Goal: Task Accomplishment & Management: Manage account settings

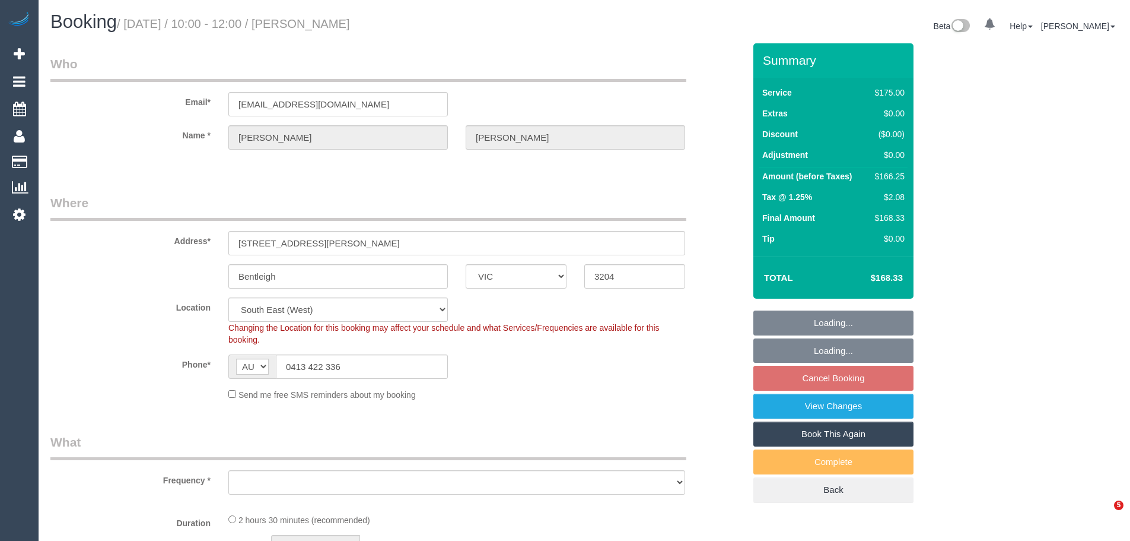
select select "VIC"
select select "object:848"
select select "string:stripe-pm_1RZ3lW2GScqysDRVNaAORKBj"
select select "150"
select select "spot3"
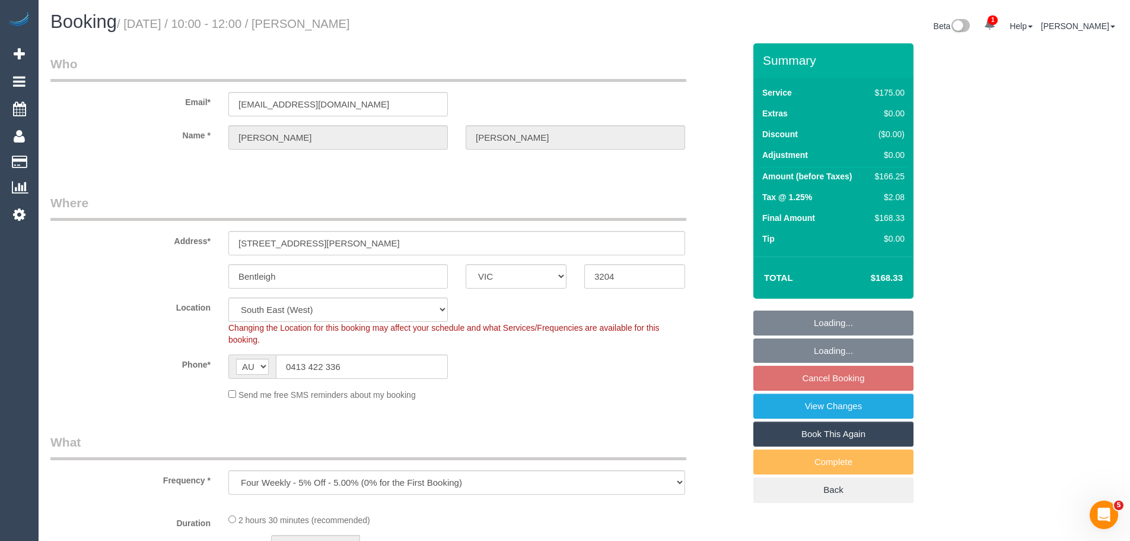
select select "number:28"
select select "number:14"
select select "number:19"
select select "number:36"
select select "number:34"
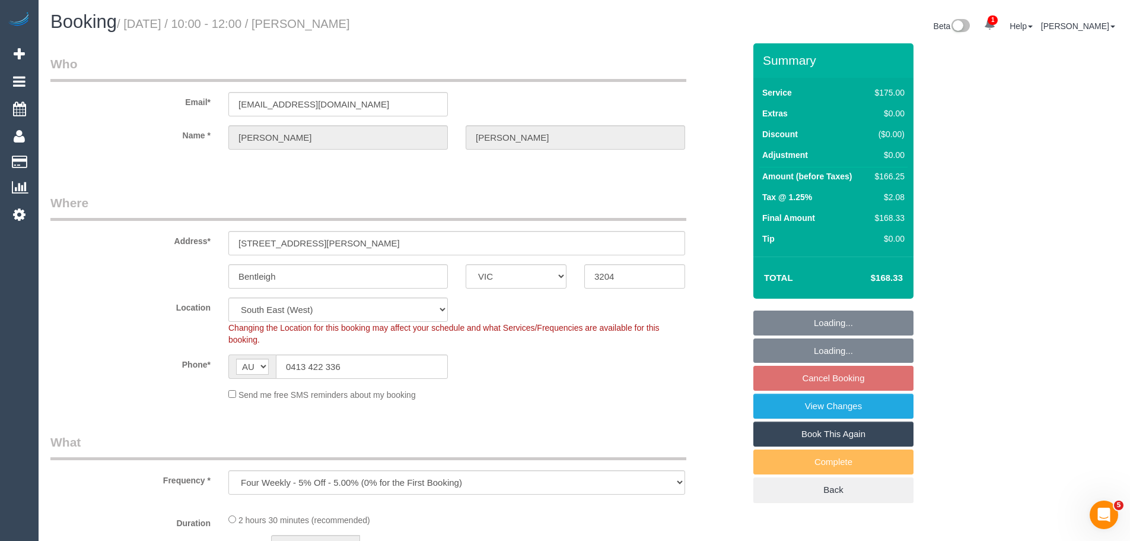
select select "number:12"
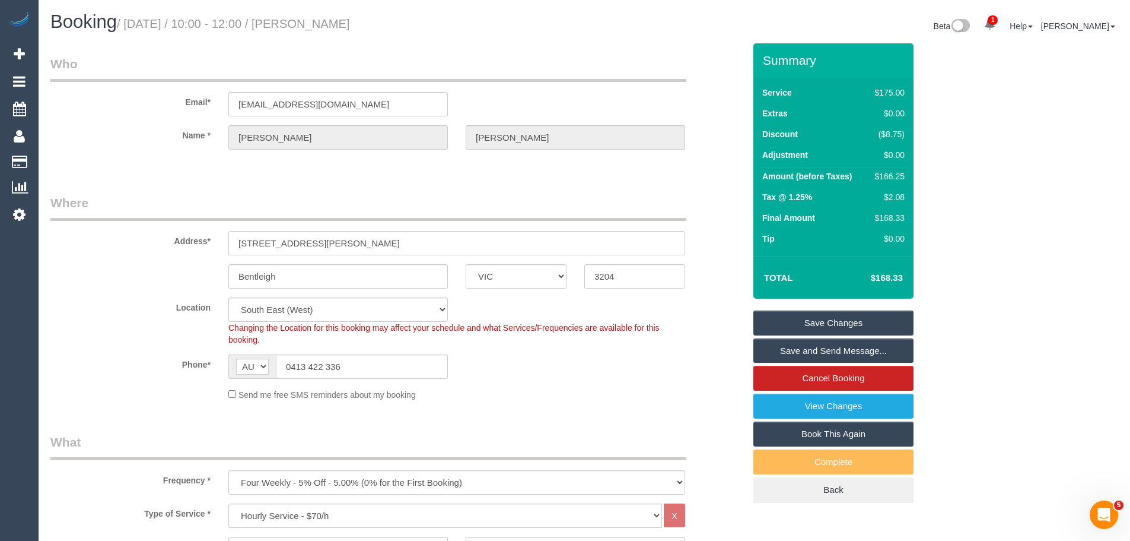
click at [263, 167] on fieldset "Who Email* sss_dawn@hotmail.com Name * Samantha Buckley" at bounding box center [397, 112] width 694 height 115
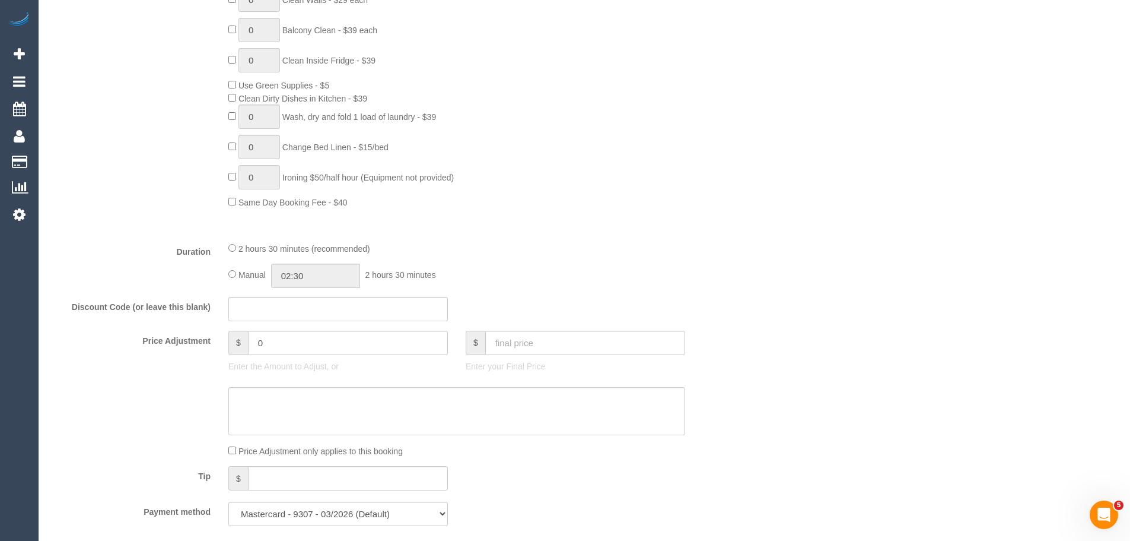
scroll to position [1009, 0]
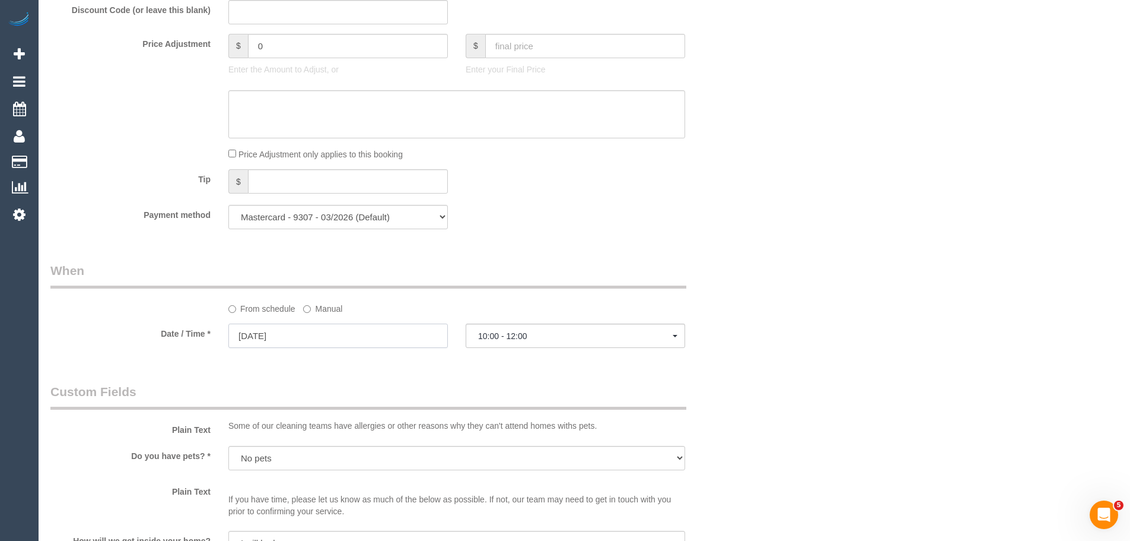
click at [282, 335] on input "13/10/2025" at bounding box center [338, 335] width 220 height 24
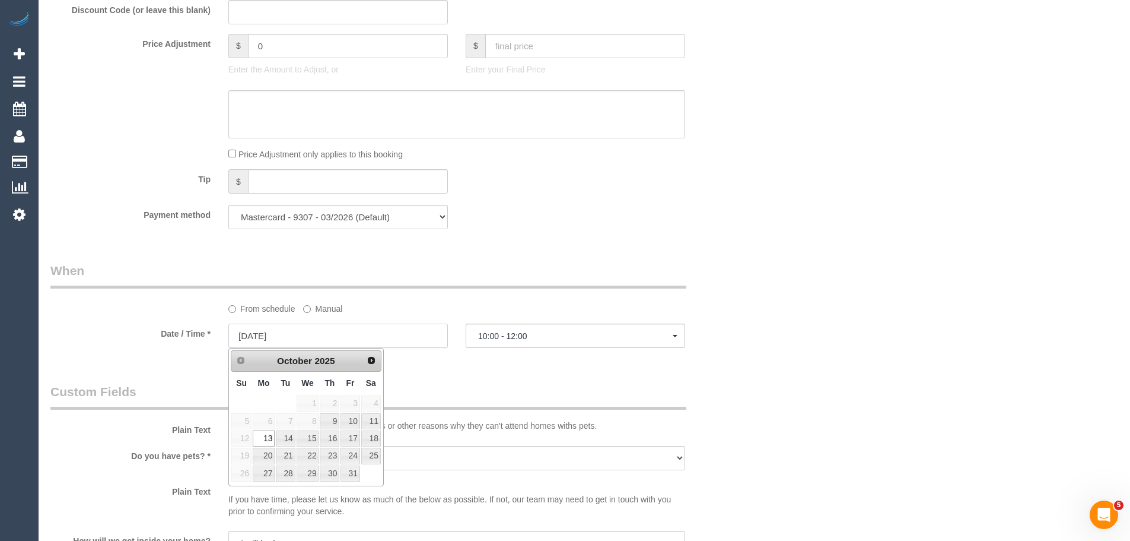
scroll to position [1246, 0]
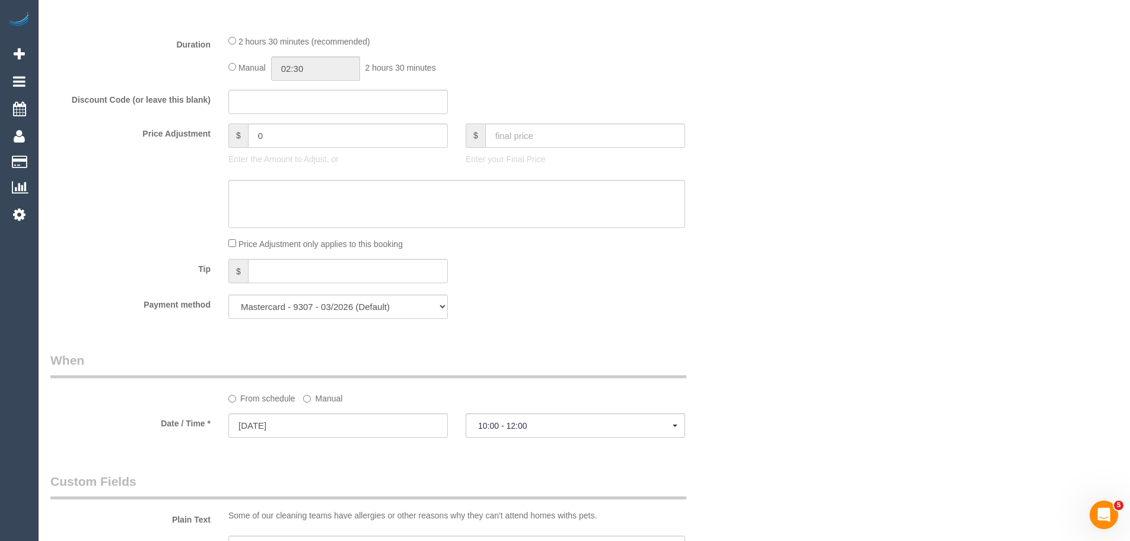
scroll to position [1068, 0]
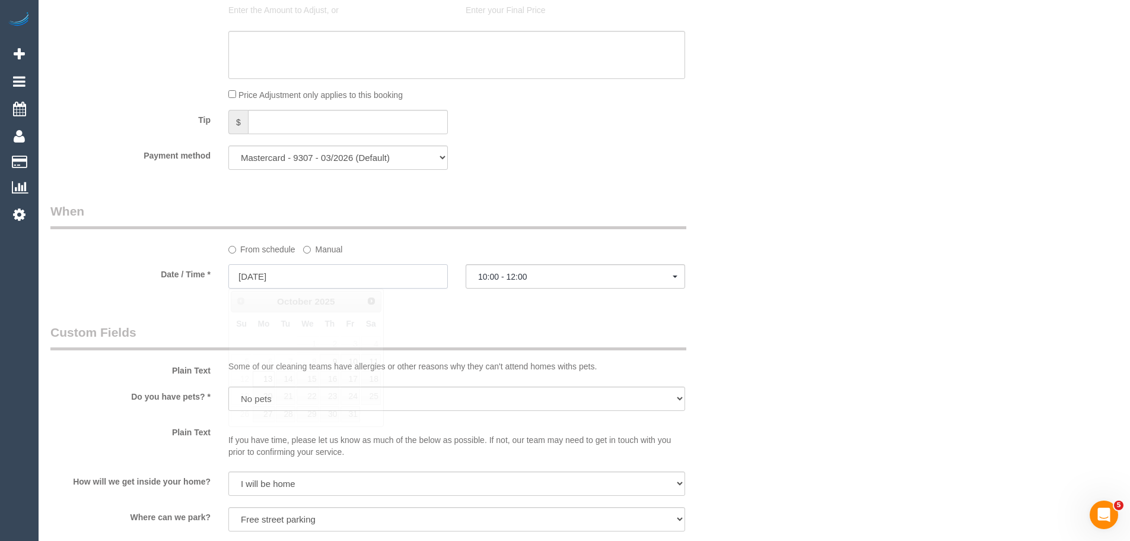
click at [379, 282] on input "13/10/2025" at bounding box center [338, 276] width 220 height 24
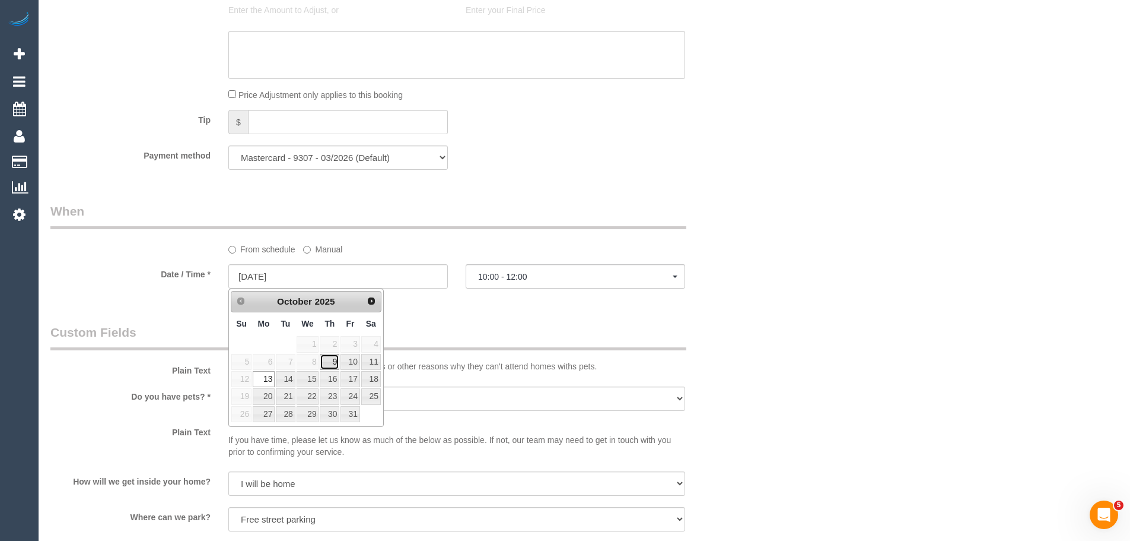
click at [332, 362] on link "9" at bounding box center [330, 362] width 20 height 16
type input "09/10/2025"
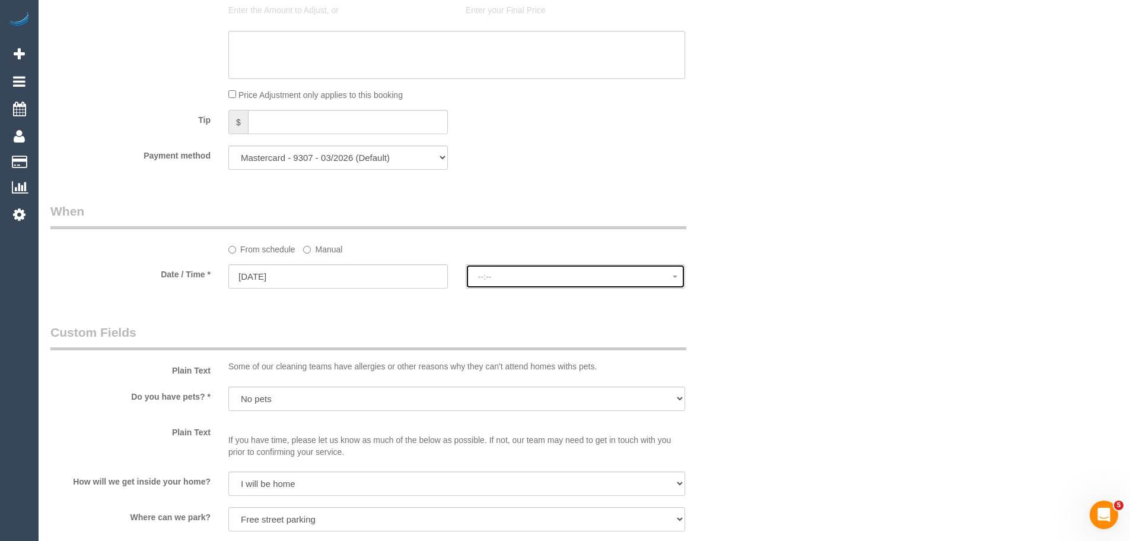
click at [545, 274] on span "--:--" at bounding box center [575, 276] width 195 height 9
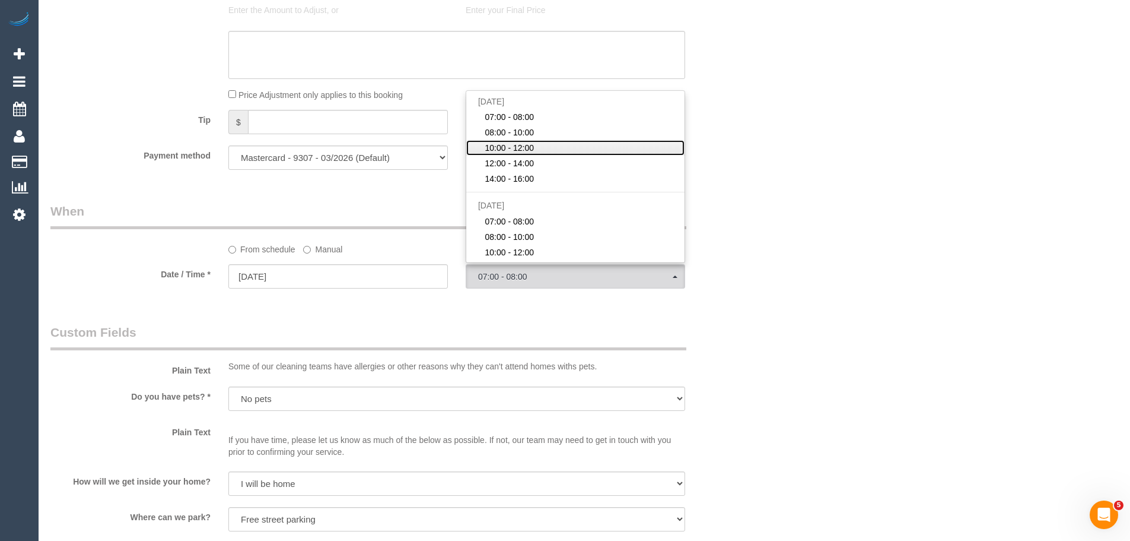
click at [525, 147] on span "10:00 - 12:00" at bounding box center [509, 148] width 49 height 12
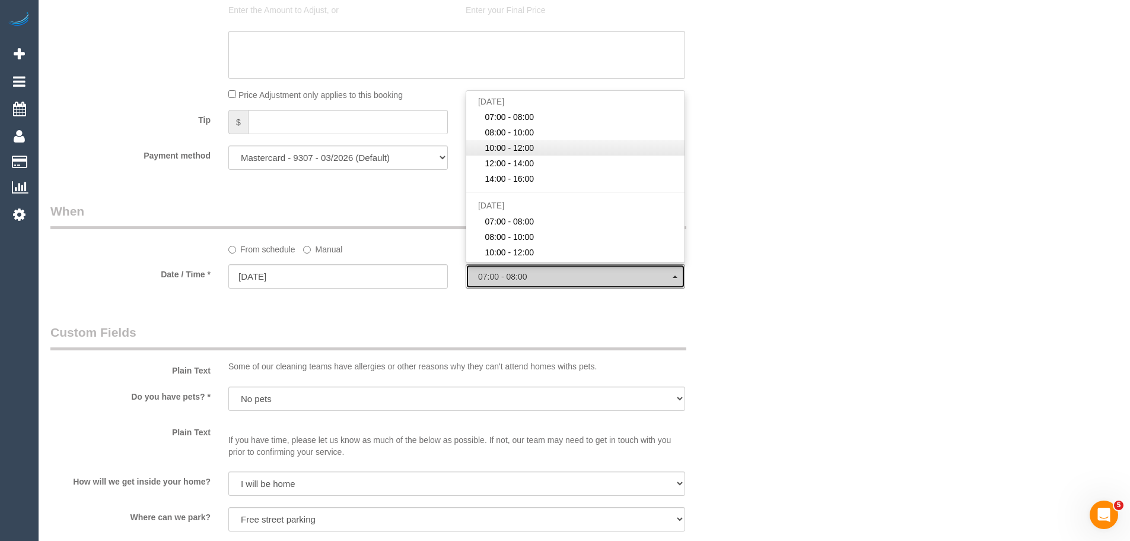
select select "spot28"
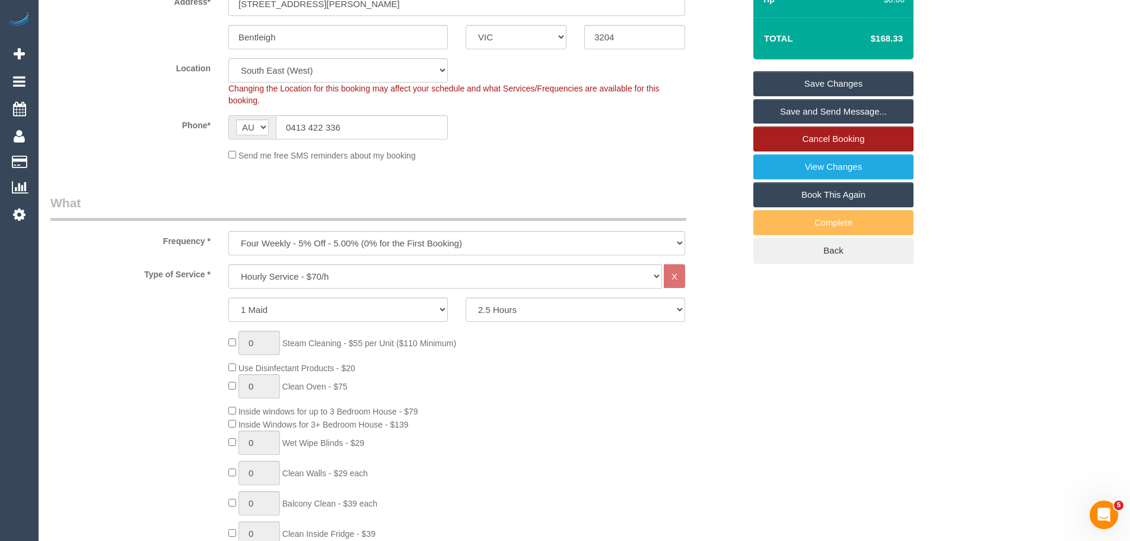
scroll to position [98, 0]
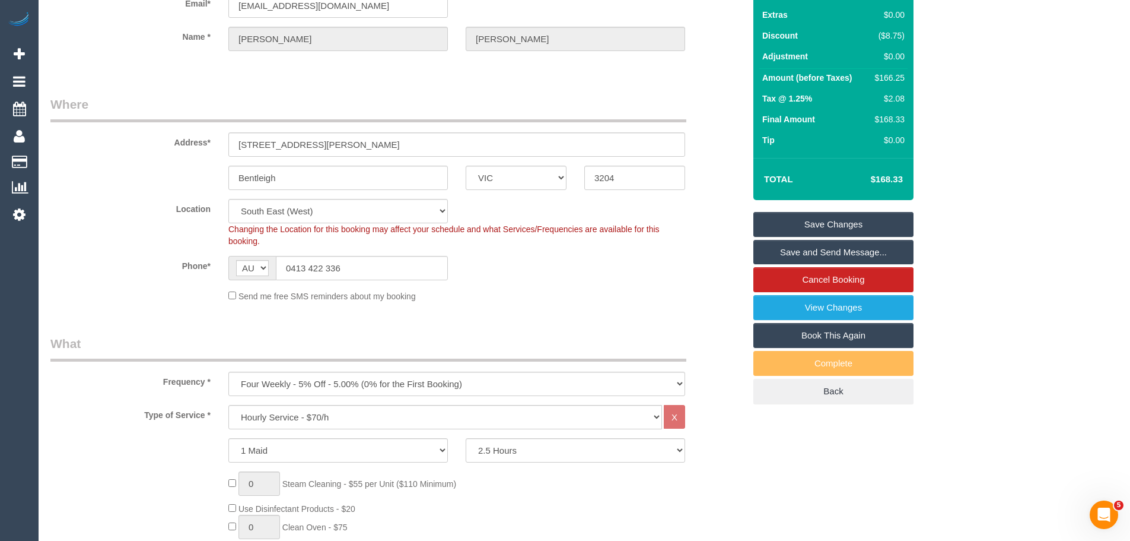
click at [826, 221] on link "Save Changes" at bounding box center [834, 224] width 160 height 25
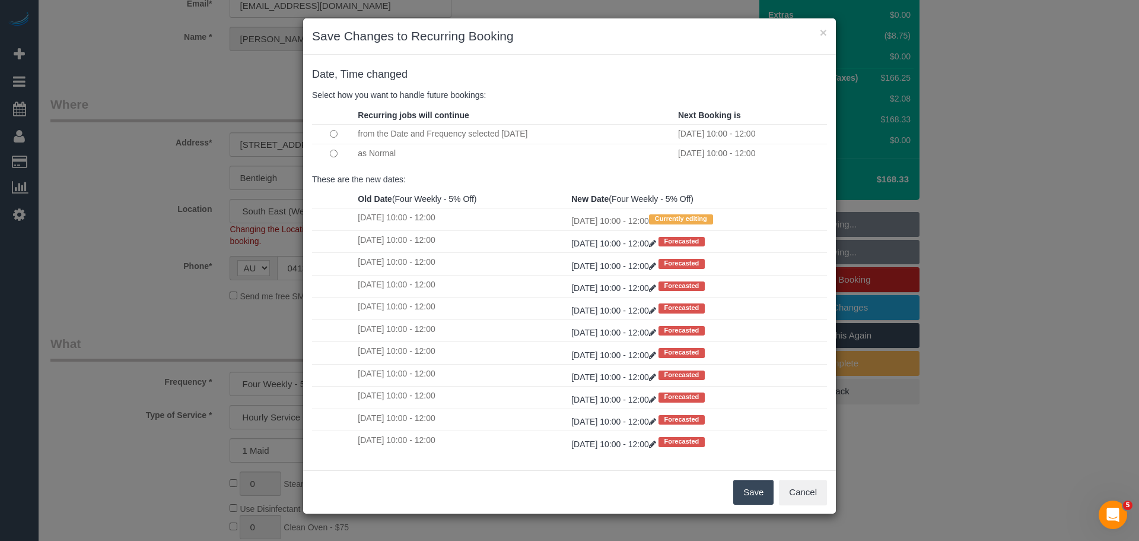
click at [740, 497] on button "Save" at bounding box center [753, 491] width 40 height 25
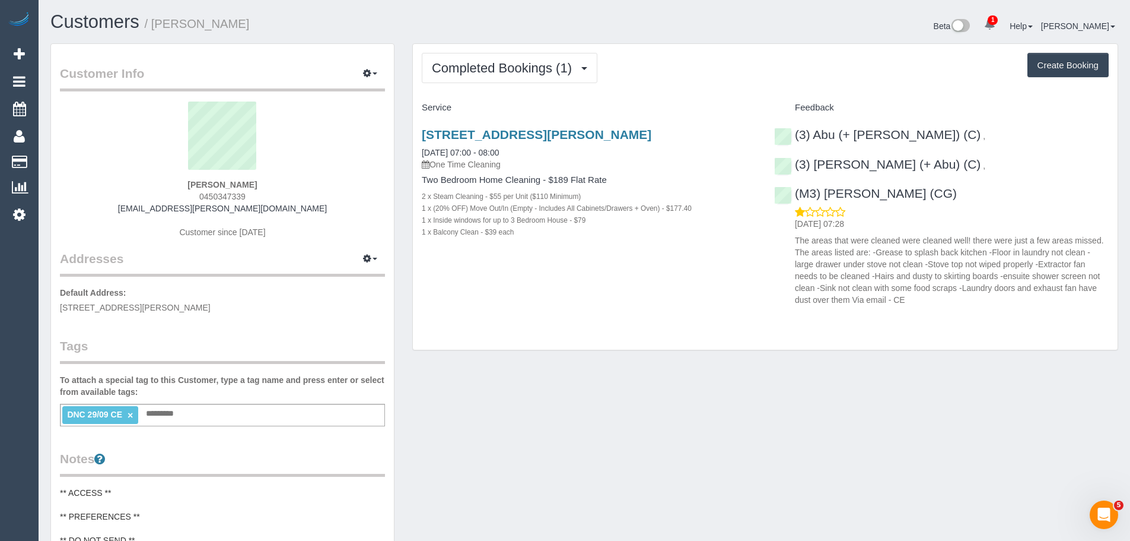
drag, startPoint x: 263, startPoint y: 196, endPoint x: 185, endPoint y: 197, distance: 77.7
click at [185, 197] on div "Shireen Harper 0450347339 shireen.harper@gmail.com Customer since 2025" at bounding box center [222, 175] width 325 height 148
copy span "0450347339"
drag, startPoint x: 282, startPoint y: 309, endPoint x: 61, endPoint y: 304, distance: 221.4
click at [61, 304] on p "Default Address: 701/51 Homer Street, 701, Moonee Ponds, VIC 3039" at bounding box center [222, 300] width 325 height 27
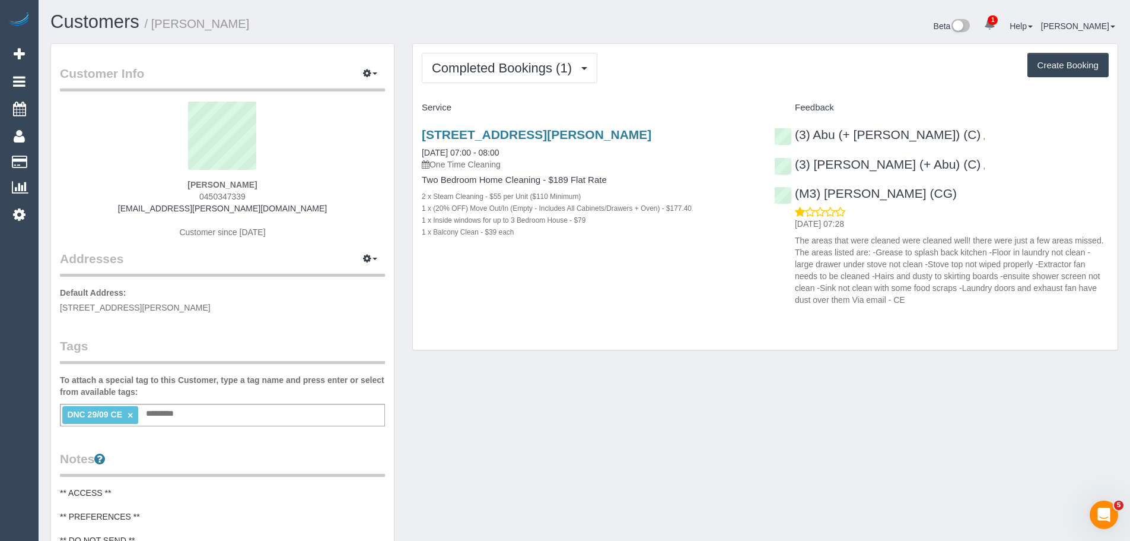
copy span "701/51 Homer Street, 701, Moonee Ponds, VIC 3039"
click at [525, 61] on span "Completed Bookings (1)" at bounding box center [505, 68] width 146 height 15
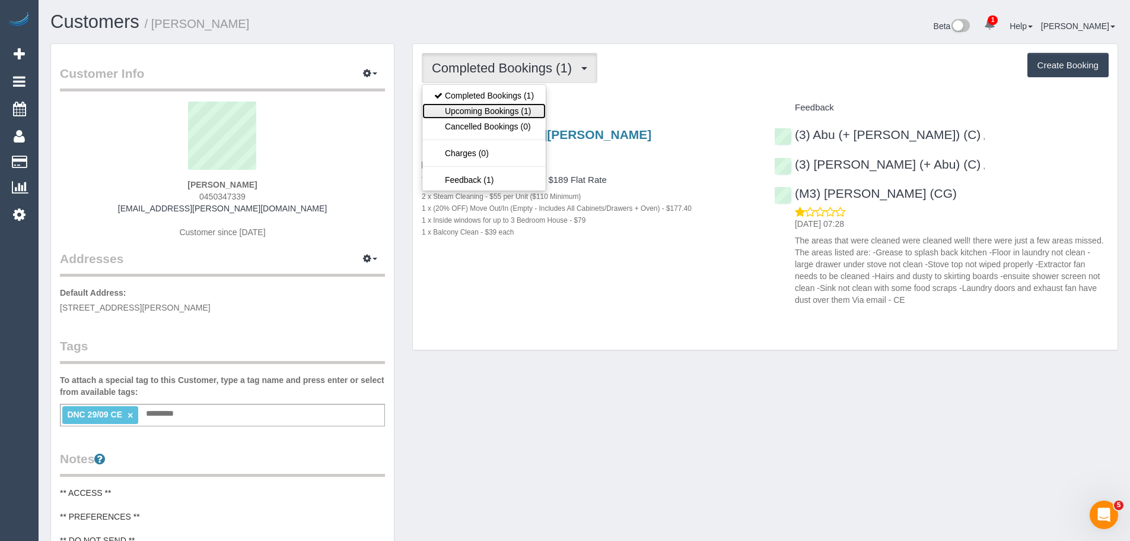
click at [512, 107] on link "Upcoming Bookings (1)" at bounding box center [483, 110] width 123 height 15
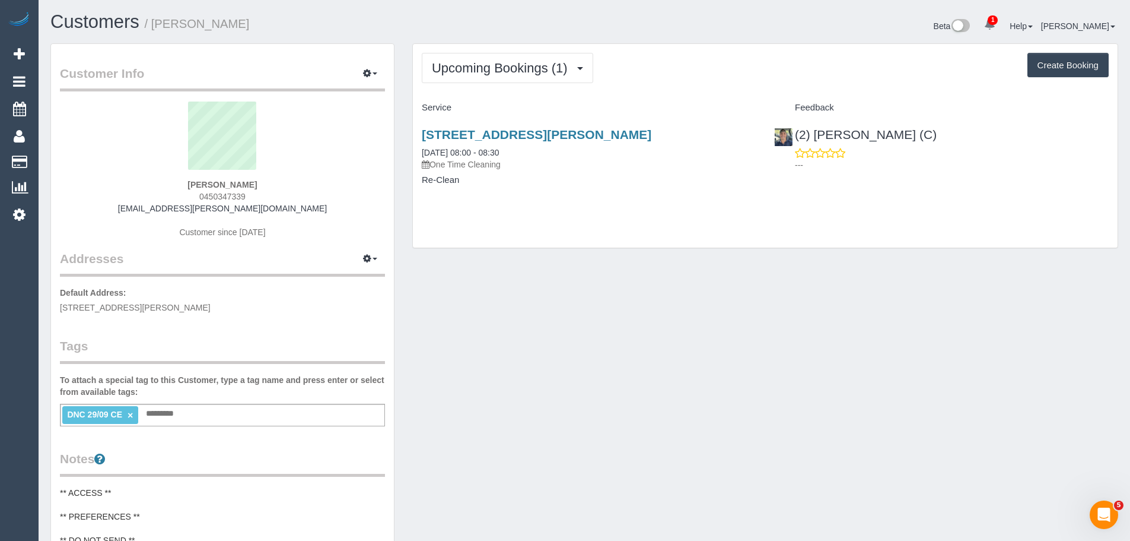
click at [711, 471] on div "Customer Info Edit Contact Info Send Message Email Preferences Special Sales Ta…" at bounding box center [585, 483] width 1086 height 881
click at [495, 72] on span "Upcoming Bookings (1)" at bounding box center [503, 68] width 142 height 15
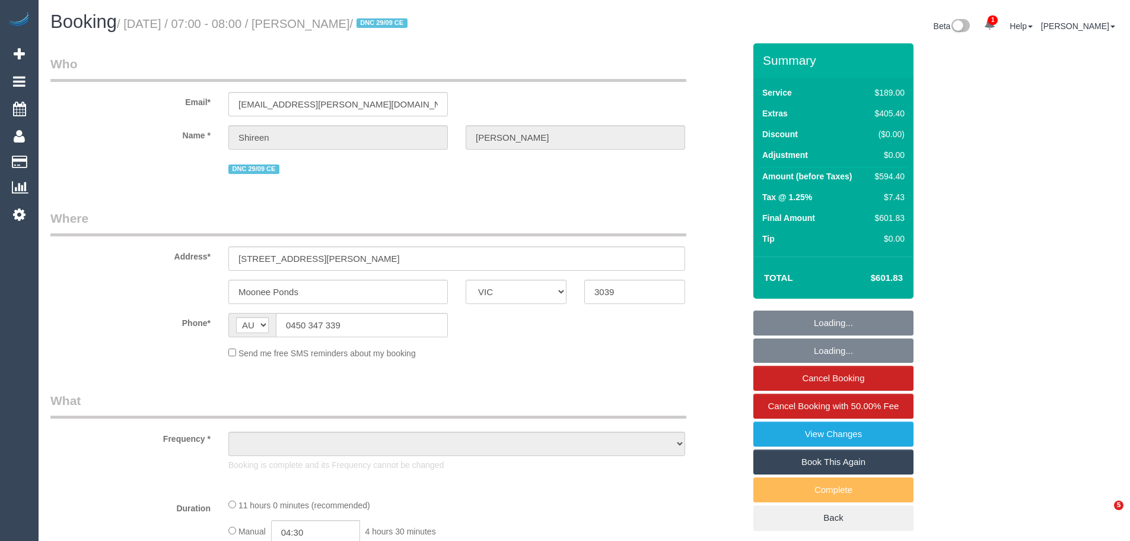
select select "VIC"
select select "string:stripe-pm_1S7UZm2GScqysDRVXrxO2n2B"
select select "number:27"
select select "number:14"
select select "number:18"
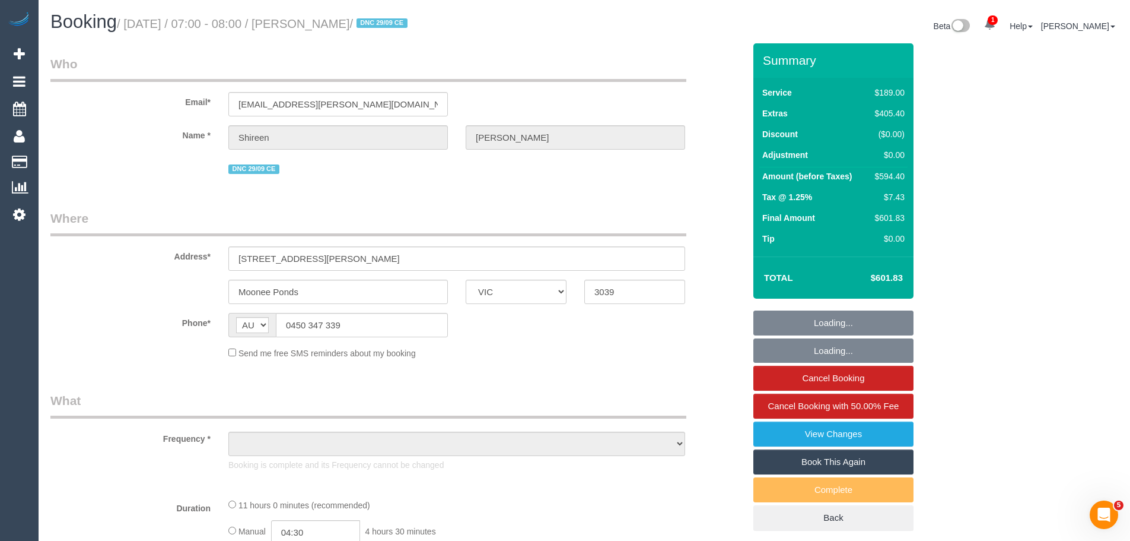
select select "number:25"
select select "number:26"
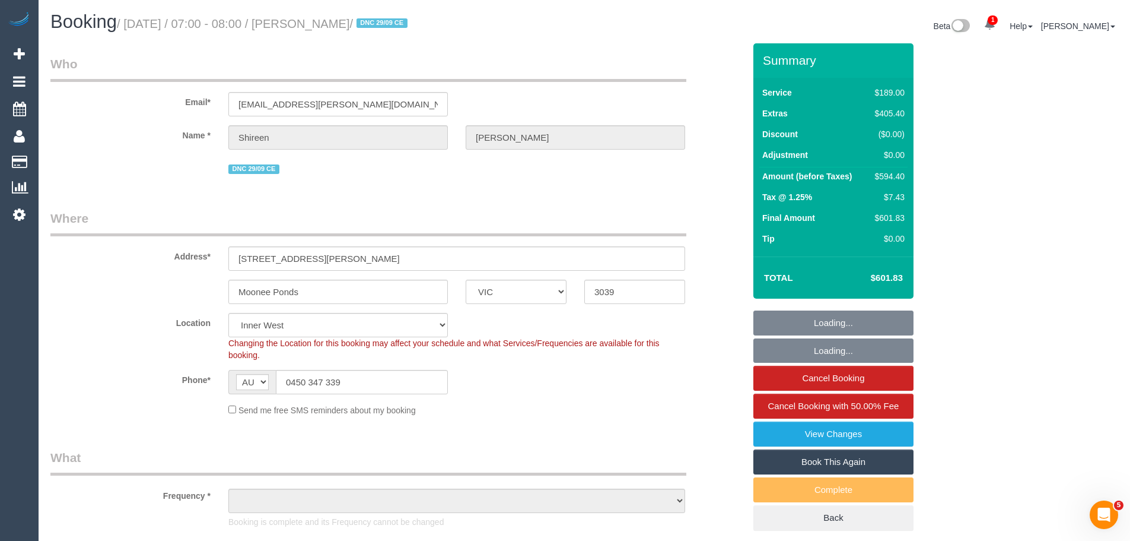
select select "object:1570"
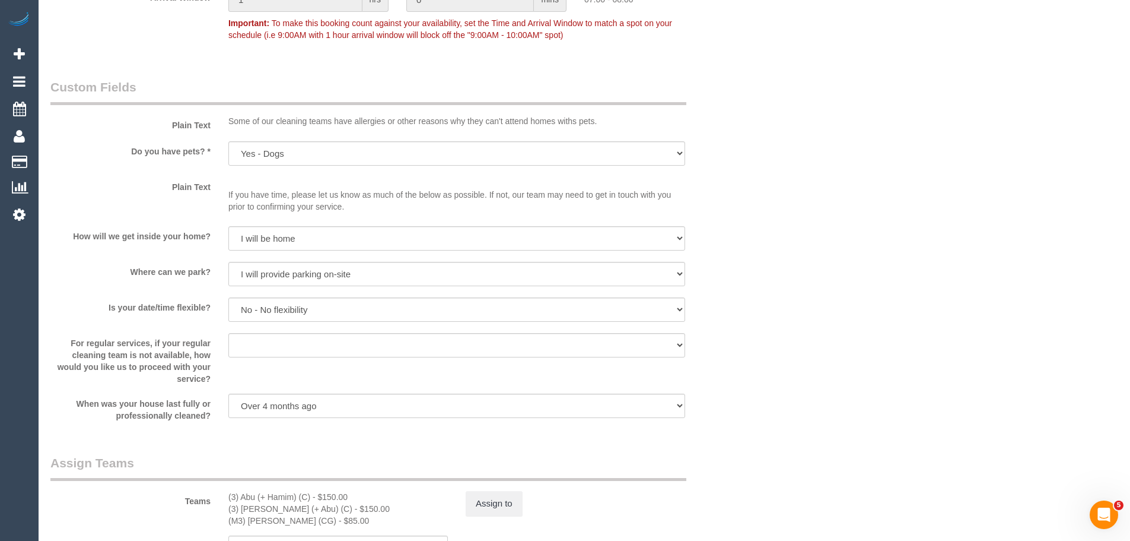
scroll to position [1839, 0]
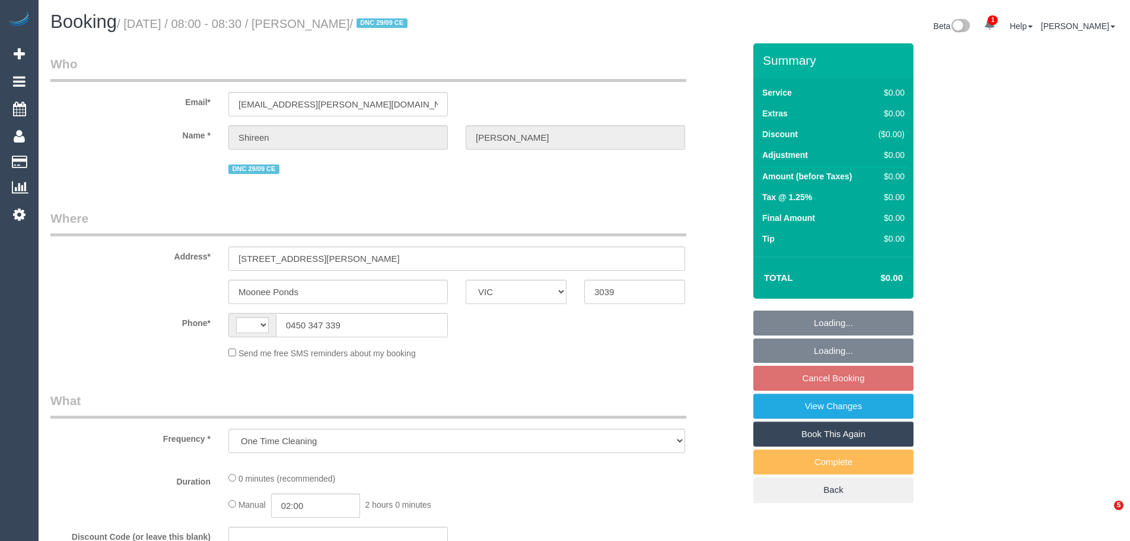
select select "VIC"
select select "object:738"
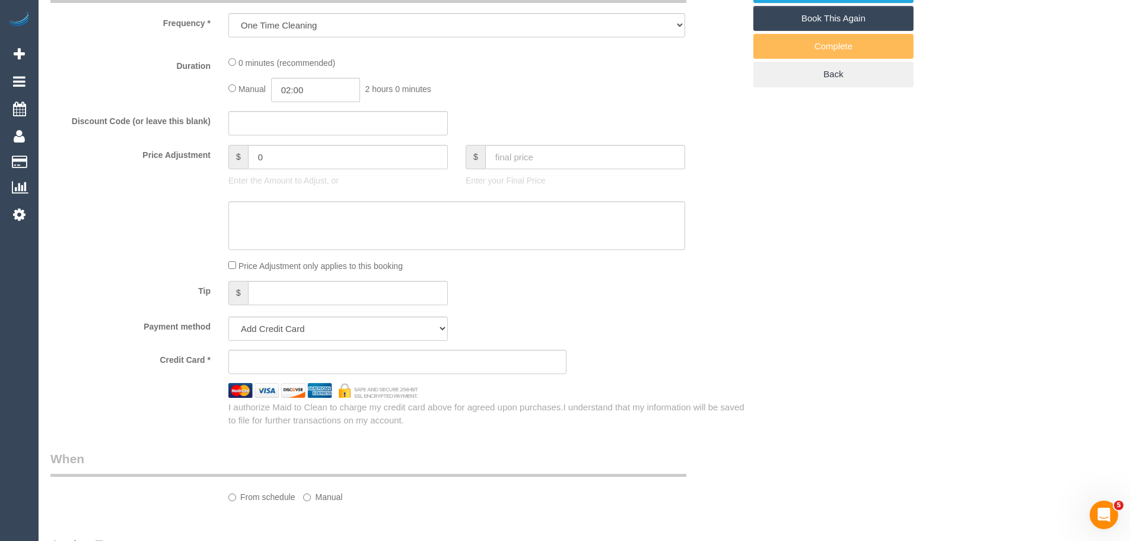
select select "string:AU"
select select "number:27"
select select "number:14"
select select "number:18"
select select "number:25"
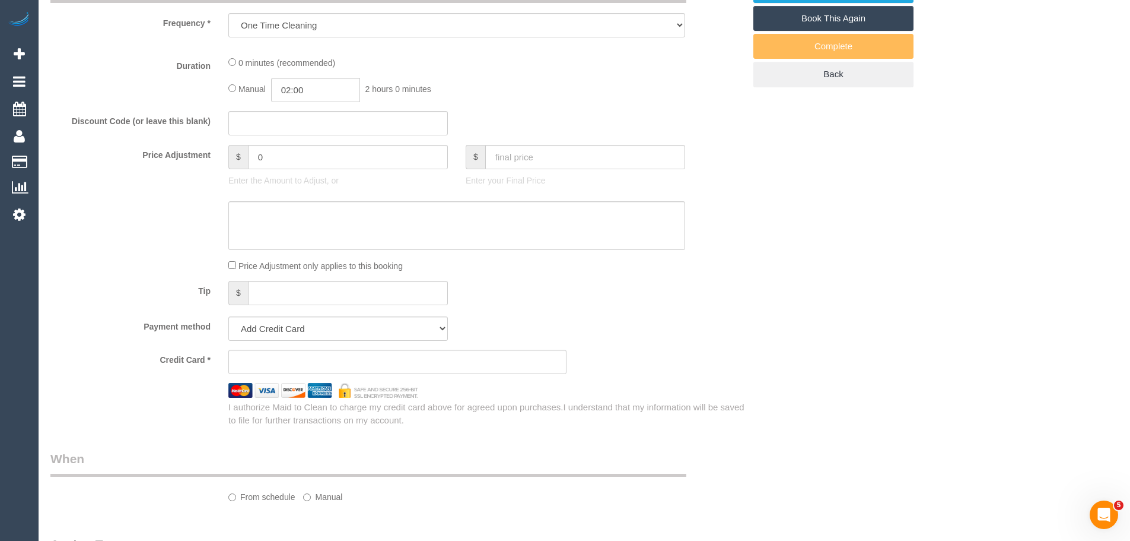
select select "number:26"
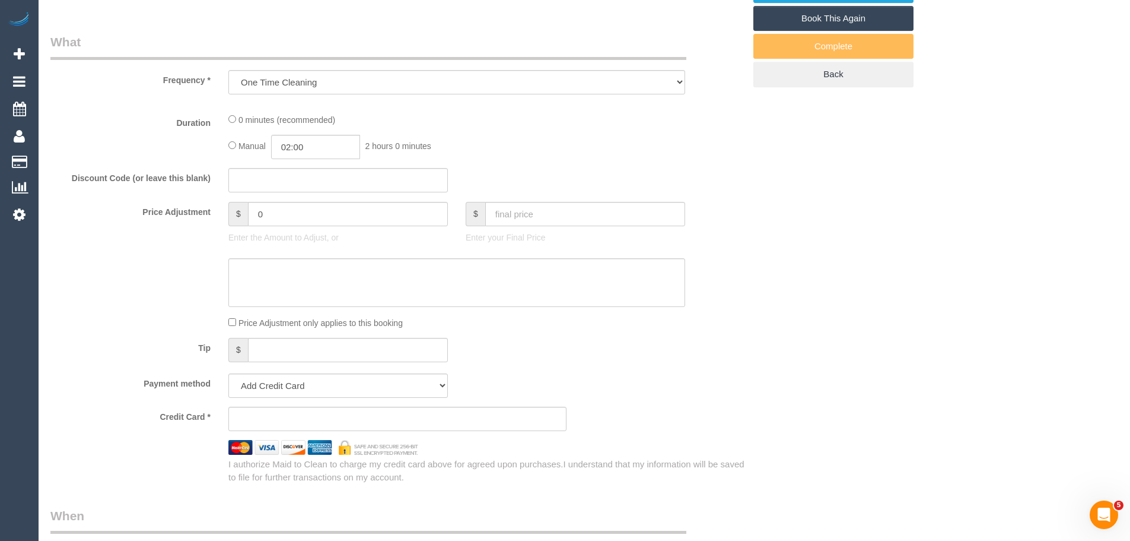
select select "string:stripe-pm_1S7UZm2GScqysDRVXrxO2n2B"
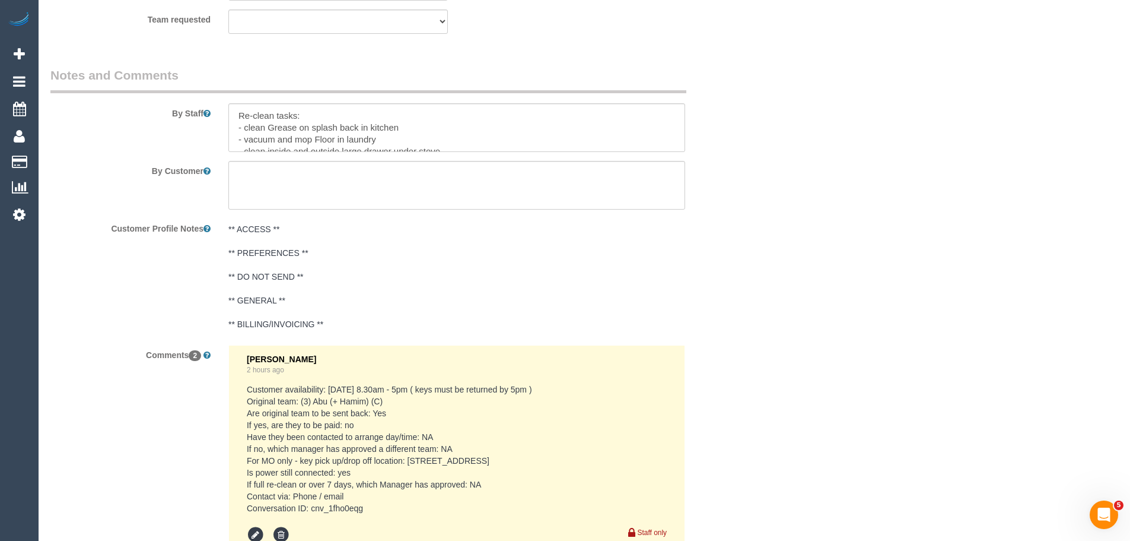
scroll to position [1780, 0]
drag, startPoint x: 232, startPoint y: 129, endPoint x: 409, endPoint y: 136, distance: 177.5
click at [409, 136] on textarea at bounding box center [456, 126] width 457 height 49
click at [239, 131] on textarea at bounding box center [456, 126] width 457 height 49
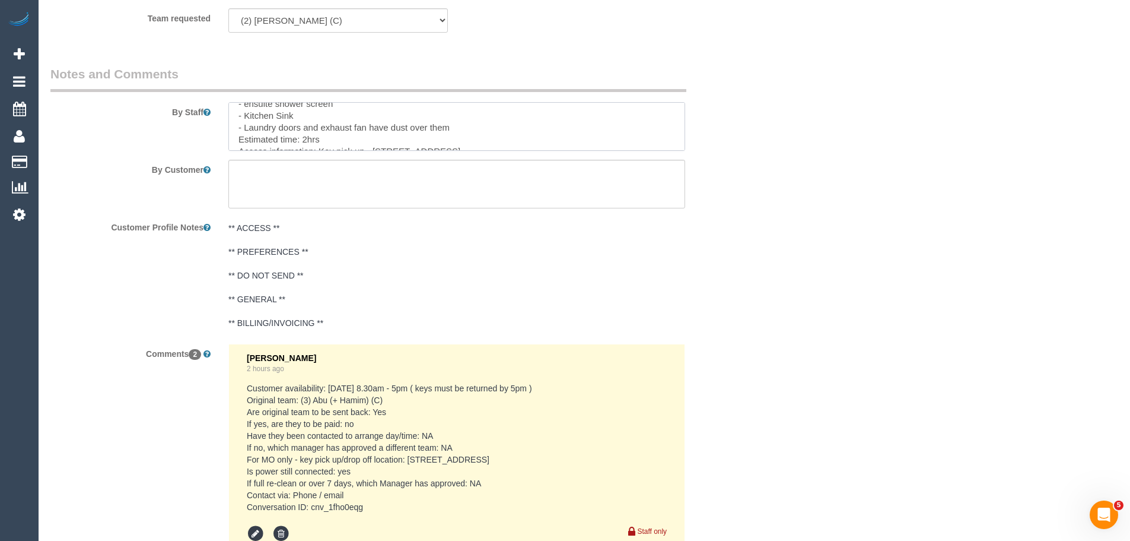
drag, startPoint x: 237, startPoint y: 127, endPoint x: 453, endPoint y: 129, distance: 216.6
click at [453, 129] on textarea at bounding box center [456, 126] width 457 height 49
click at [307, 131] on textarea at bounding box center [456, 126] width 457 height 49
drag, startPoint x: 535, startPoint y: 131, endPoint x: 319, endPoint y: 130, distance: 216.0
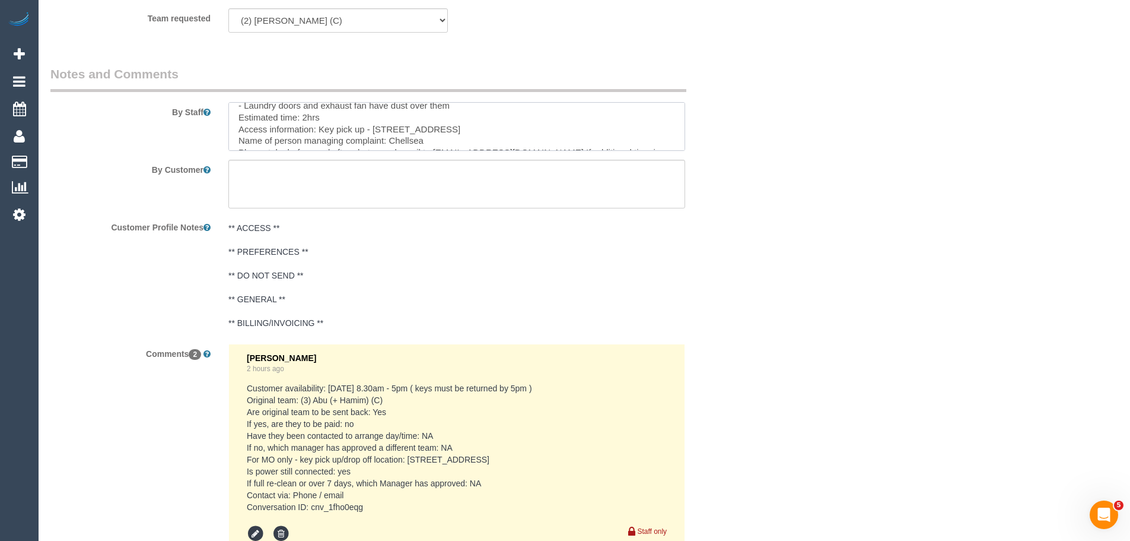
click at [319, 130] on textarea at bounding box center [456, 126] width 457 height 49
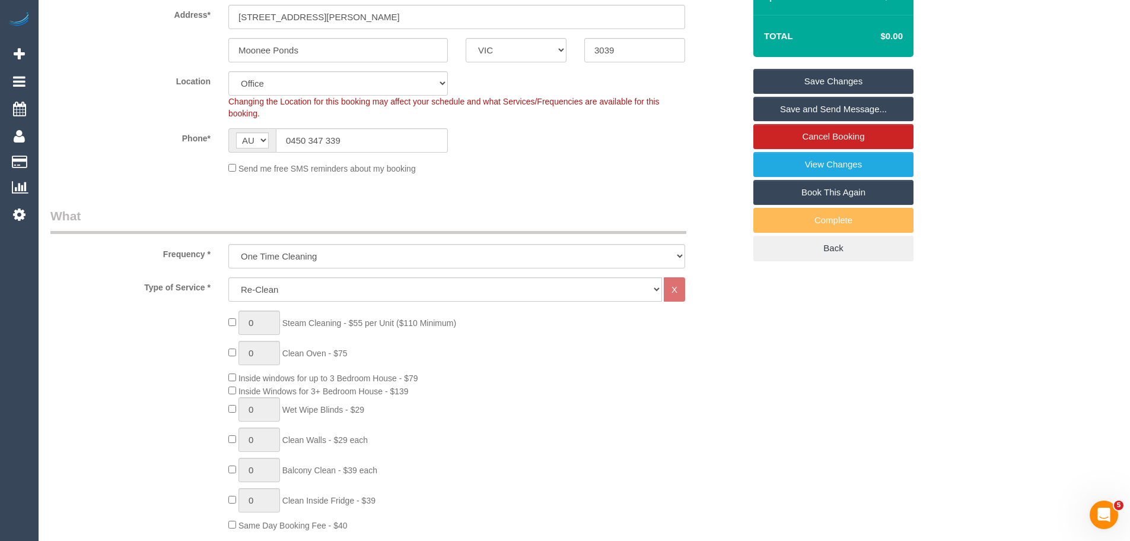
scroll to position [0, 0]
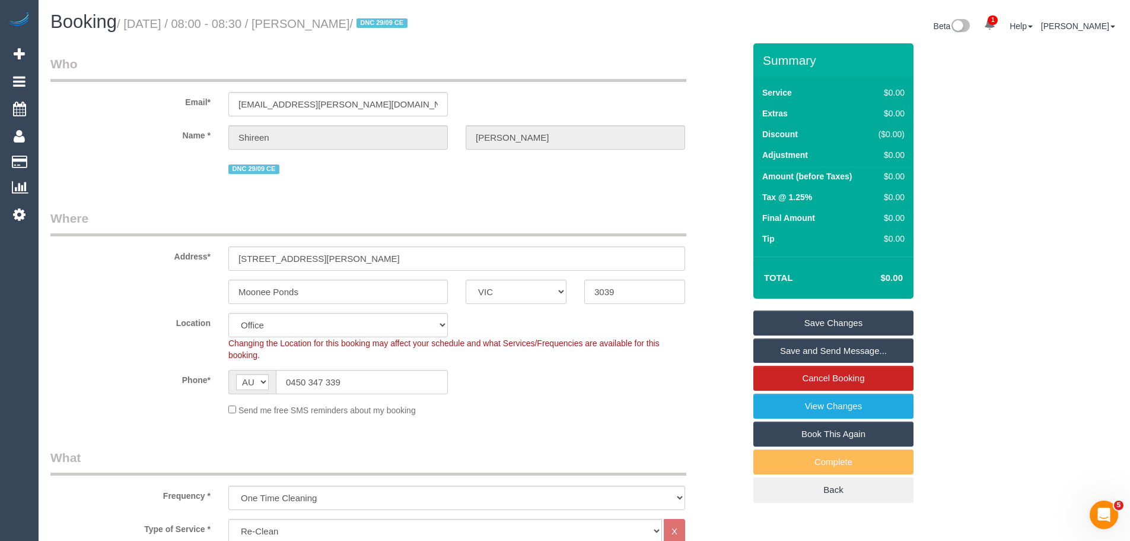
type textarea "Re-clean tasks: - clean Grease on splash back in kitchen - vacuum and mop Floor…"
click at [814, 322] on link "Save Changes" at bounding box center [834, 322] width 160 height 25
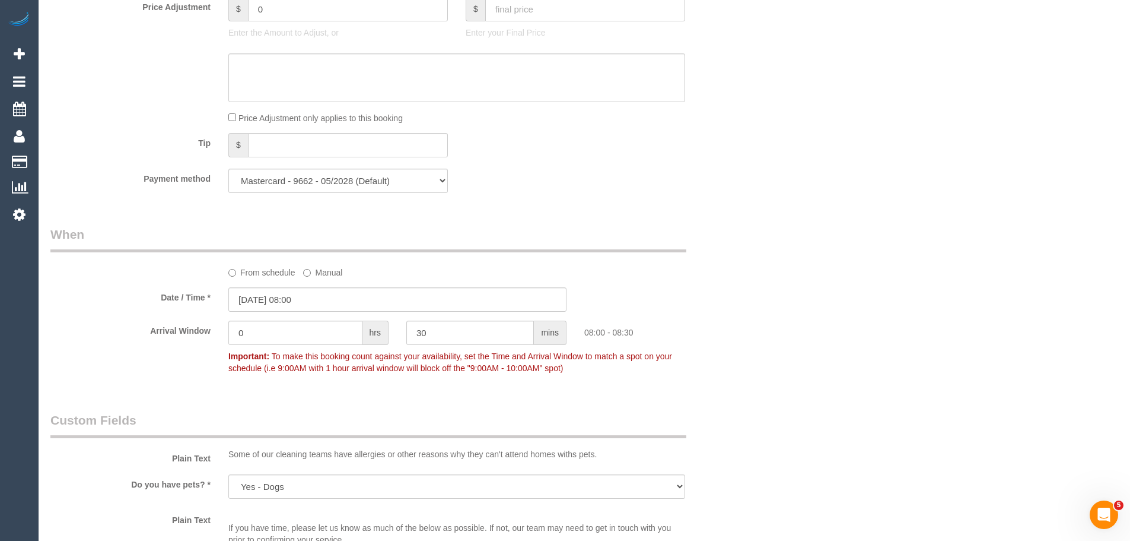
scroll to position [1068, 0]
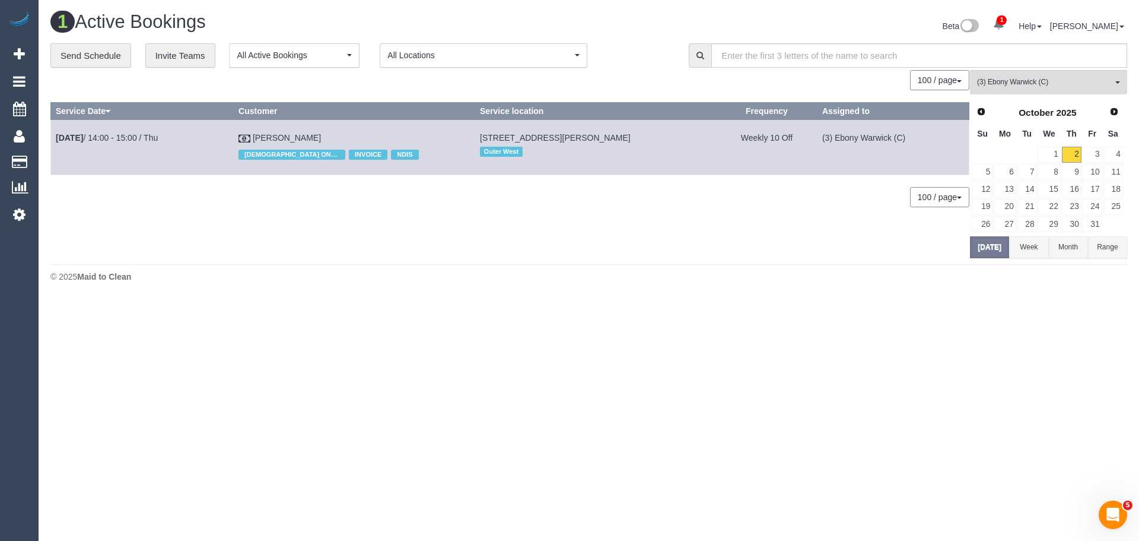
click at [1034, 511] on body "1 Beta Your Notifications You have 0 alerts × You have 6 to charge for 02/10/20…" at bounding box center [569, 270] width 1139 height 541
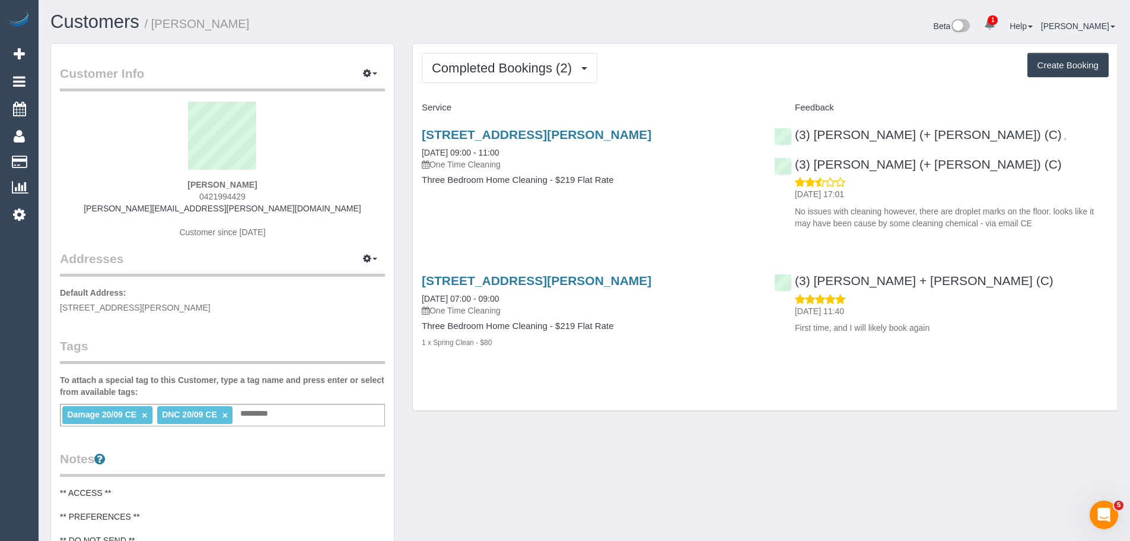
drag, startPoint x: 266, startPoint y: 177, endPoint x: 75, endPoint y: 176, distance: 191.1
click at [77, 179] on div "[PERSON_NAME] 0421994429 [PERSON_NAME][EMAIL_ADDRESS][PERSON_NAME][DOMAIN_NAME]…" at bounding box center [222, 175] width 325 height 148
drag, startPoint x: 273, startPoint y: 181, endPoint x: 145, endPoint y: 181, distance: 128.2
click at [145, 181] on div "[PERSON_NAME] 0421994429 [PERSON_NAME][EMAIL_ADDRESS][PERSON_NAME][DOMAIN_NAME]…" at bounding box center [222, 175] width 325 height 148
copy strong "[PERSON_NAME]"
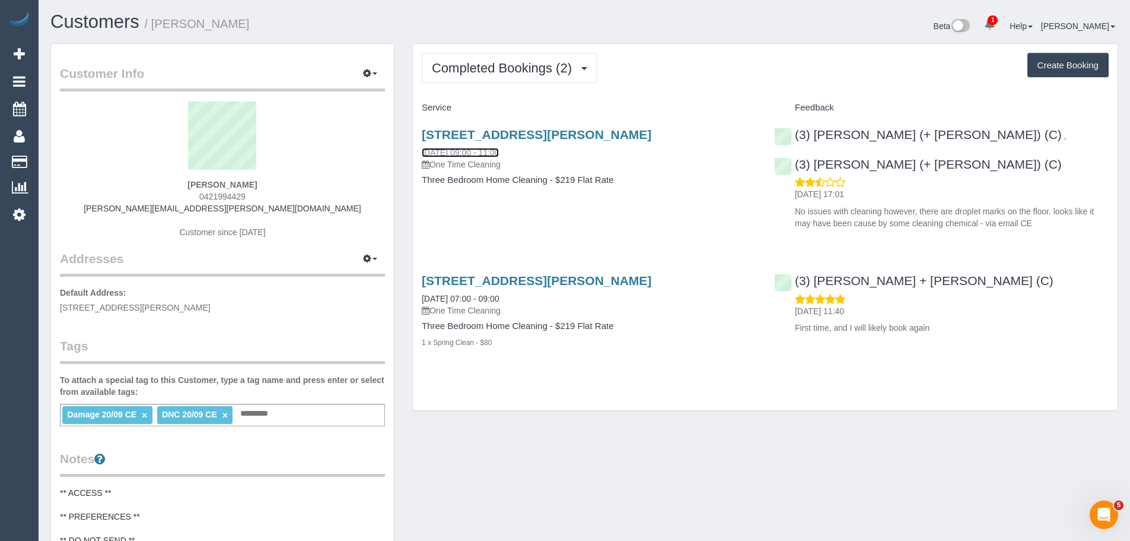
copy strong "[PERSON_NAME]"
click at [144, 414] on link "×" at bounding box center [144, 415] width 5 height 10
click at [144, 414] on input "text" at bounding box center [163, 413] width 40 height 15
click at [126, 414] on ng-include "DNC 20/09 CE ×" at bounding box center [100, 413] width 66 height 9
click at [128, 416] on link "×" at bounding box center [130, 415] width 5 height 10
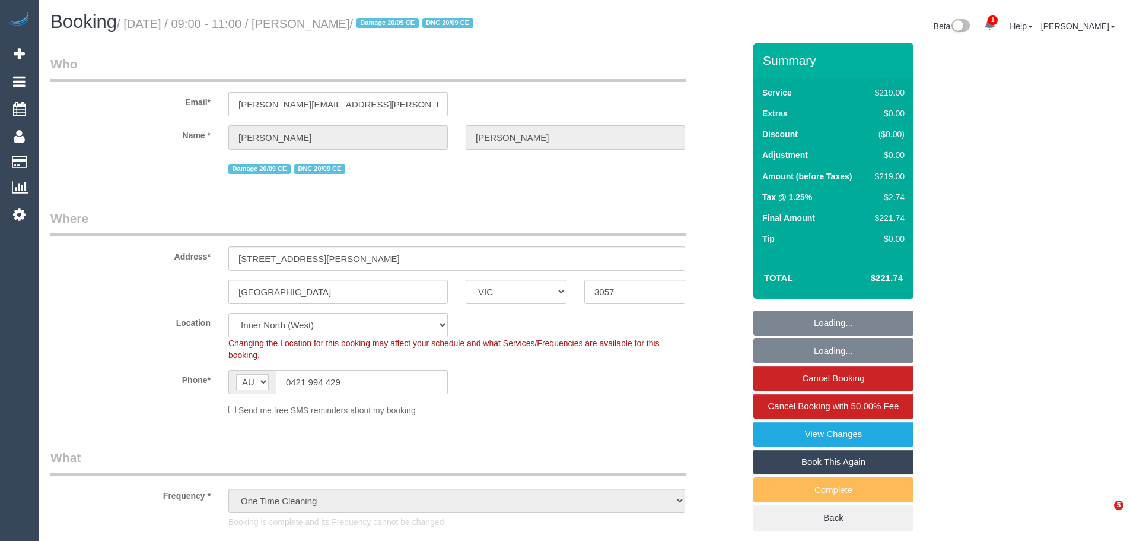
select select "VIC"
select select "spot1"
select select "number:27"
select select "number:14"
select select "number:18"
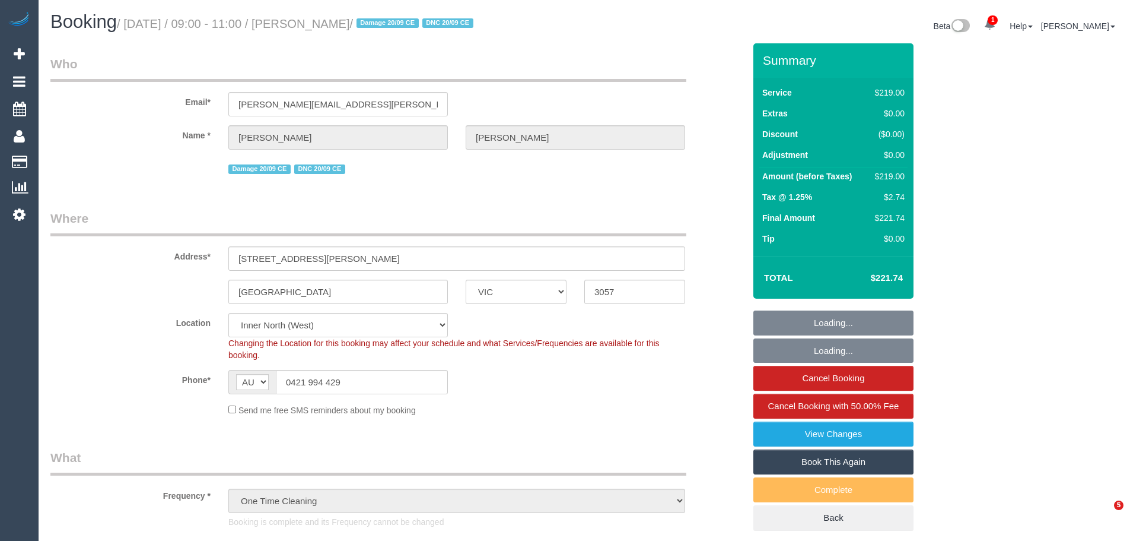
select select "number:23"
select select "number:13"
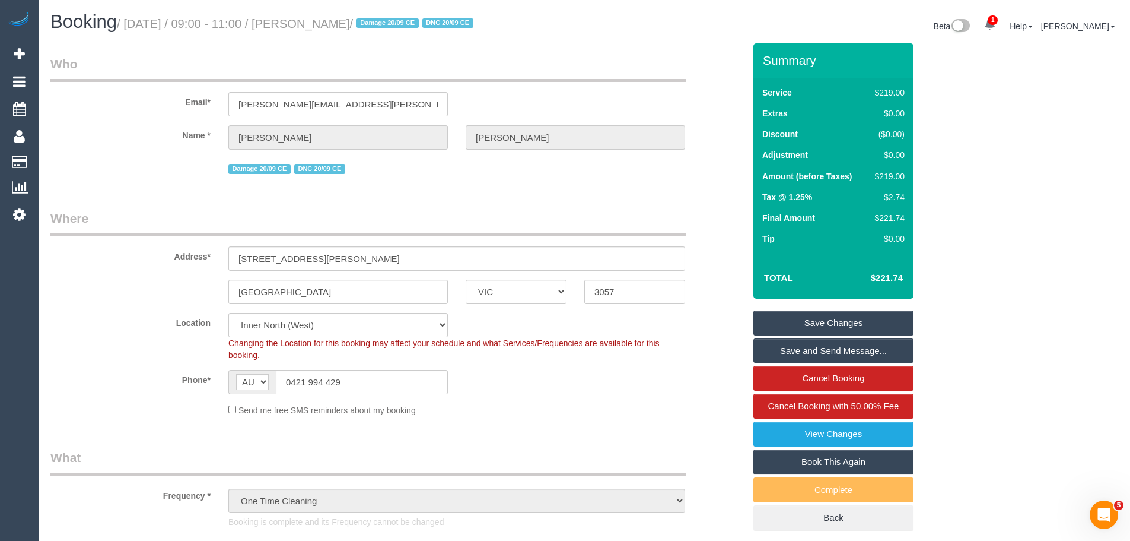
click at [890, 177] on div "$219.00" at bounding box center [887, 176] width 34 height 12
copy div "219.00"
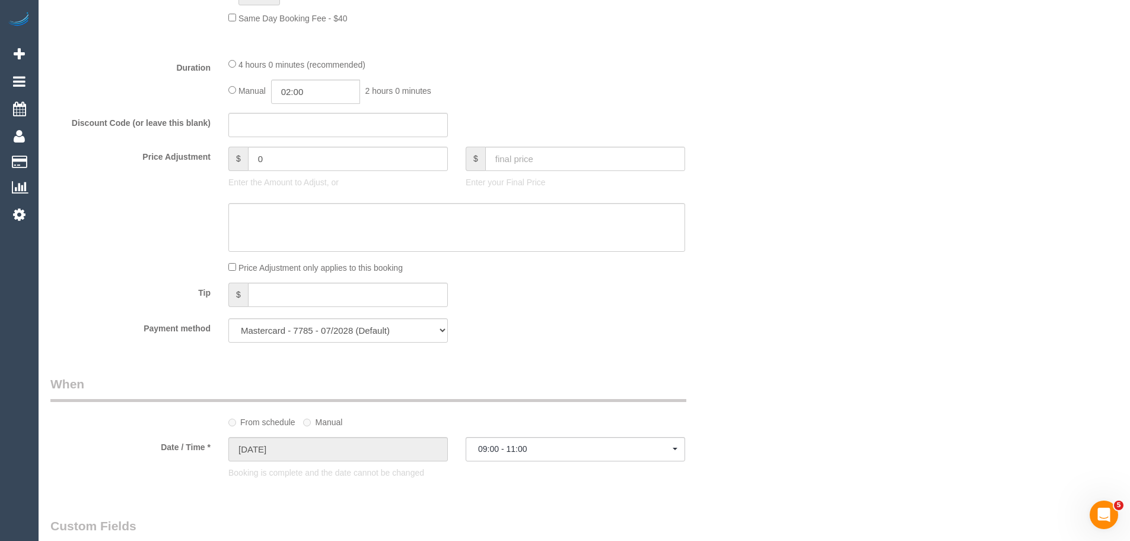
scroll to position [949, 0]
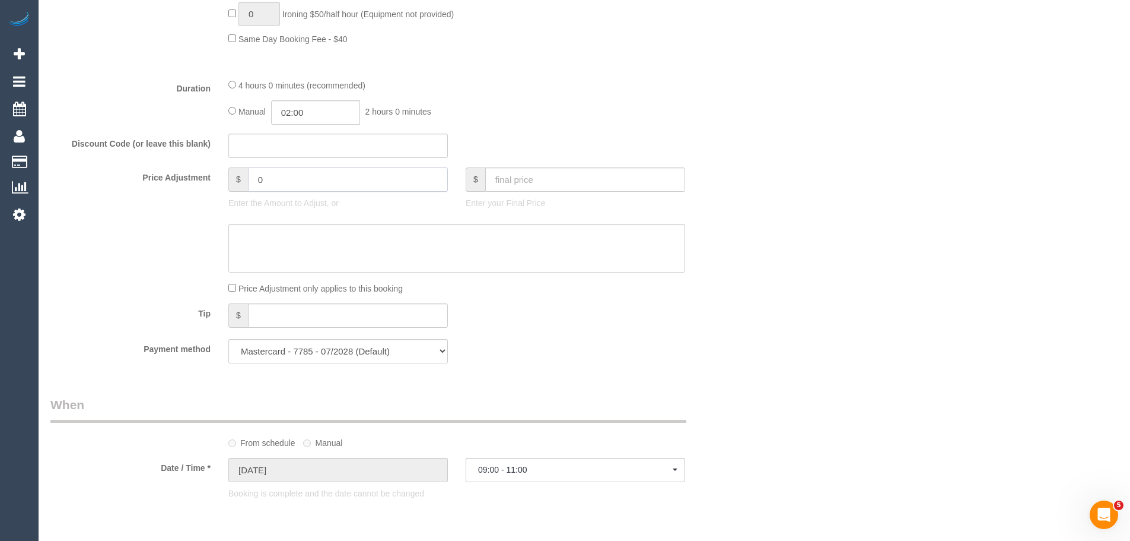
click at [309, 178] on input "0" at bounding box center [348, 179] width 200 height 24
type input "-65.7"
click at [315, 243] on textarea at bounding box center [456, 248] width 457 height 49
click at [234, 233] on textarea at bounding box center [456, 248] width 457 height 49
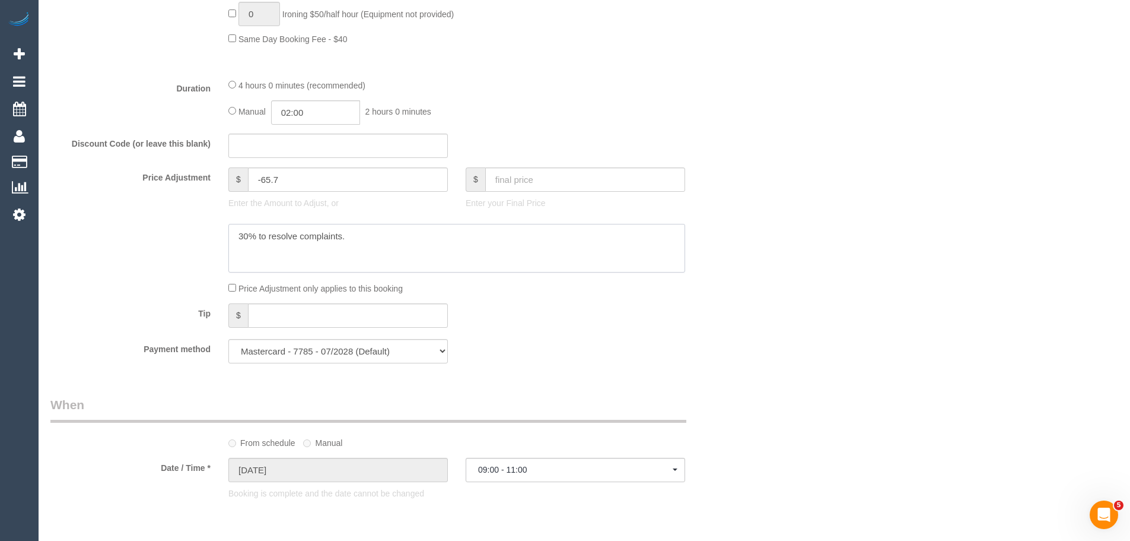
click at [376, 237] on textarea at bounding box center [456, 248] width 457 height 49
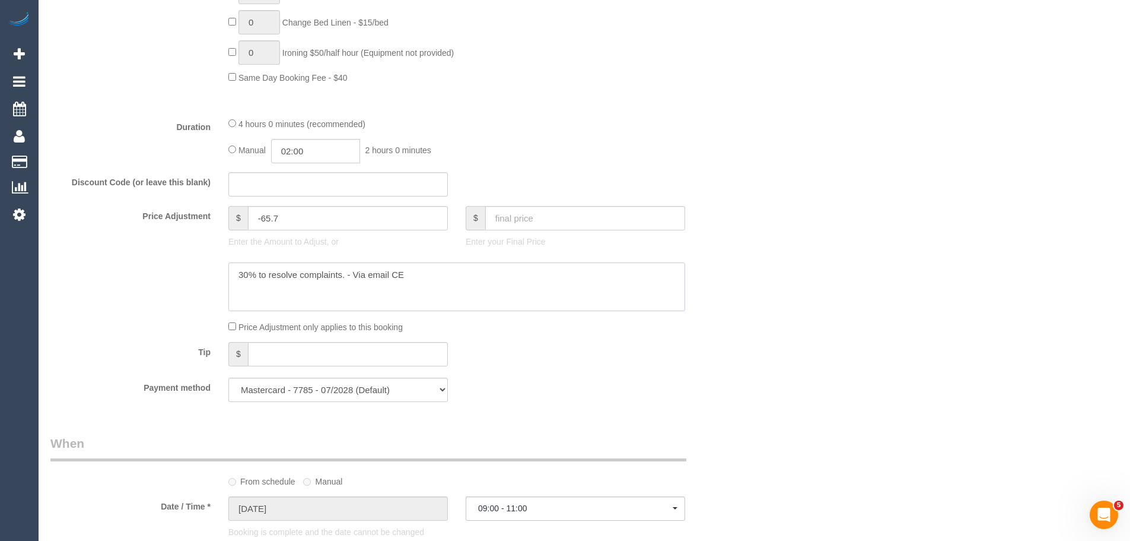
scroll to position [890, 0]
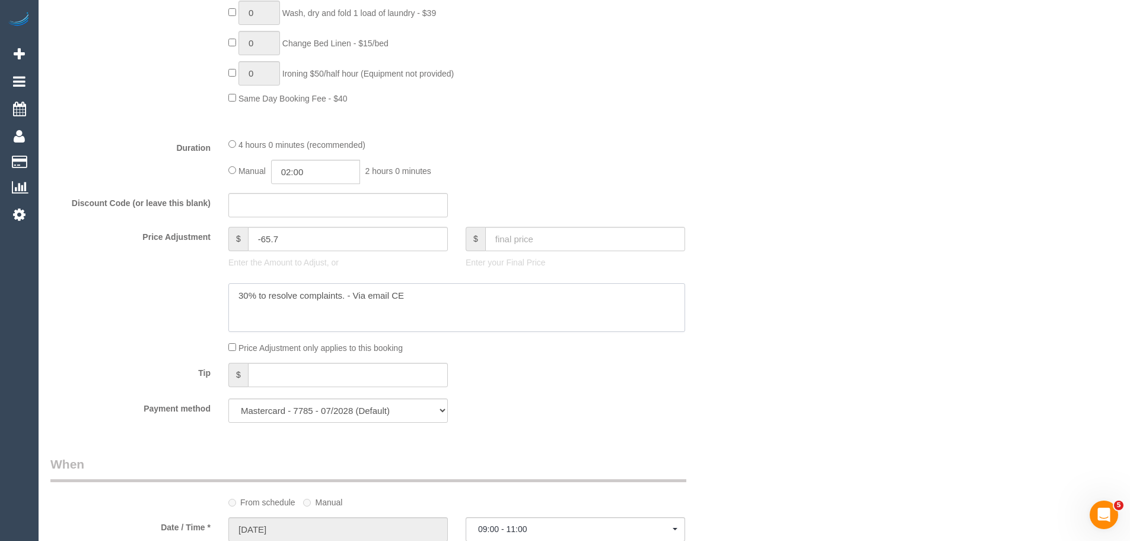
type textarea "30% to resolve complaints. - Via email CE"
drag, startPoint x: 263, startPoint y: 240, endPoint x: 315, endPoint y: 236, distance: 51.8
click at [315, 236] on input "-65.7" at bounding box center [348, 239] width 200 height 24
click at [400, 306] on textarea at bounding box center [456, 307] width 457 height 49
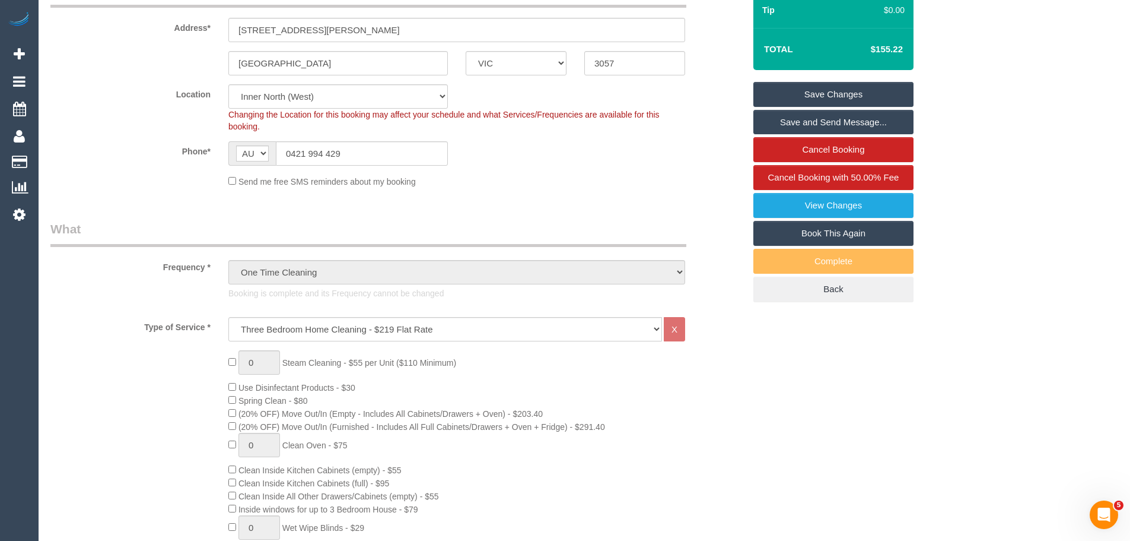
scroll to position [119, 0]
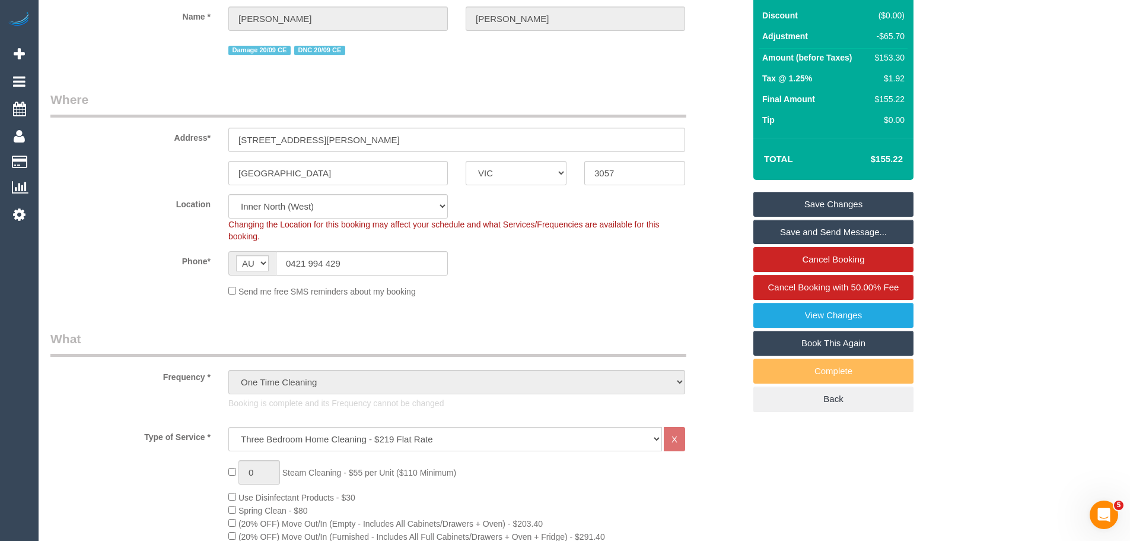
click at [824, 206] on link "Save Changes" at bounding box center [834, 204] width 160 height 25
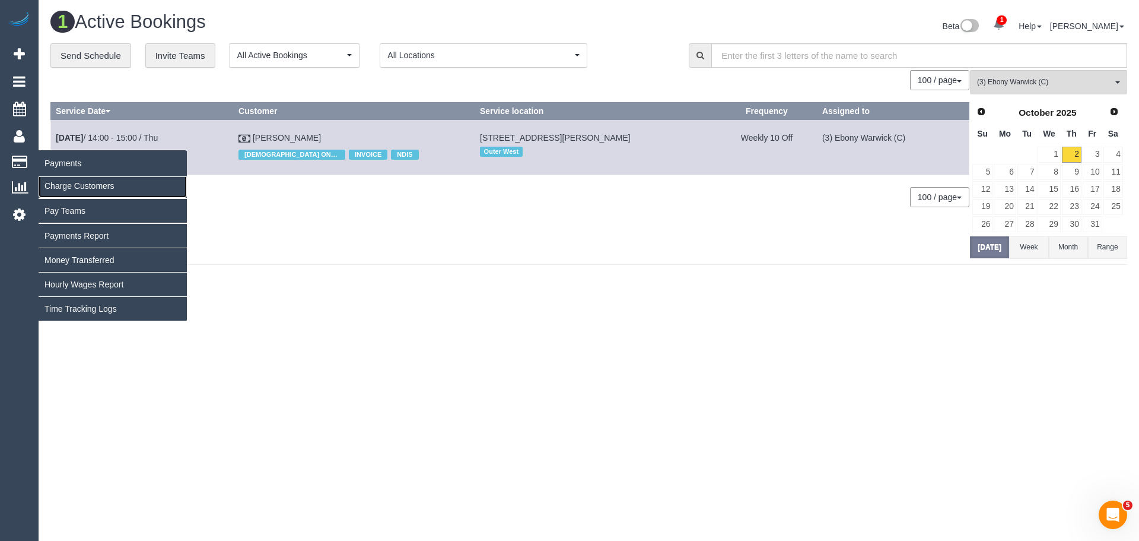
drag, startPoint x: 55, startPoint y: 184, endPoint x: 69, endPoint y: 179, distance: 15.0
click at [55, 184] on link "Charge Customers" at bounding box center [113, 186] width 148 height 24
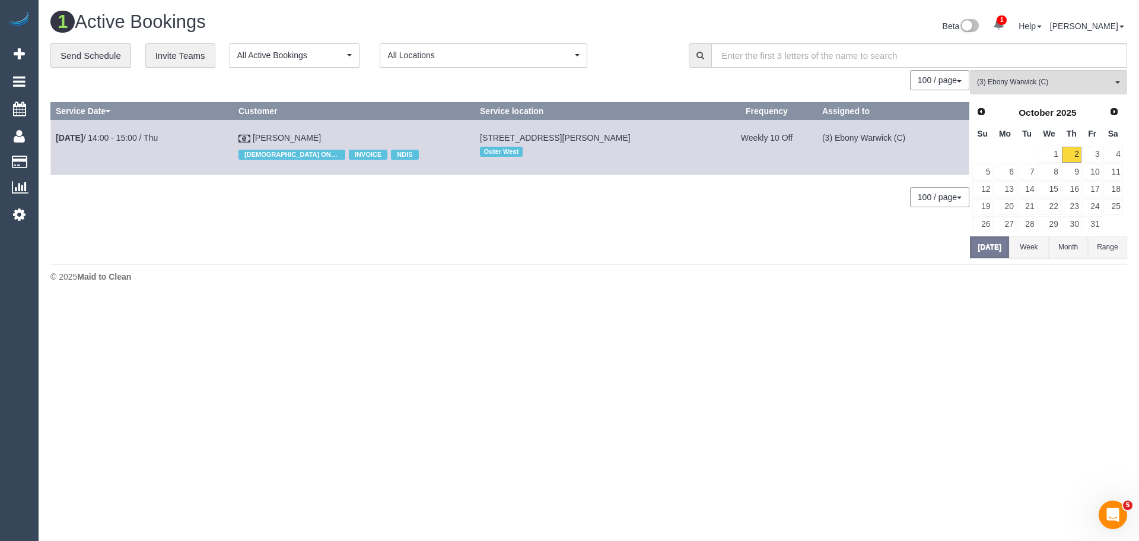
select select
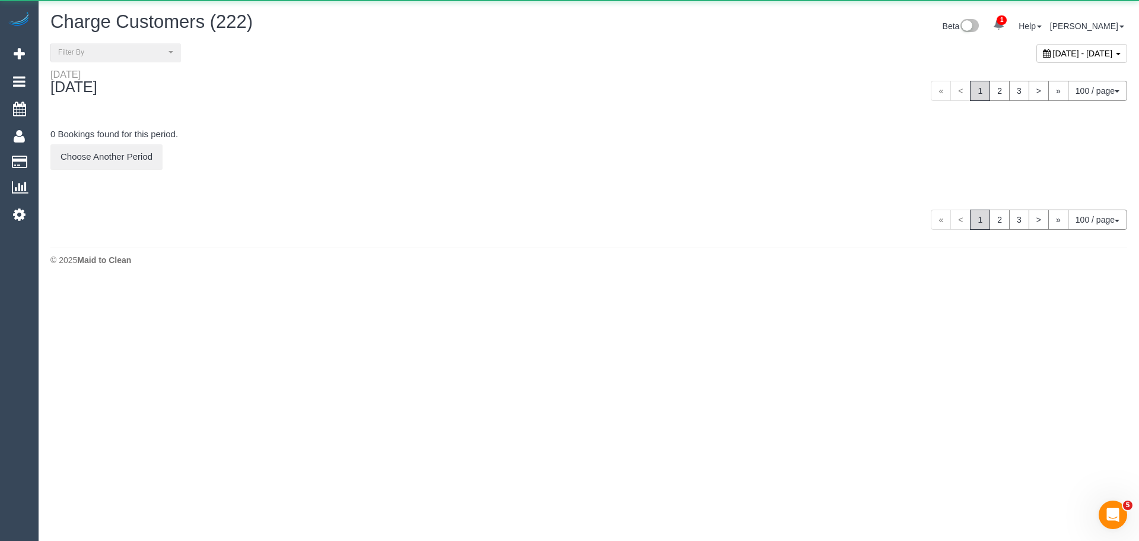
click at [1053, 54] on span "October 02, 2025 - October 02, 2025" at bounding box center [1083, 53] width 60 height 9
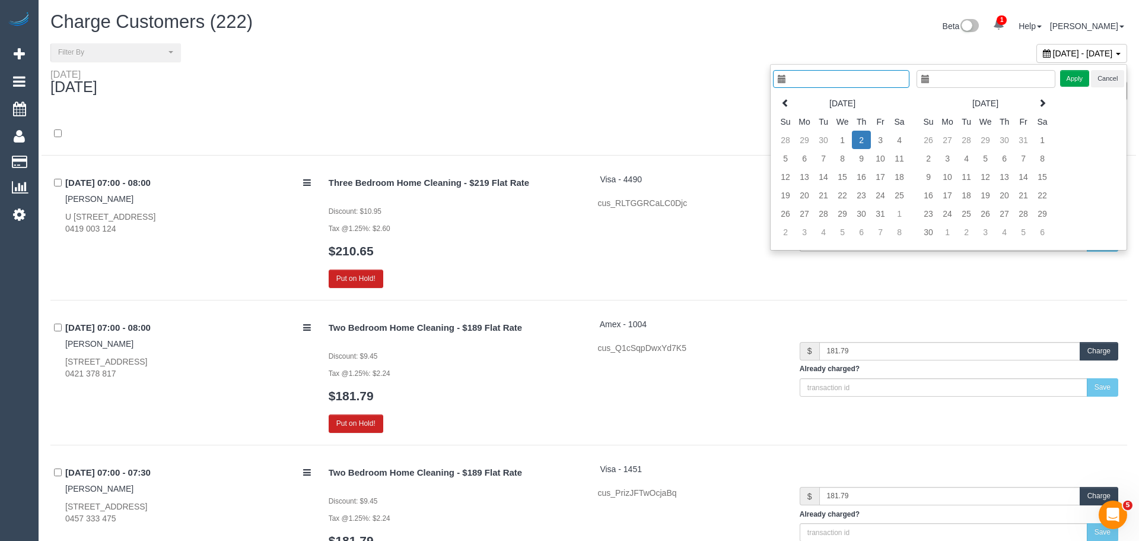
type input "**********"
click at [773, 98] on icon at bounding box center [777, 102] width 8 height 8
type input "**********"
click at [891, 180] on td "20" at bounding box center [890, 176] width 19 height 18
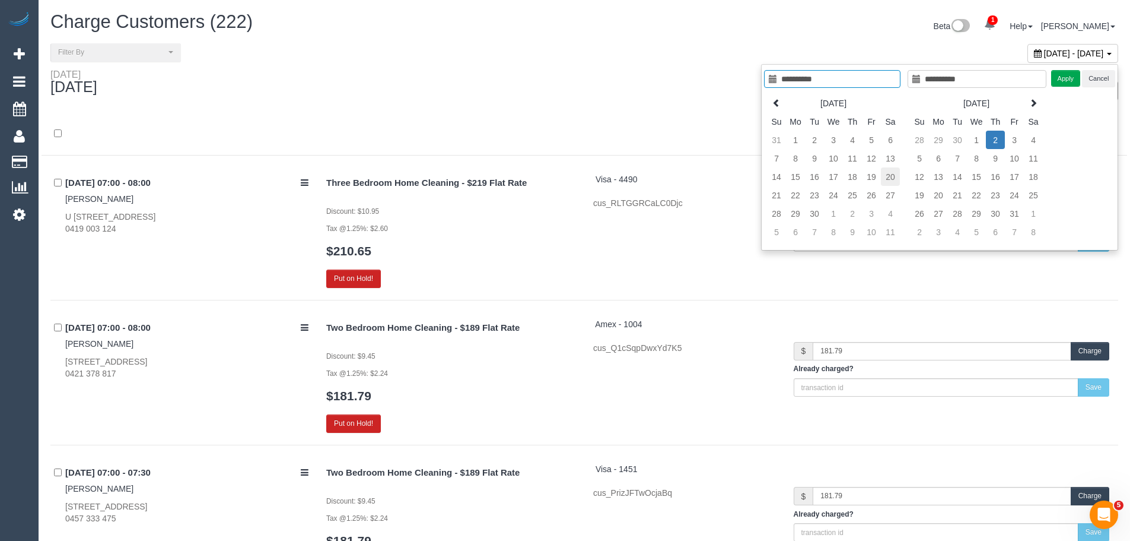
type input "**********"
click at [1066, 80] on button "Apply" at bounding box center [1066, 78] width 30 height 17
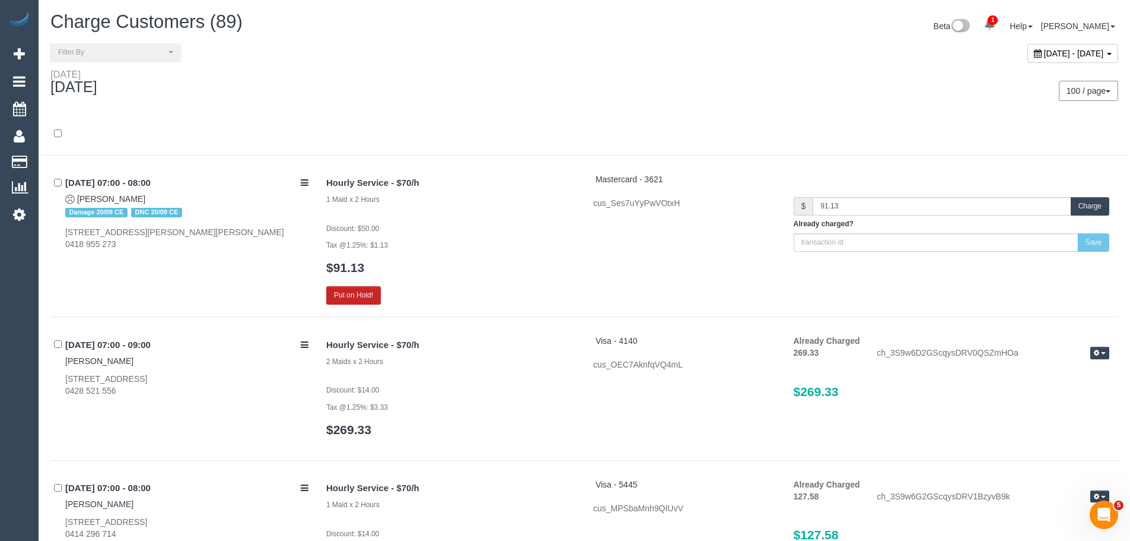
click at [479, 88] on div "Saturday September 20, 2025" at bounding box center [313, 84] width 543 height 31
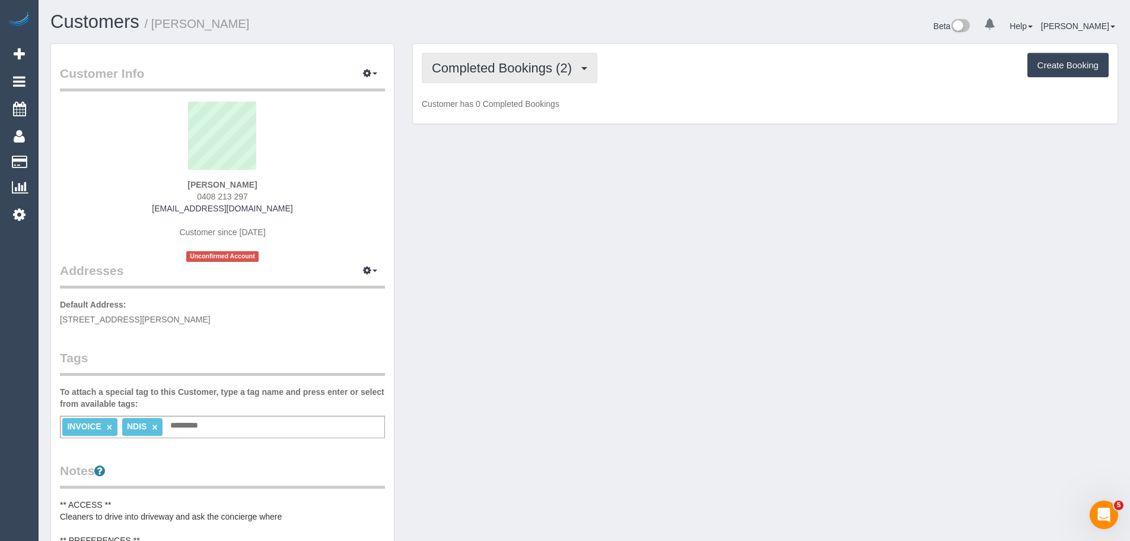
click at [536, 72] on span "Completed Bookings (2)" at bounding box center [505, 68] width 146 height 15
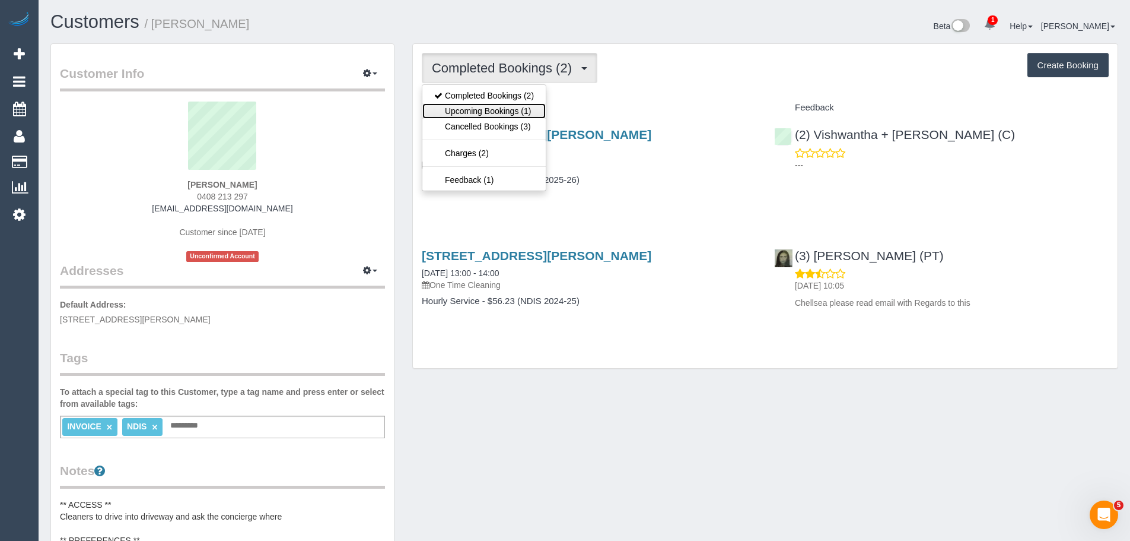
click at [526, 110] on link "Upcoming Bookings (1)" at bounding box center [483, 110] width 123 height 15
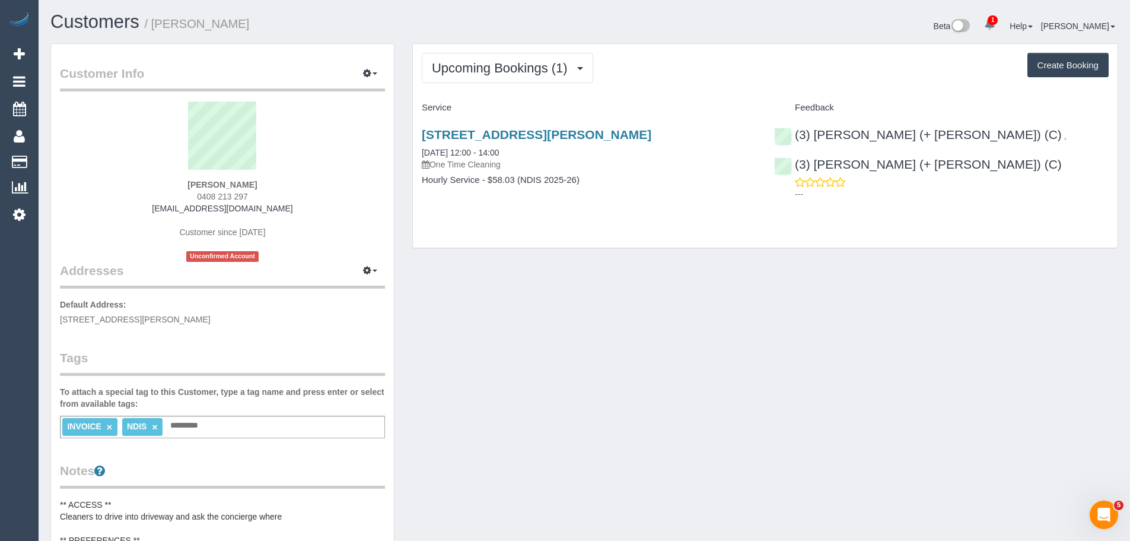
drag, startPoint x: 283, startPoint y: 213, endPoint x: 126, endPoint y: 212, distance: 156.7
click at [126, 212] on div "Tom Gilbert 0408 213 297 tomgilbert1@icloud.com Customer since 2025 Unconfirmed…" at bounding box center [222, 181] width 325 height 160
copy link "tomgilbert1@icloud.com"
drag, startPoint x: 490, startPoint y: 149, endPoint x: 743, endPoint y: 56, distance: 269.2
drag, startPoint x: 279, startPoint y: 169, endPoint x: 254, endPoint y: 179, distance: 26.7
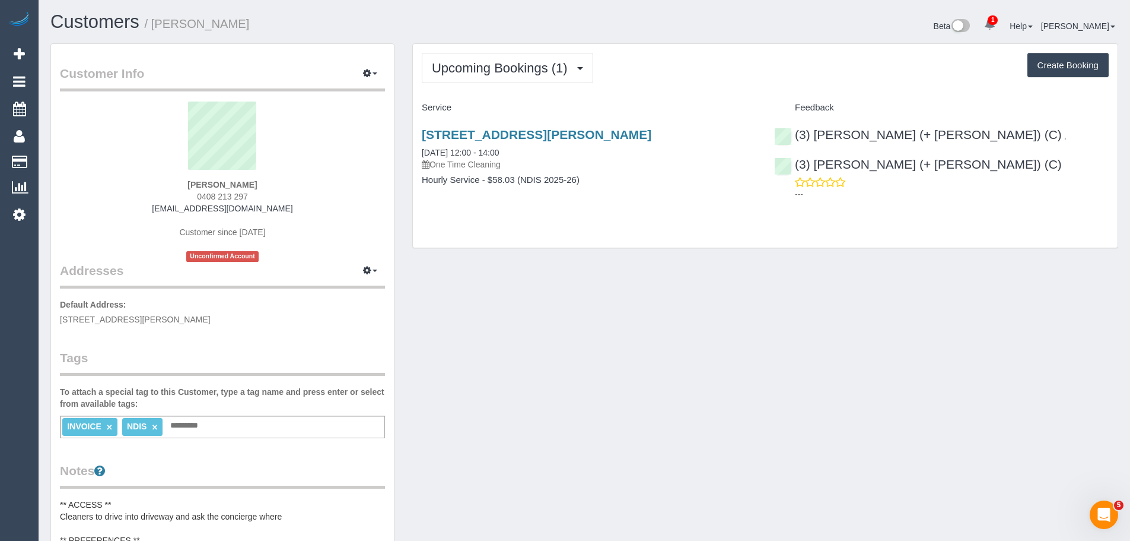
click at [254, 179] on div "Tom Gilbert 0408 213 297 tomgilbert1@icloud.com Customer since 2025 Unconfirmed…" at bounding box center [222, 181] width 325 height 160
copy div "Tom Gilbert"
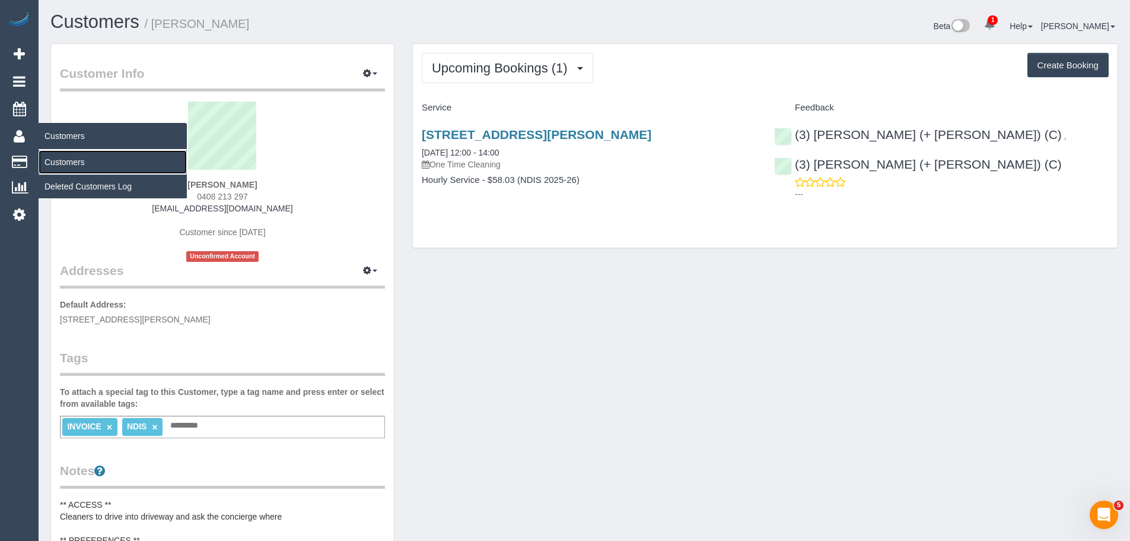
click at [72, 161] on link "Customers" at bounding box center [113, 162] width 148 height 24
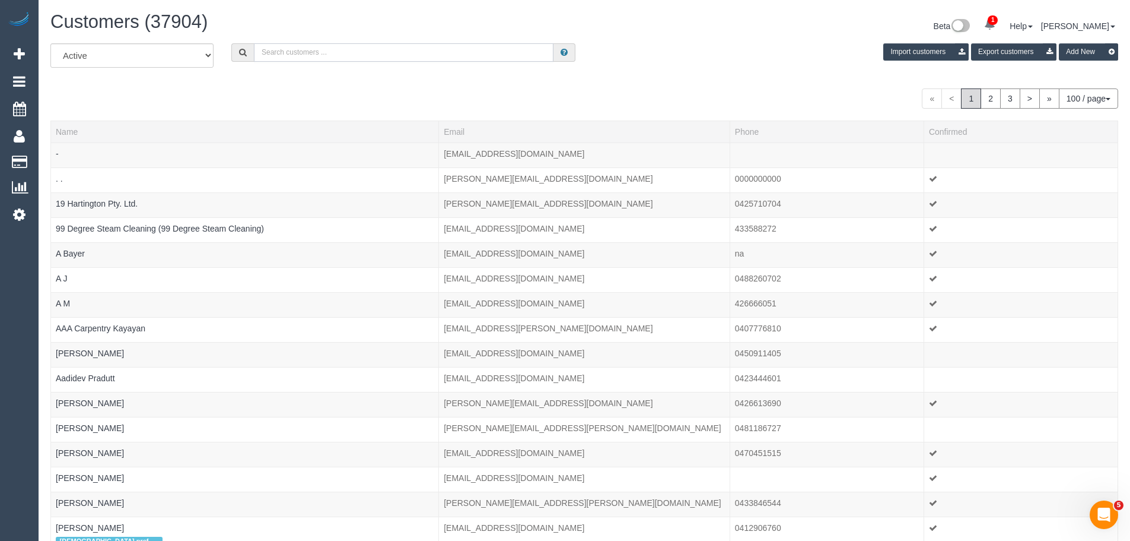
click at [377, 59] on input "text" at bounding box center [404, 52] width 300 height 18
paste input "Tom Gilbert"
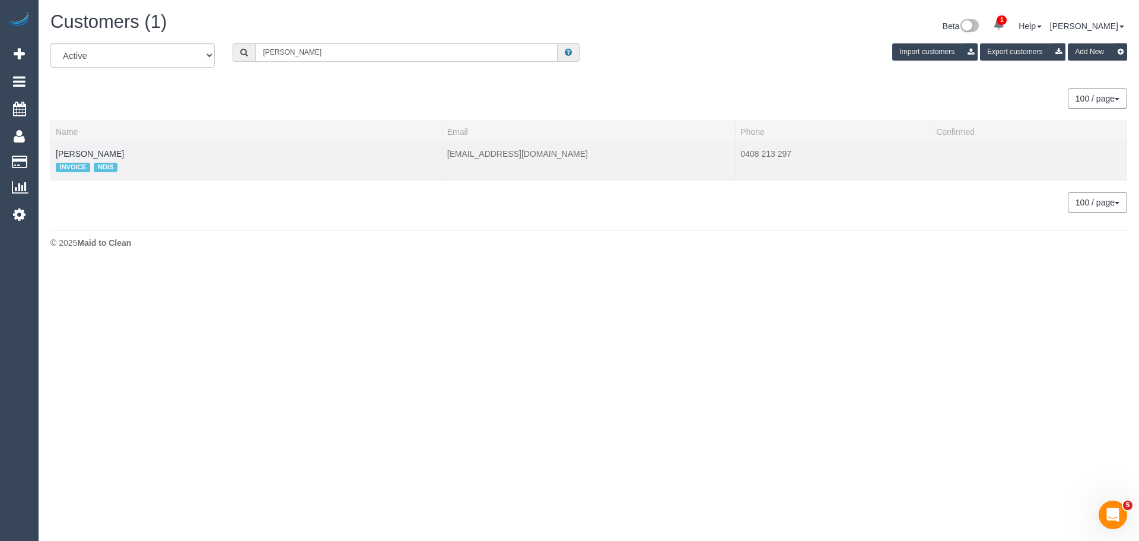
type input "Tom Gilbert"
drag, startPoint x: 115, startPoint y: 152, endPoint x: 56, endPoint y: 151, distance: 58.2
click at [56, 151] on td "Tom Gilbert INVOICE NDIS" at bounding box center [247, 160] width 392 height 37
copy link "Tom Gilbert"
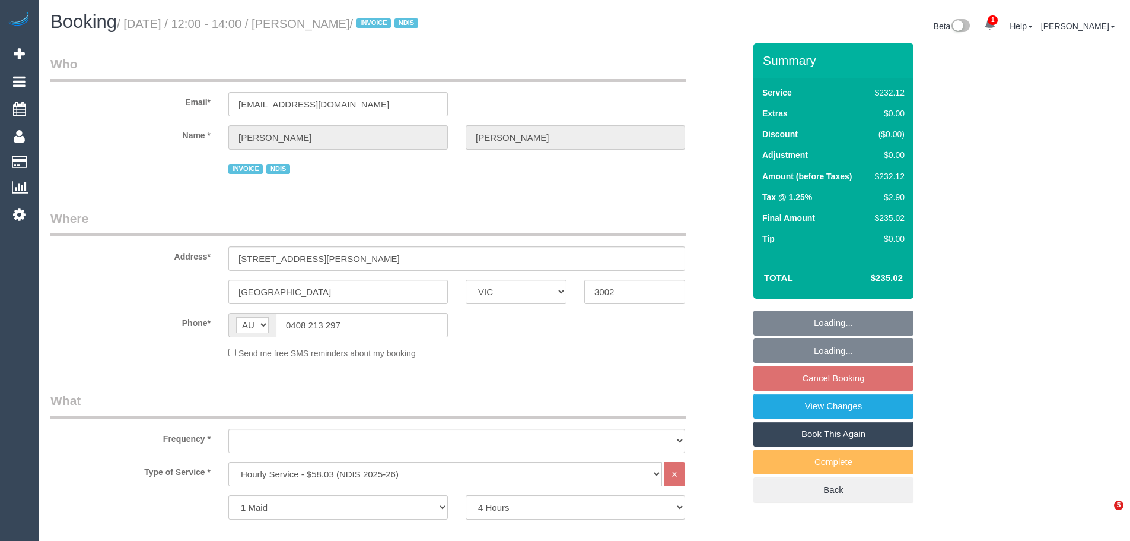
select select "VIC"
select select "240"
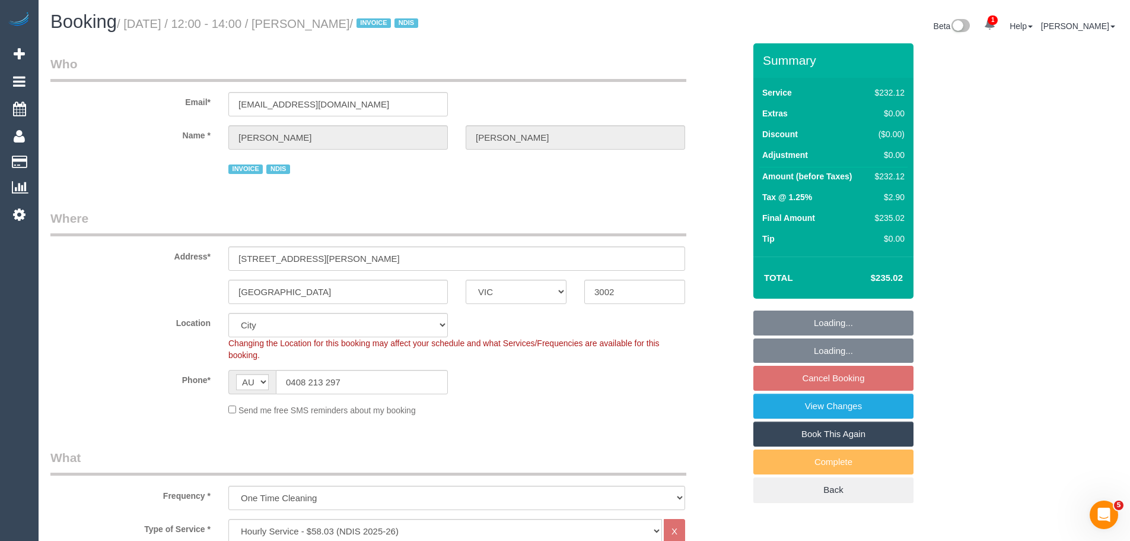
select select "object:828"
select select "number:28"
select select "number:14"
select select "number:19"
select select "number:23"
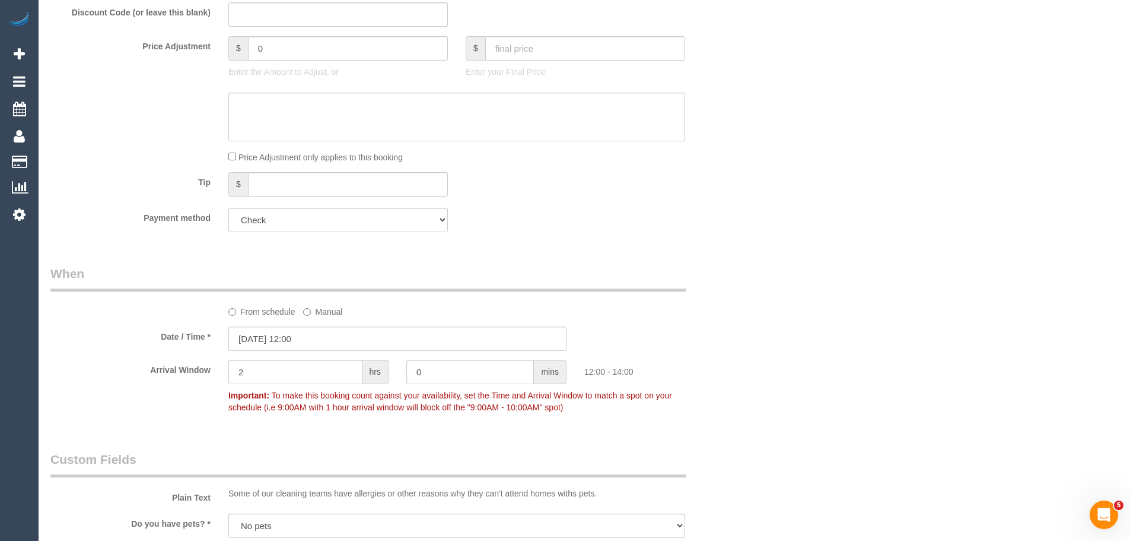
scroll to position [771, 0]
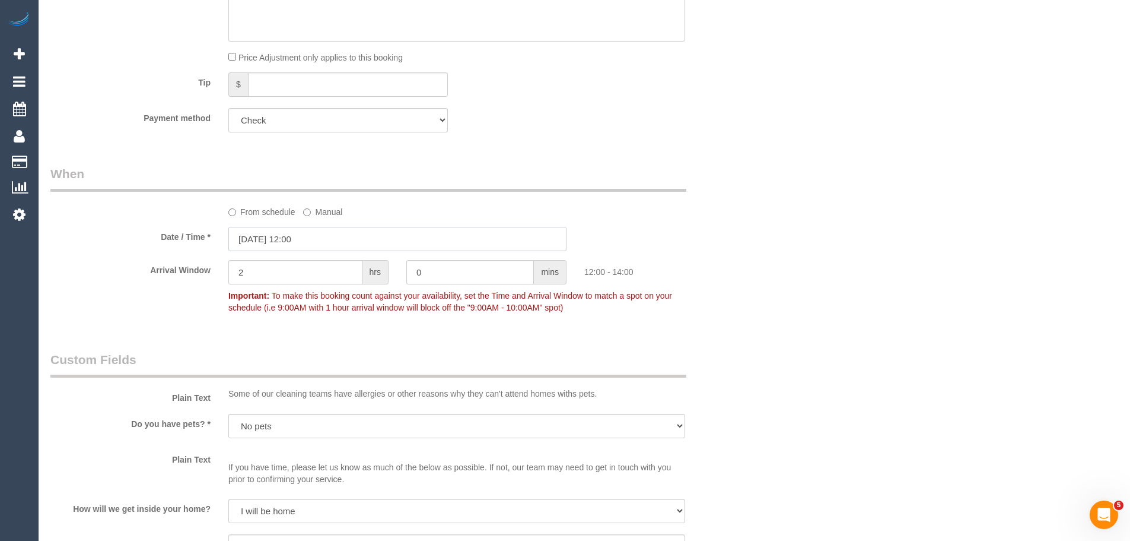
click at [293, 239] on input "[DATE] 12:00" at bounding box center [397, 239] width 338 height 24
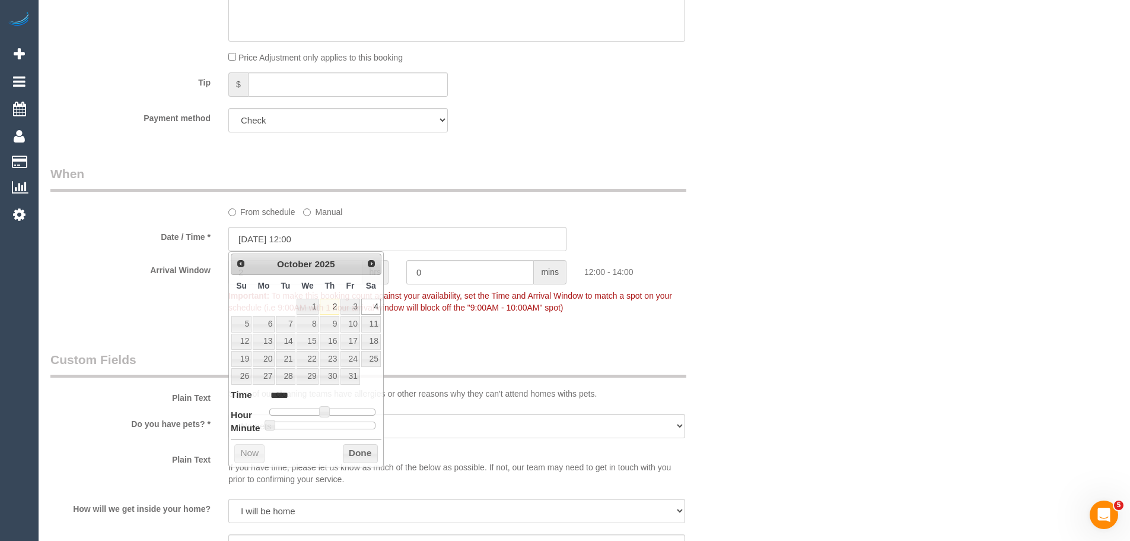
click at [250, 213] on label "From schedule" at bounding box center [261, 210] width 67 height 16
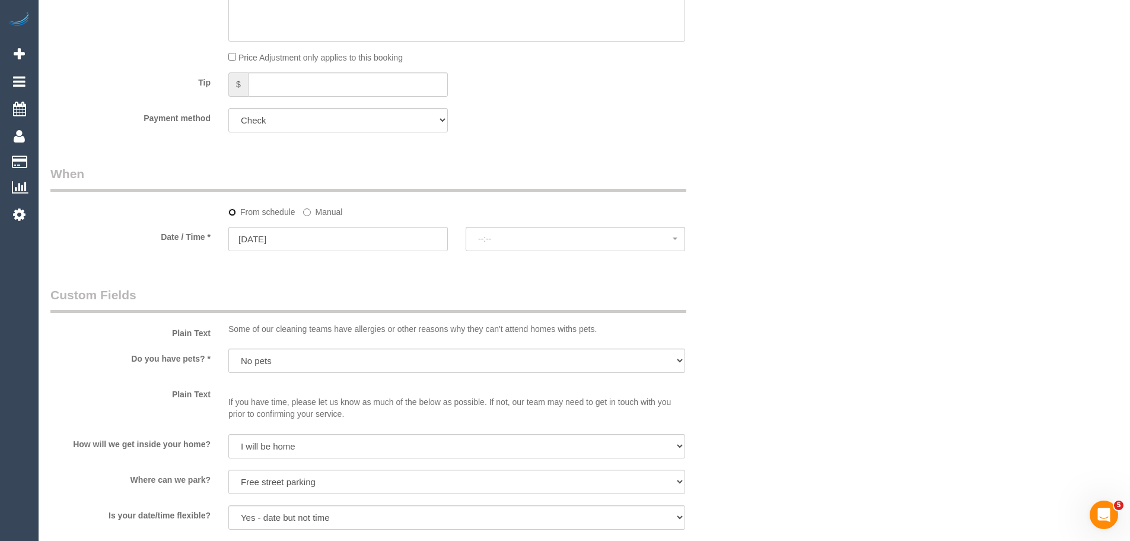
select select "spot6"
click at [257, 235] on input "04/10/2025" at bounding box center [338, 239] width 220 height 24
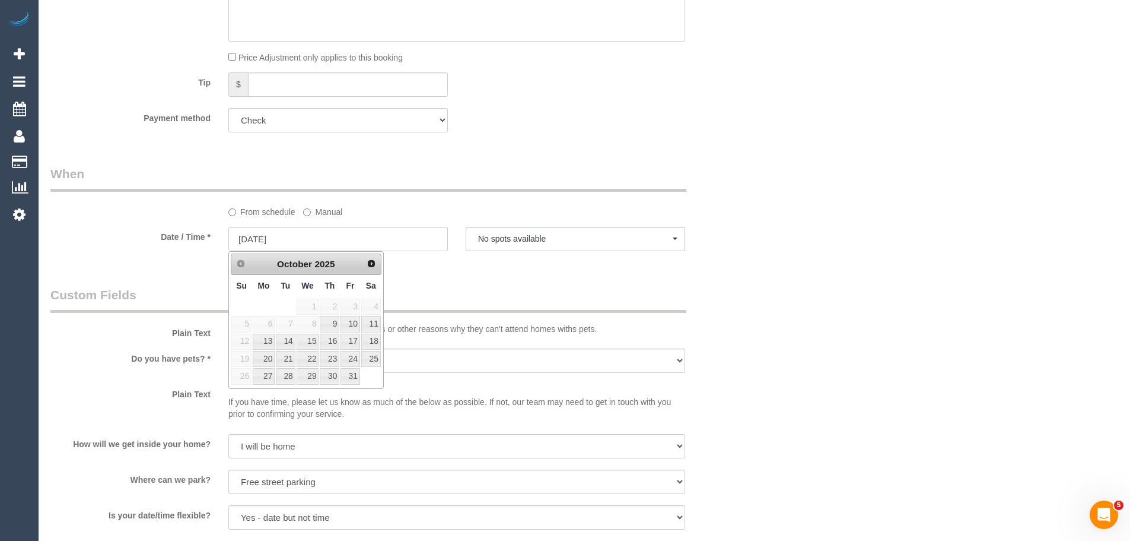
click at [484, 290] on legend "Custom Fields" at bounding box center [368, 299] width 636 height 27
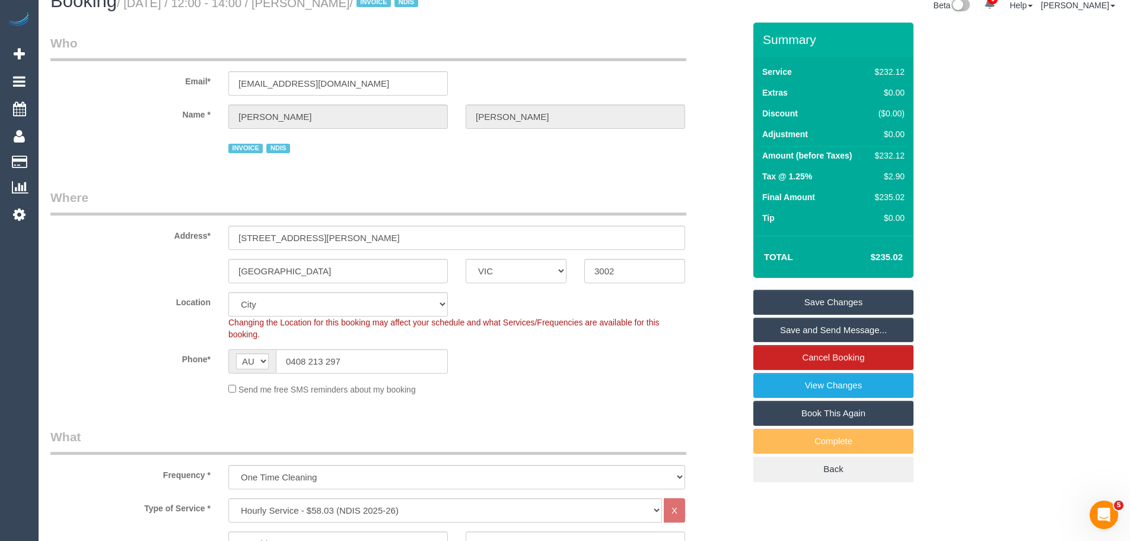
scroll to position [0, 0]
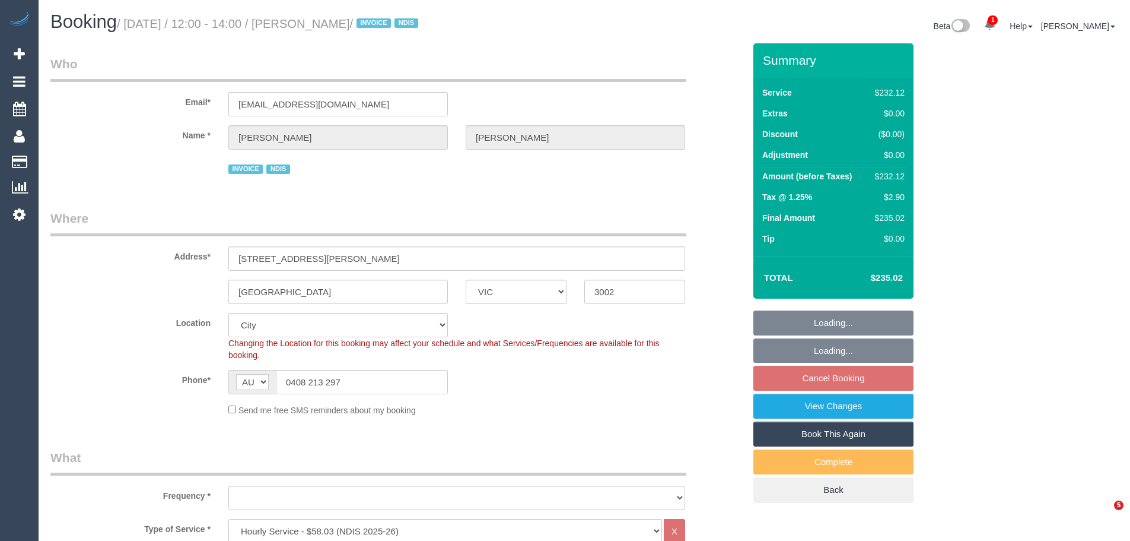
select select "VIC"
select select "240"
select select "object:823"
select select "number:28"
select select "number:14"
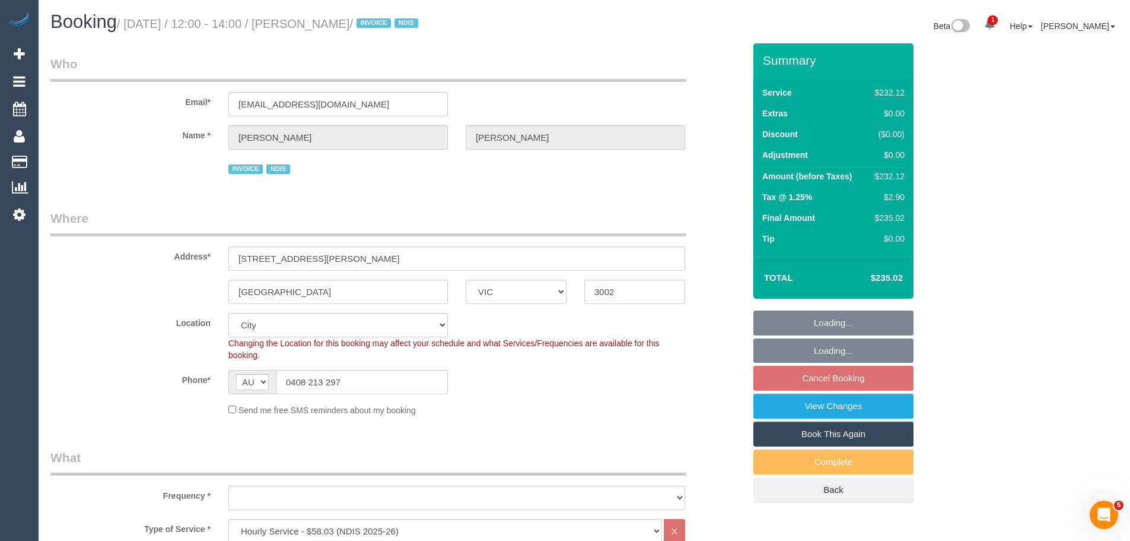
select select "number:19"
select select "number:23"
select select "object:1243"
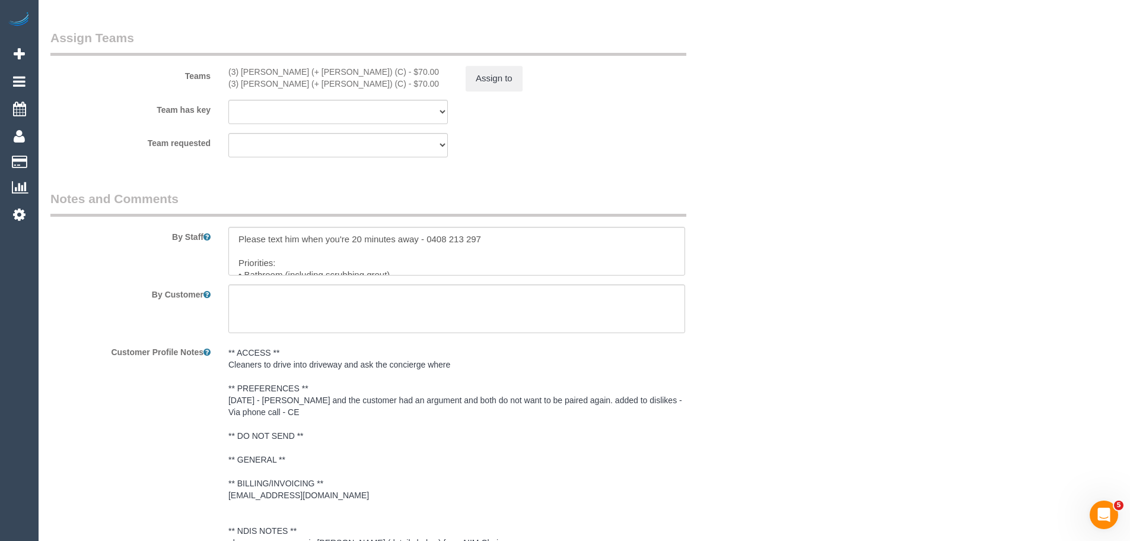
scroll to position [1343, 0]
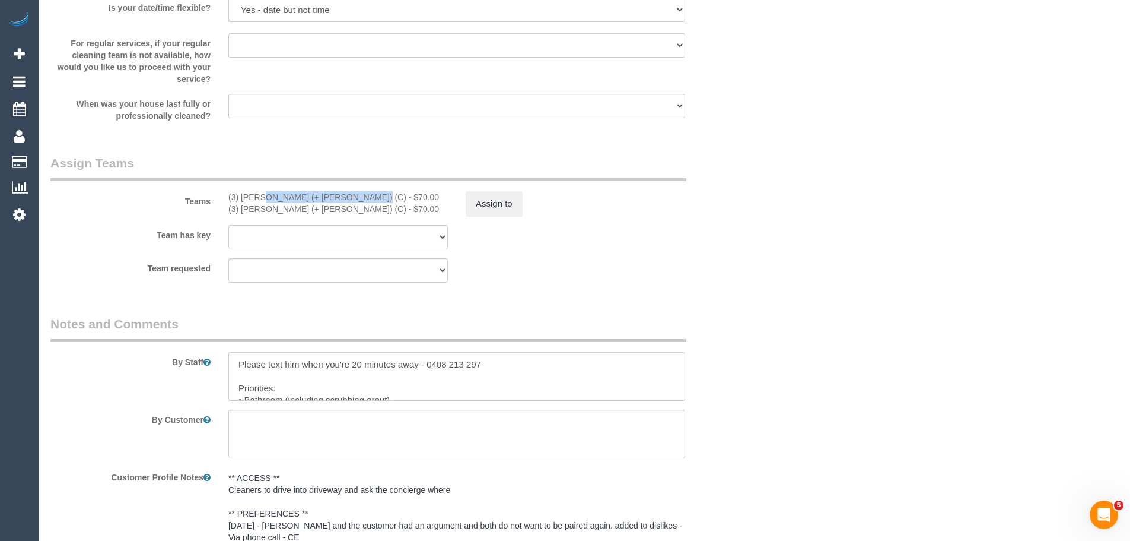
drag, startPoint x: 330, startPoint y: 199, endPoint x: 221, endPoint y: 189, distance: 109.0
click at [221, 189] on div "Teams (3) Rayhan (+ Shahida) (C) - $70.00 (3) Shahida (+ Rayhan) (C) - $70.00 A…" at bounding box center [398, 185] width 712 height 62
copy div "(3) Rayhan (+ Shahida) (C)"
click at [503, 202] on button "Assign to" at bounding box center [494, 203] width 57 height 25
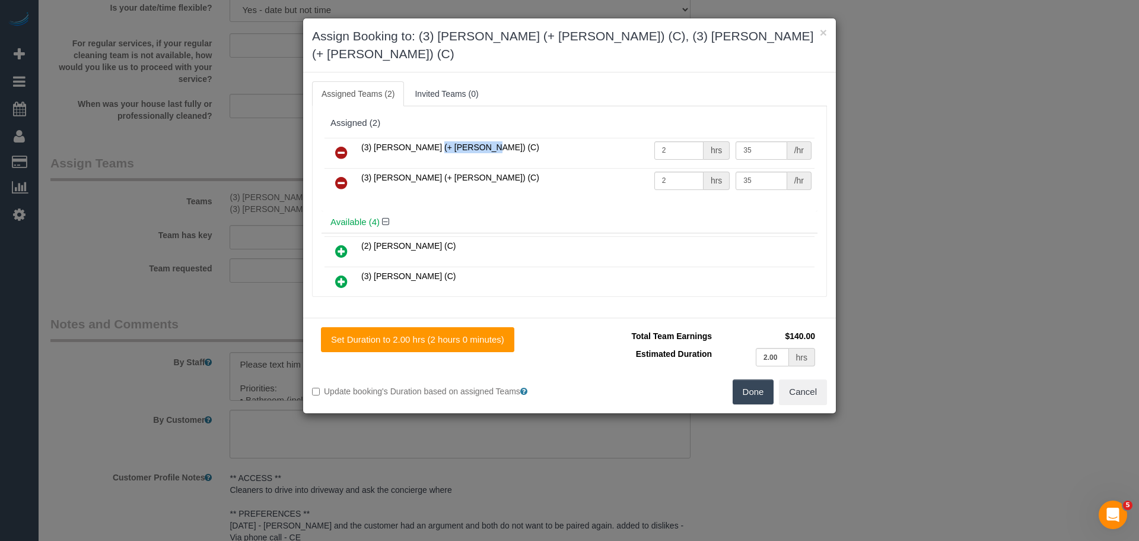
drag, startPoint x: 372, startPoint y: 133, endPoint x: 446, endPoint y: 131, distance: 74.2
click at [436, 142] on span "(3) Rayhan (+ Shahida) (C)" at bounding box center [450, 146] width 178 height 9
click at [465, 138] on td "(3) Rayhan (+ Shahida) (C)" at bounding box center [504, 153] width 293 height 30
drag, startPoint x: 474, startPoint y: 131, endPoint x: 358, endPoint y: 129, distance: 115.7
click at [358, 138] on td "(3) Rayhan (+ Shahida) (C)" at bounding box center [504, 153] width 293 height 30
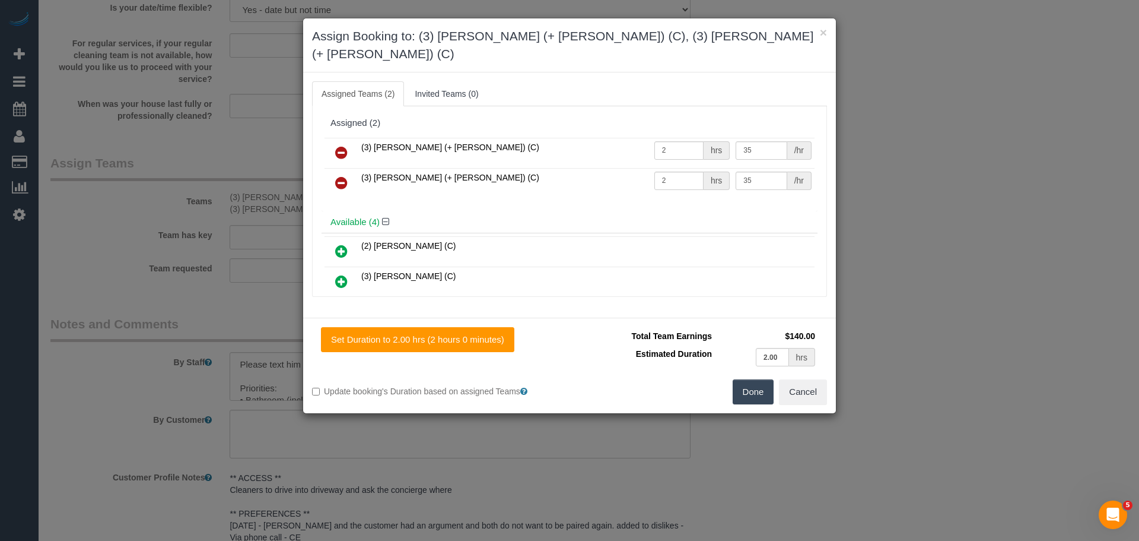
copy span "(3) Rayhan (+ Shahida) (C)"
click at [345, 145] on icon at bounding box center [341, 152] width 12 height 14
click at [345, 176] on icon at bounding box center [341, 183] width 12 height 14
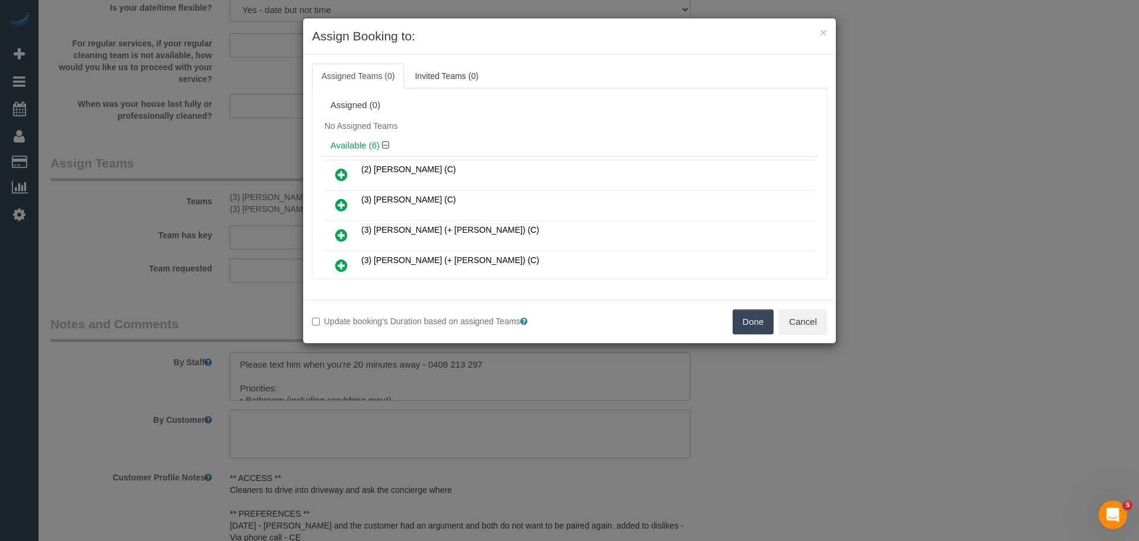
click at [747, 329] on button "Done" at bounding box center [754, 321] width 42 height 25
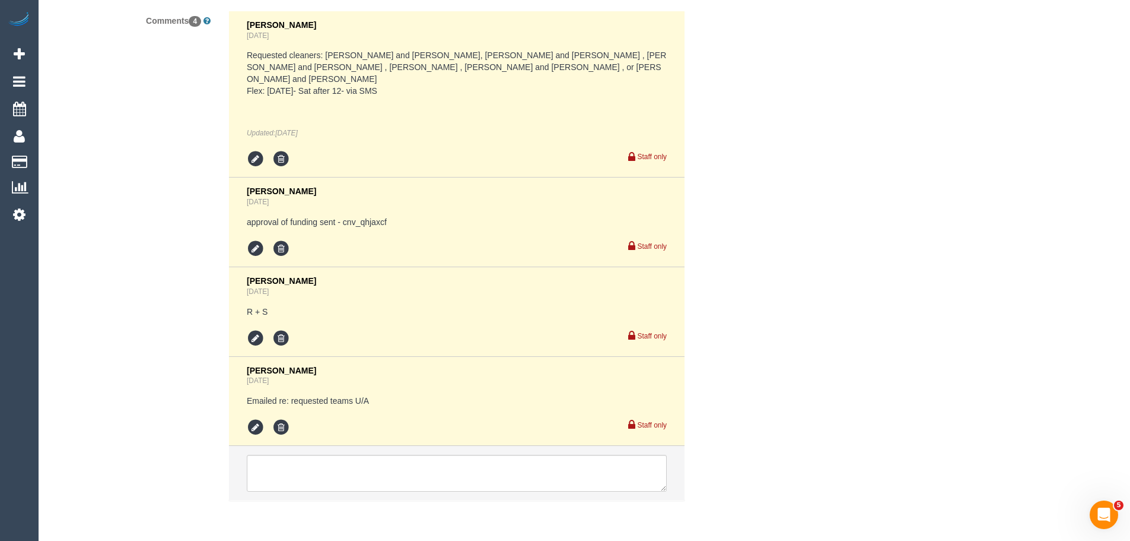
scroll to position [2055, 0]
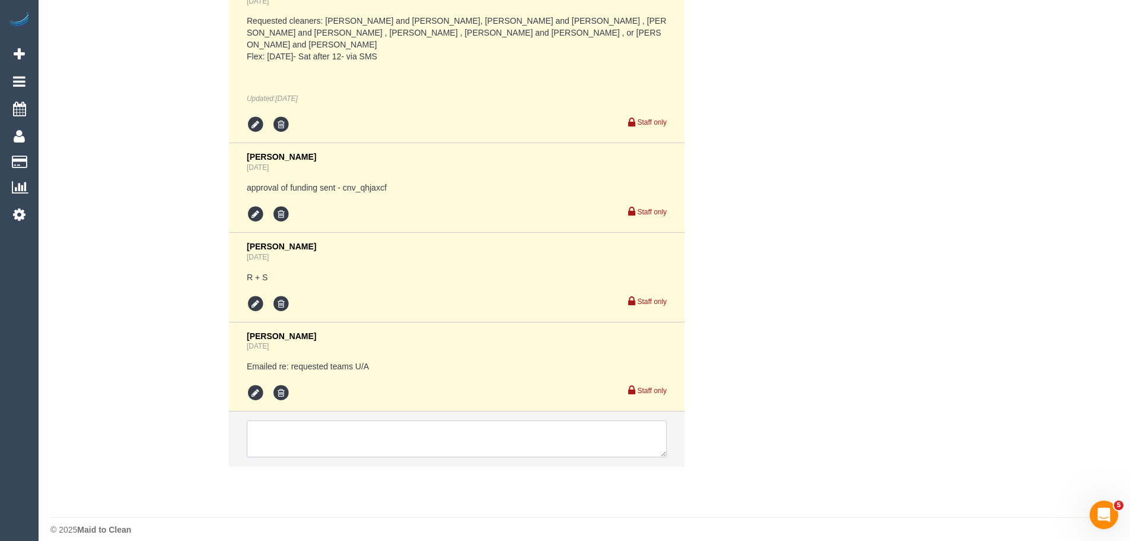
click at [339, 420] on textarea at bounding box center [457, 438] width 420 height 37
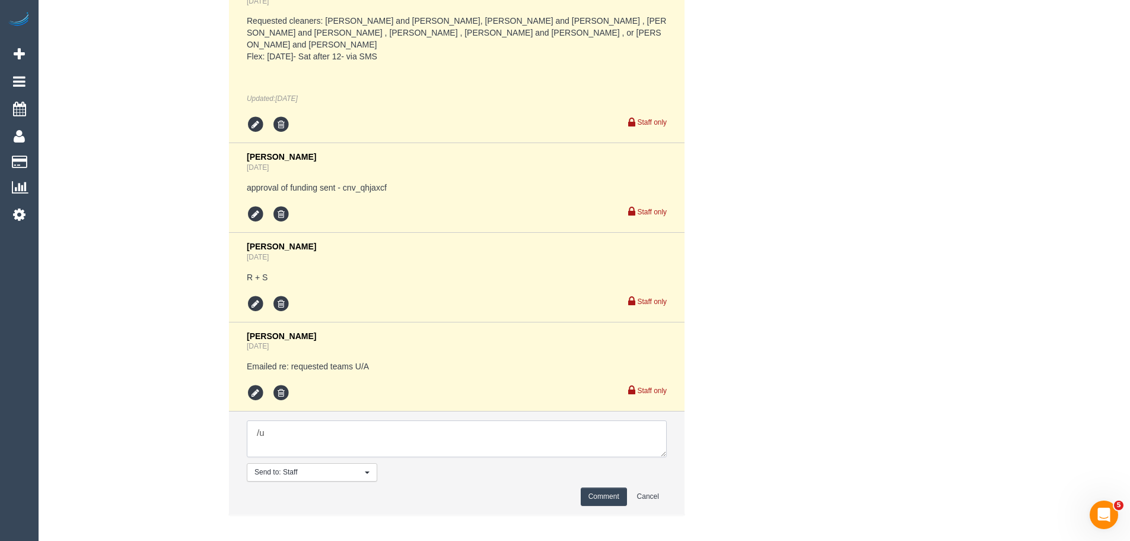
type textarea "/"
paste textarea "Cleaner(s) Unassigned: Reason Unassigned: One Off/Ongoing: Flexibility: Close a…"
drag, startPoint x: 665, startPoint y: 441, endPoint x: 821, endPoint y: 568, distance: 200.7
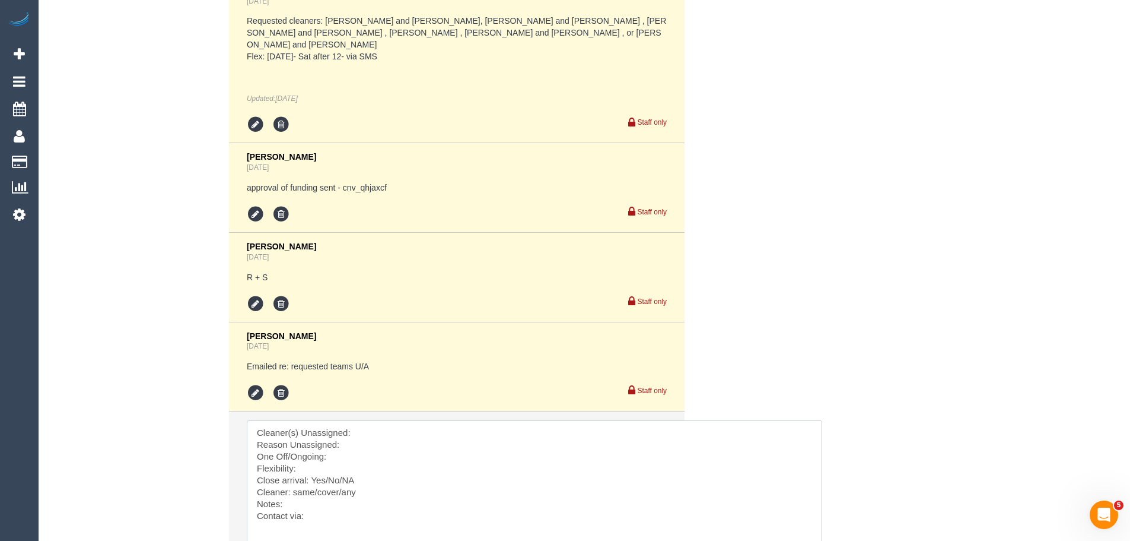
click at [406, 420] on textarea at bounding box center [535, 502] width 576 height 164
paste textarea "(3) [PERSON_NAME] (+ [PERSON_NAME]) (C)"
click at [449, 434] on textarea at bounding box center [535, 502] width 576 height 164
click at [341, 445] on textarea at bounding box center [535, 502] width 576 height 164
click at [333, 455] on textarea at bounding box center [535, 502] width 576 height 164
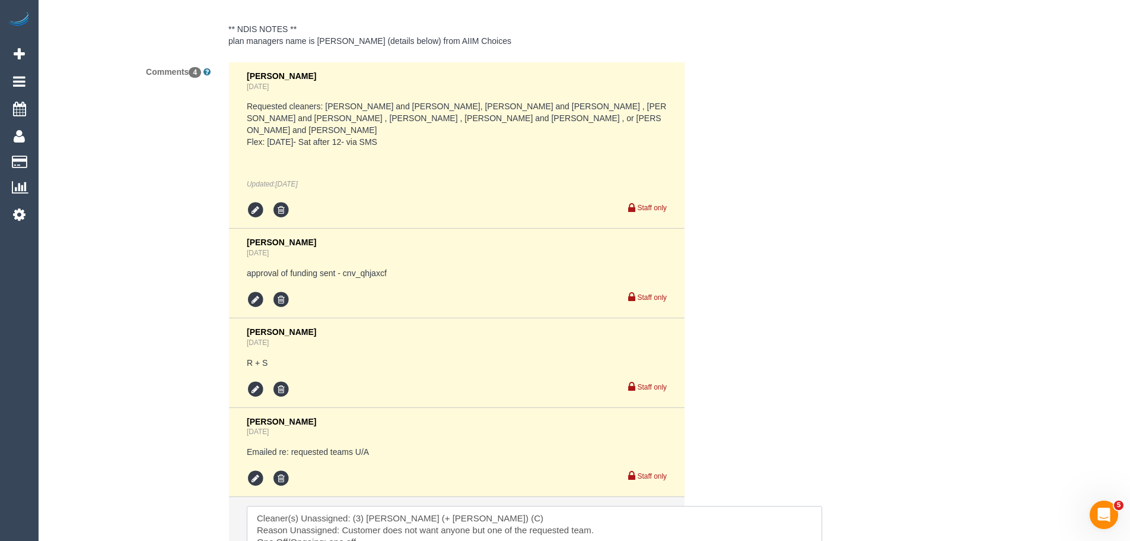
scroll to position [1877, 0]
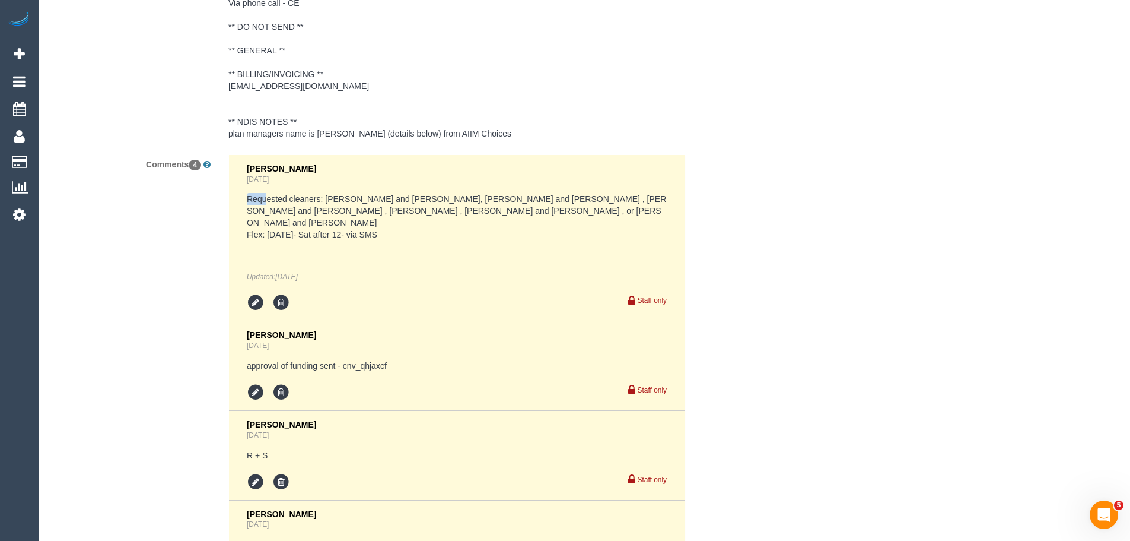
drag, startPoint x: 247, startPoint y: 198, endPoint x: 265, endPoint y: 198, distance: 17.8
click at [265, 198] on pre "Requested cleaners: Vishwantha and Madhushika, Dharti and Kishan , lokesh and M…" at bounding box center [457, 216] width 420 height 47
click at [327, 198] on pre "Requested cleaners: Vishwantha and Madhushika, Dharti and Kishan , lokesh and M…" at bounding box center [457, 216] width 420 height 47
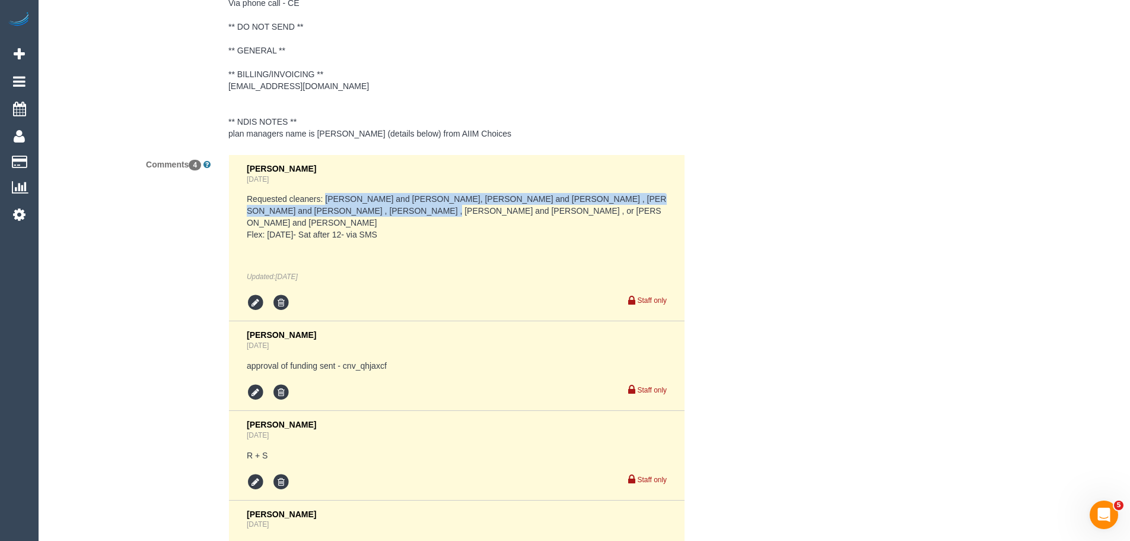
drag, startPoint x: 326, startPoint y: 198, endPoint x: 374, endPoint y: 212, distance: 50.9
click at [374, 212] on pre "Requested cleaners: Vishwantha and Madhushika, Dharti and Kishan , lokesh and M…" at bounding box center [457, 216] width 420 height 47
copy pre "Vishwantha and Madhushika, Dharti and Kishan , lokesh and Manvi , Priya , Kavee…"
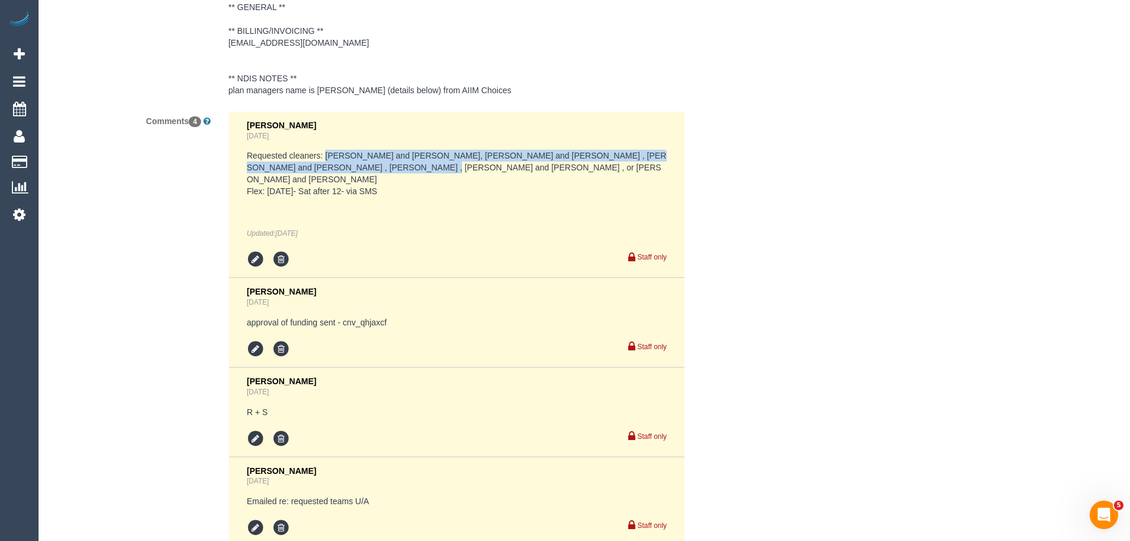
scroll to position [2232, 0]
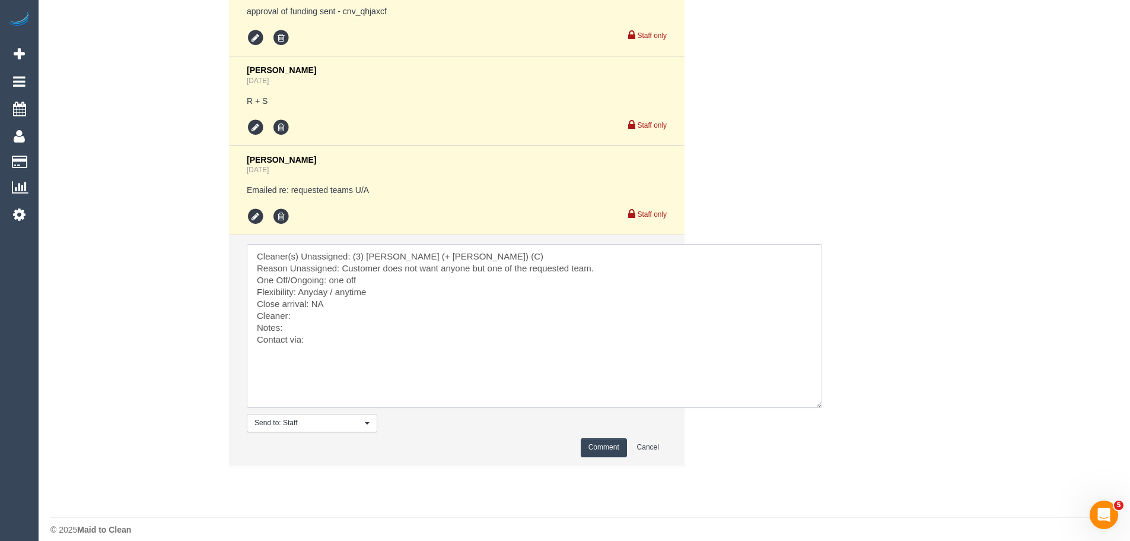
click at [313, 301] on textarea at bounding box center [535, 326] width 576 height 164
paste textarea "Vishwantha and Madhushika, Dharti and Kishan , lokesh and Manvi , Priya , Kavee…"
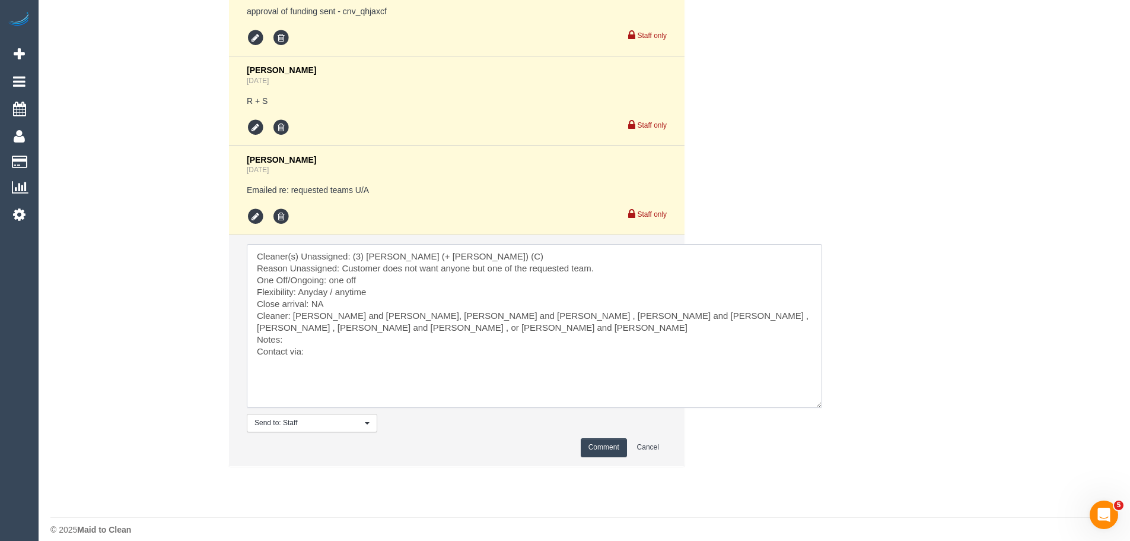
click at [307, 320] on textarea at bounding box center [535, 326] width 576 height 164
click at [320, 330] on textarea at bounding box center [535, 326] width 576 height 164
type textarea "Cleaner(s) Unassigned: (3) Rayhan (+ Shahida) (C) Reason Unassigned: Customer d…"
click at [616, 438] on button "Comment" at bounding box center [604, 447] width 46 height 18
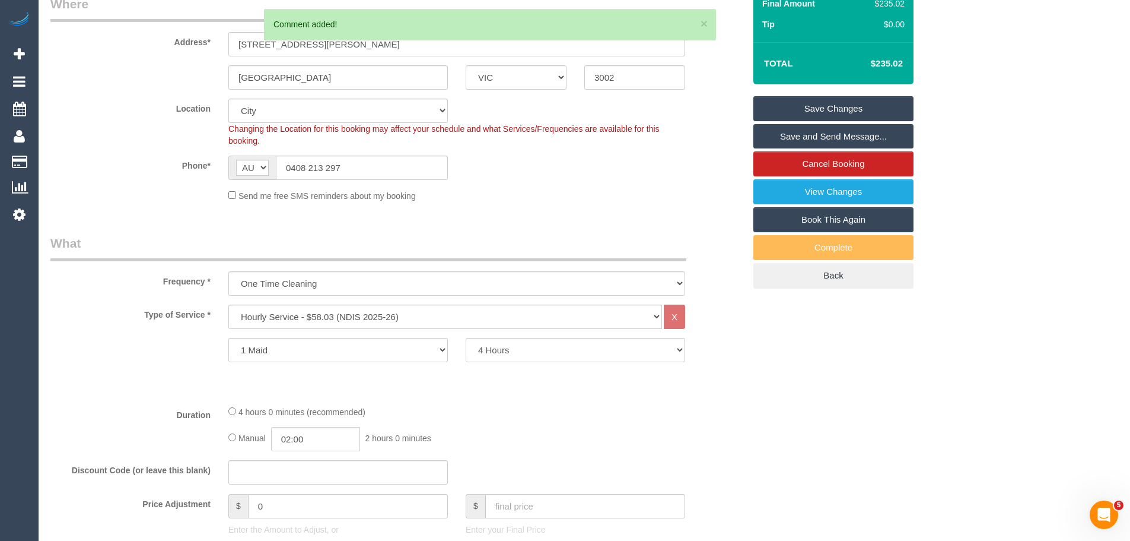
scroll to position [96, 0]
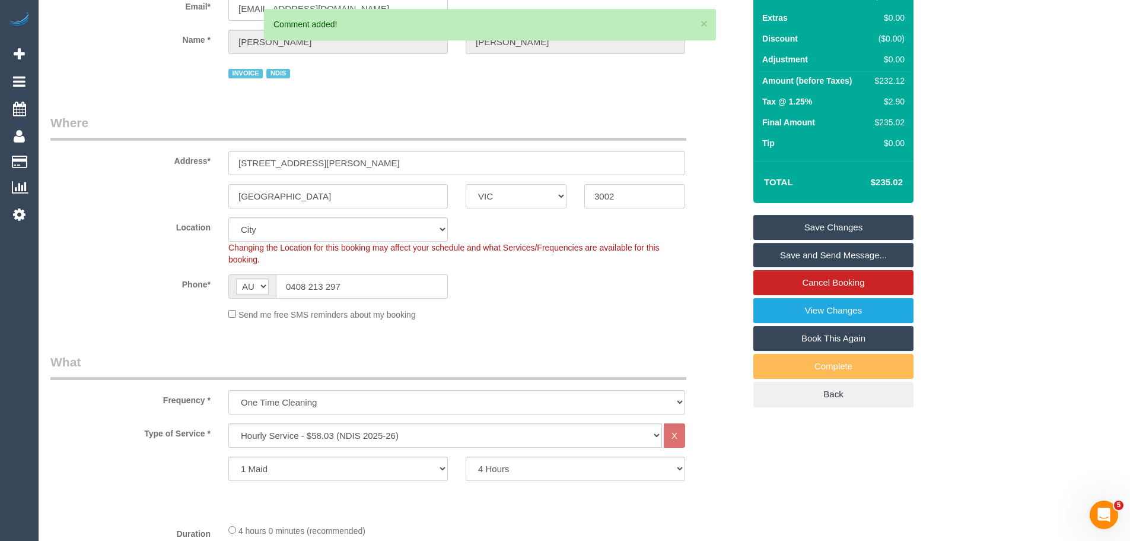
drag, startPoint x: 351, startPoint y: 288, endPoint x: 74, endPoint y: 246, distance: 279.6
click at [98, 251] on sui-booking-location "Location Office City East (North) East (South) Inner East Inner North (East) In…" at bounding box center [397, 268] width 694 height 103
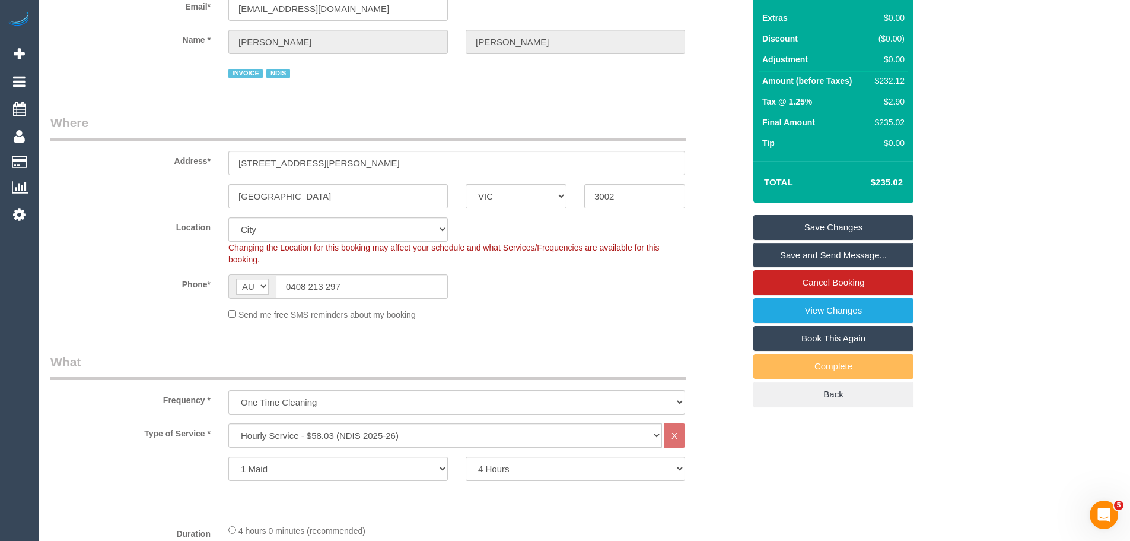
click at [840, 225] on link "Save Changes" at bounding box center [834, 227] width 160 height 25
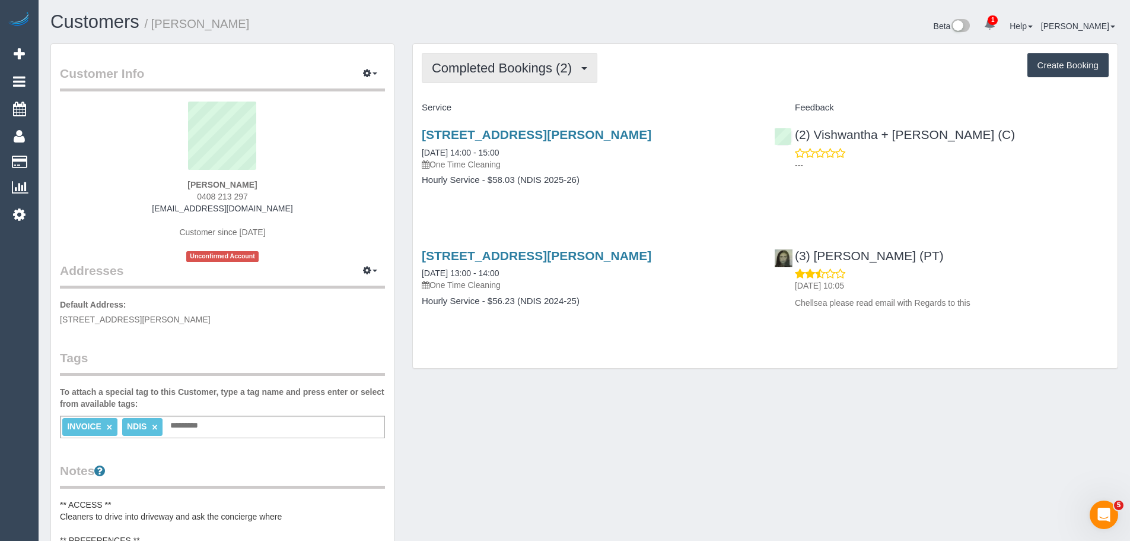
click at [544, 63] on span "Completed Bookings (2)" at bounding box center [505, 68] width 146 height 15
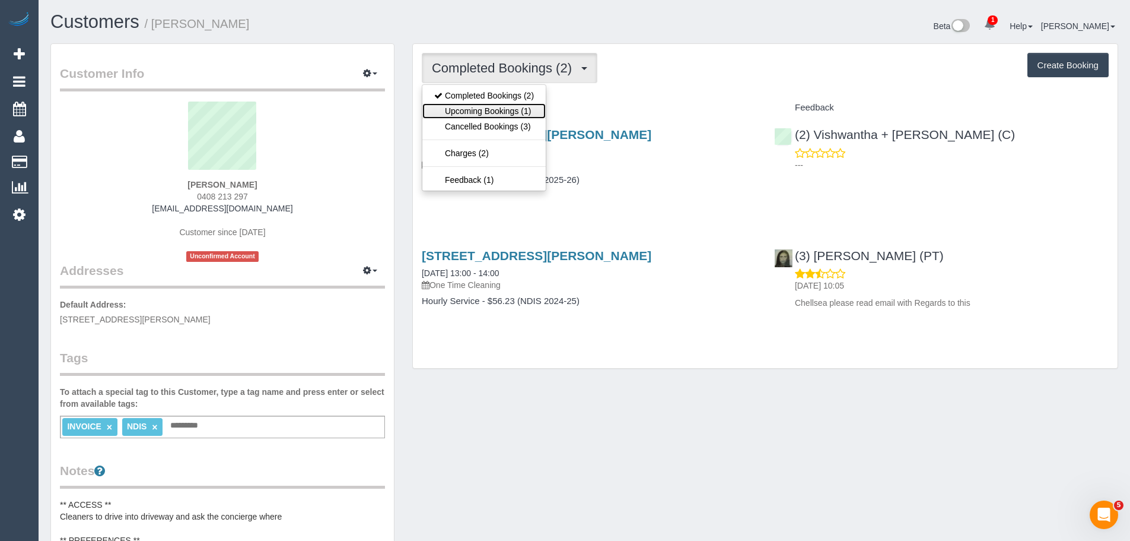
click at [526, 109] on link "Upcoming Bookings (1)" at bounding box center [483, 110] width 123 height 15
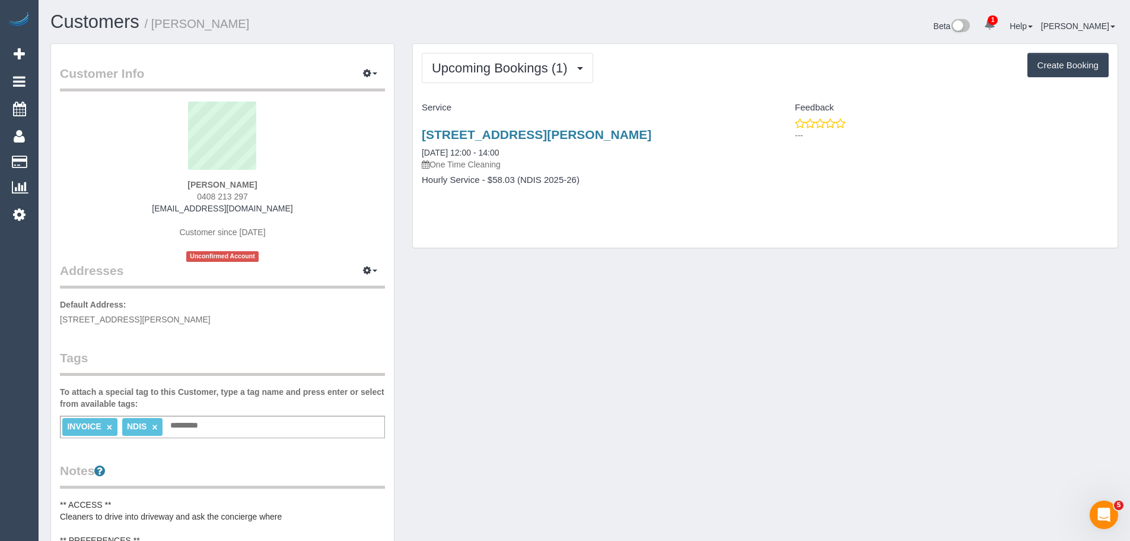
click at [415, 150] on div "[STREET_ADDRESS][PERSON_NAME] [DATE] 12:00 - 14:00 One Time Cleaning Hourly Ser…" at bounding box center [589, 162] width 352 height 91
drag, startPoint x: 418, startPoint y: 131, endPoint x: 634, endPoint y: 195, distance: 225.5
click at [634, 195] on div "[STREET_ADDRESS][PERSON_NAME] [DATE] 12:00 - 14:00 One Time Cleaning Hourly Ser…" at bounding box center [589, 162] width 352 height 91
copy div "[STREET_ADDRESS][PERSON_NAME] [DATE] 12:00 - 14:00 One Time Cleaning Hourly Ser…"
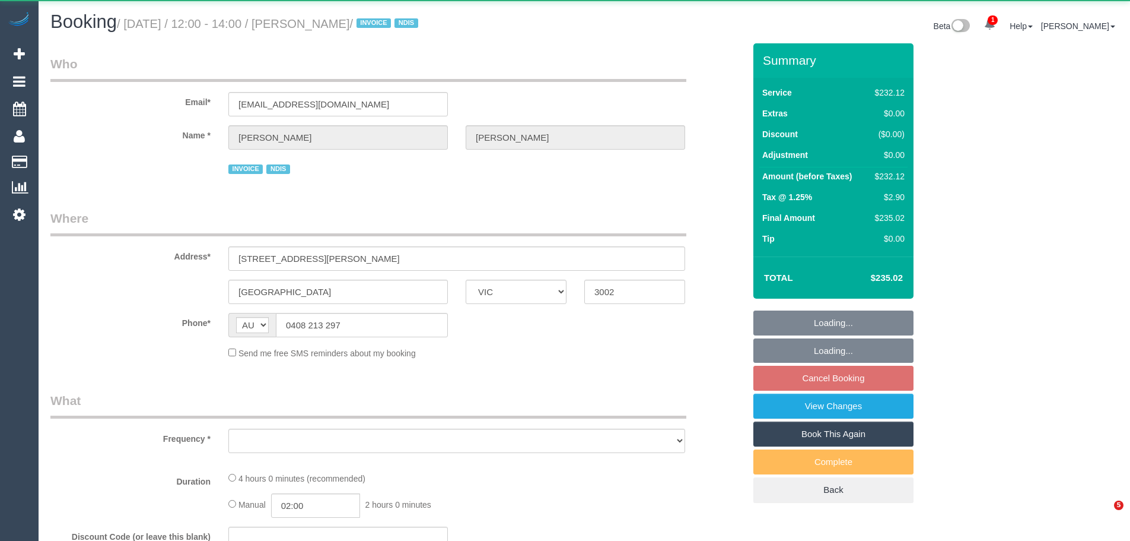
select select "VIC"
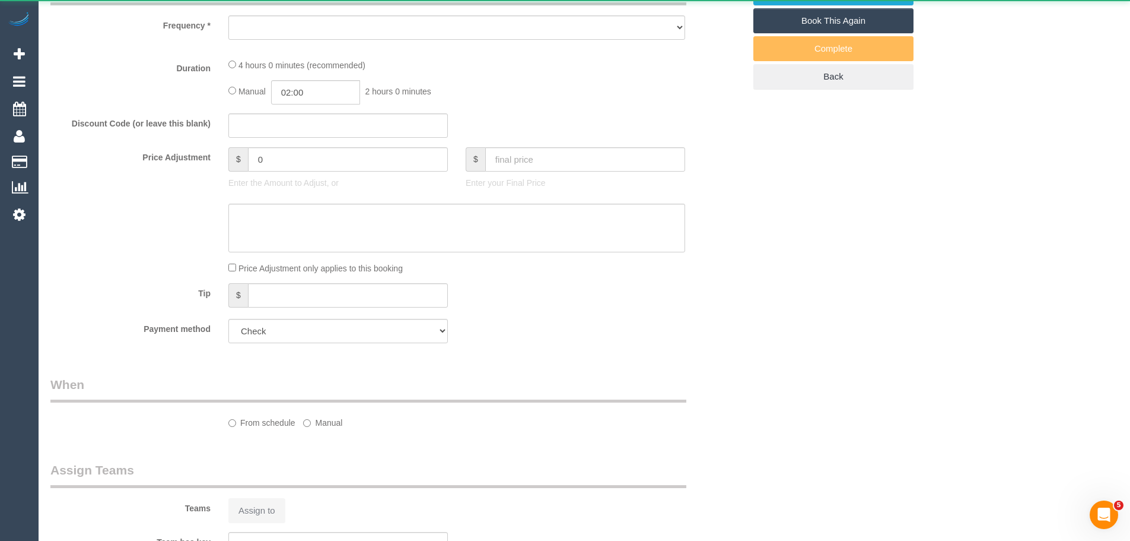
select select "object:685"
select select "240"
select select "number:28"
select select "number:14"
select select "number:19"
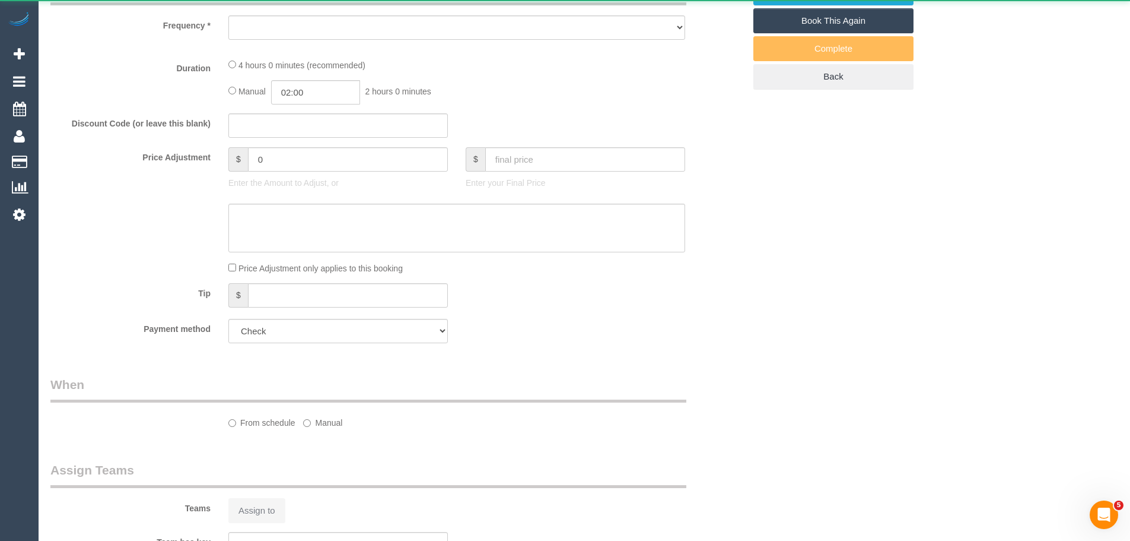
select select "number:23"
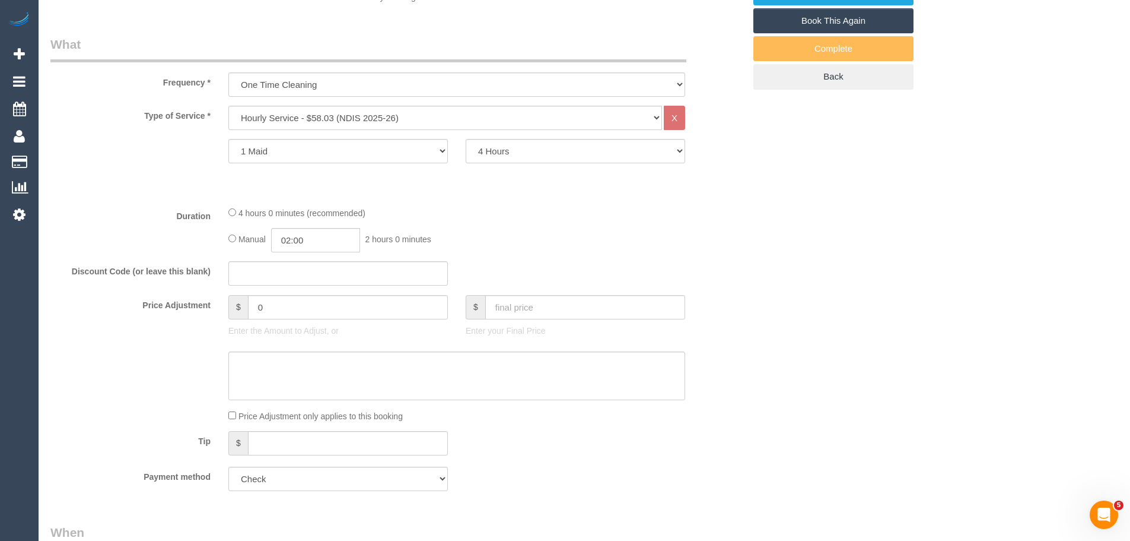
select select "object:836"
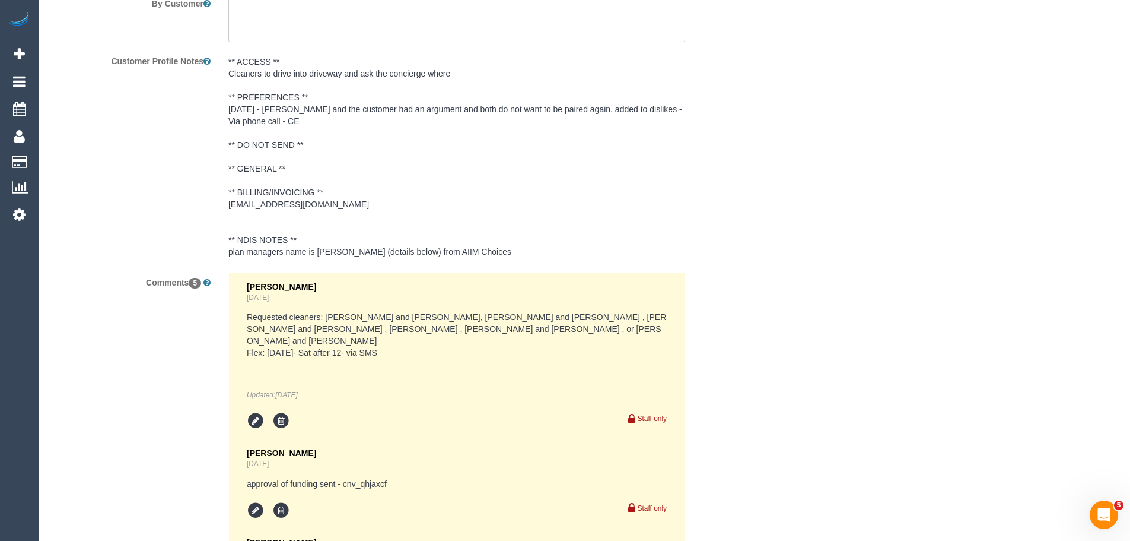
scroll to position [1819, 0]
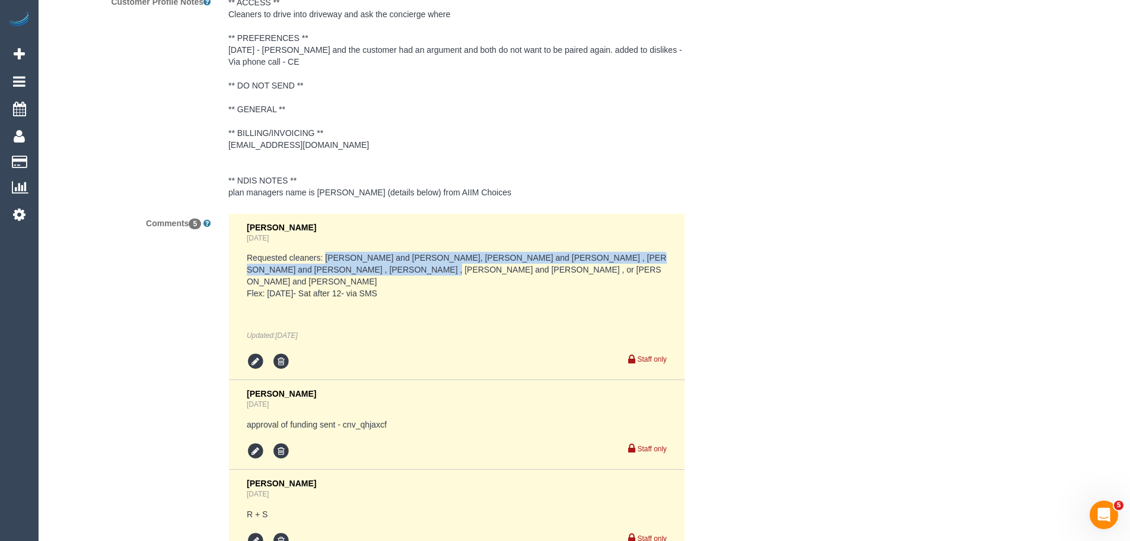
drag, startPoint x: 326, startPoint y: 256, endPoint x: 367, endPoint y: 271, distance: 43.5
click at [367, 271] on pre "Requested cleaners: [PERSON_NAME] and [PERSON_NAME], [PERSON_NAME] and [PERSON_…" at bounding box center [457, 275] width 420 height 47
copy pre "Vishwantha and [PERSON_NAME], [PERSON_NAME] and [PERSON_NAME] , [PERSON_NAME] a…"
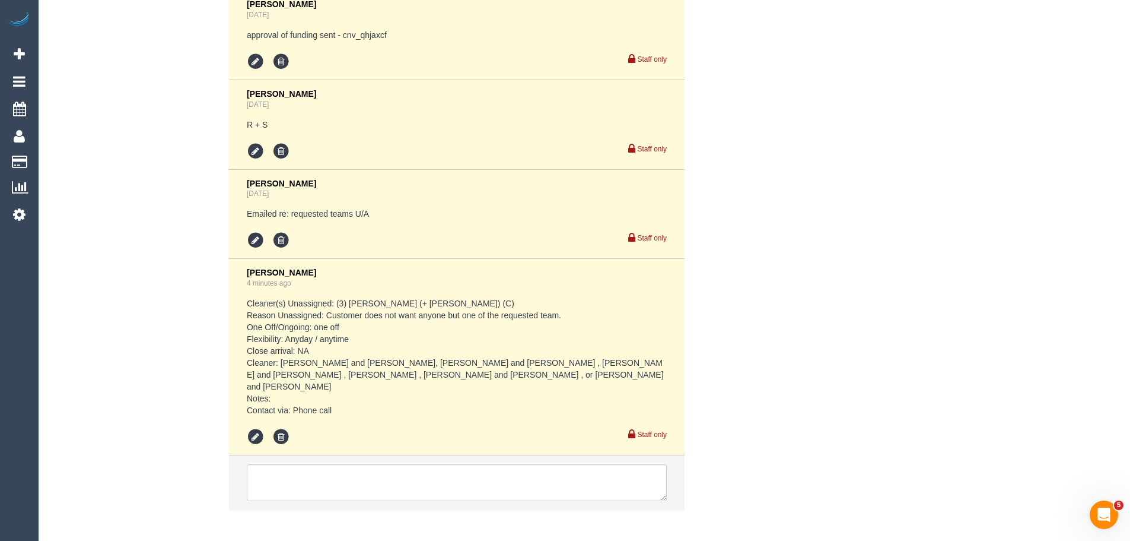
scroll to position [2240, 0]
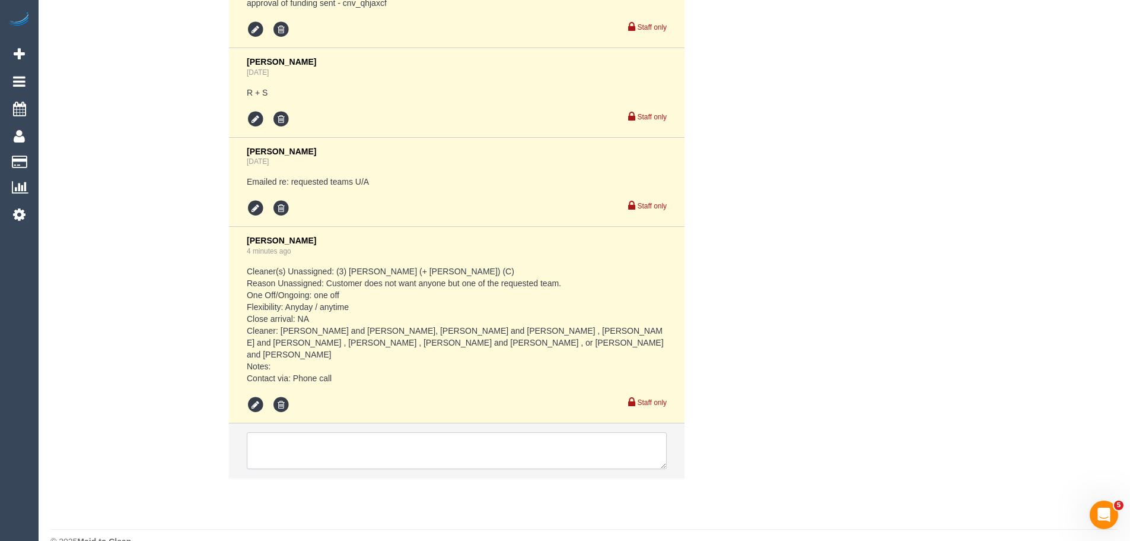
click at [373, 432] on textarea at bounding box center [457, 450] width 420 height 37
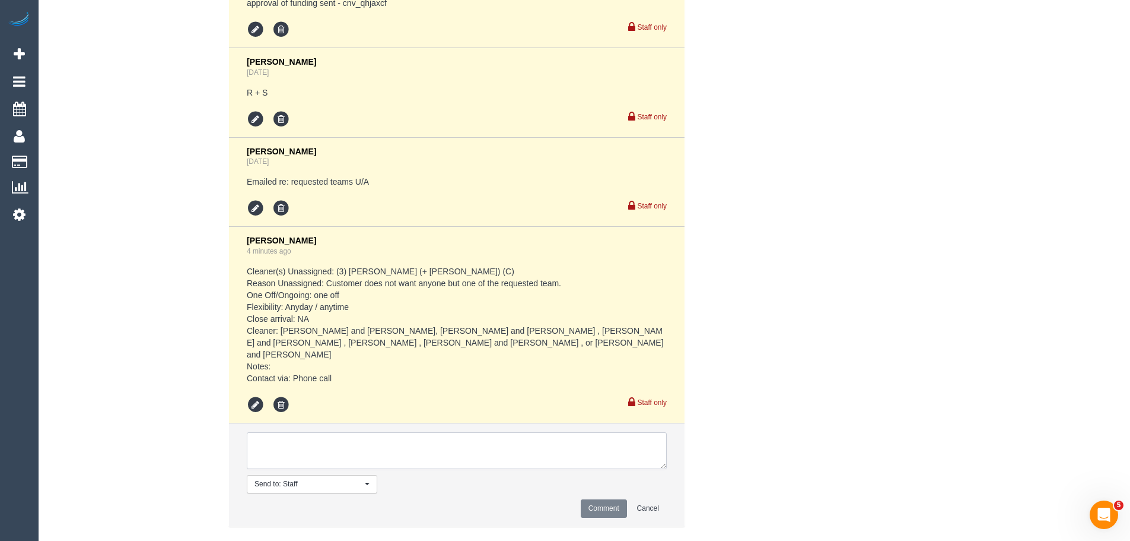
paste textarea "[PERSON_NAME] called and he absolutely will not have any other cleaner other th…"
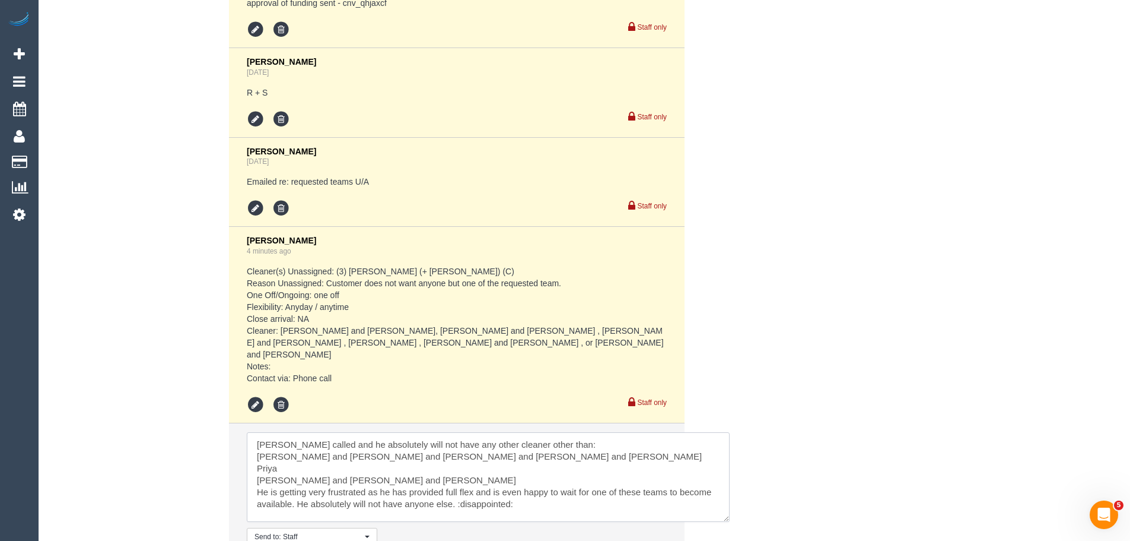
scroll to position [12, 0]
drag, startPoint x: 657, startPoint y: 439, endPoint x: 764, endPoint y: 521, distance: 134.1
click at [730, 521] on textarea at bounding box center [488, 477] width 483 height 90
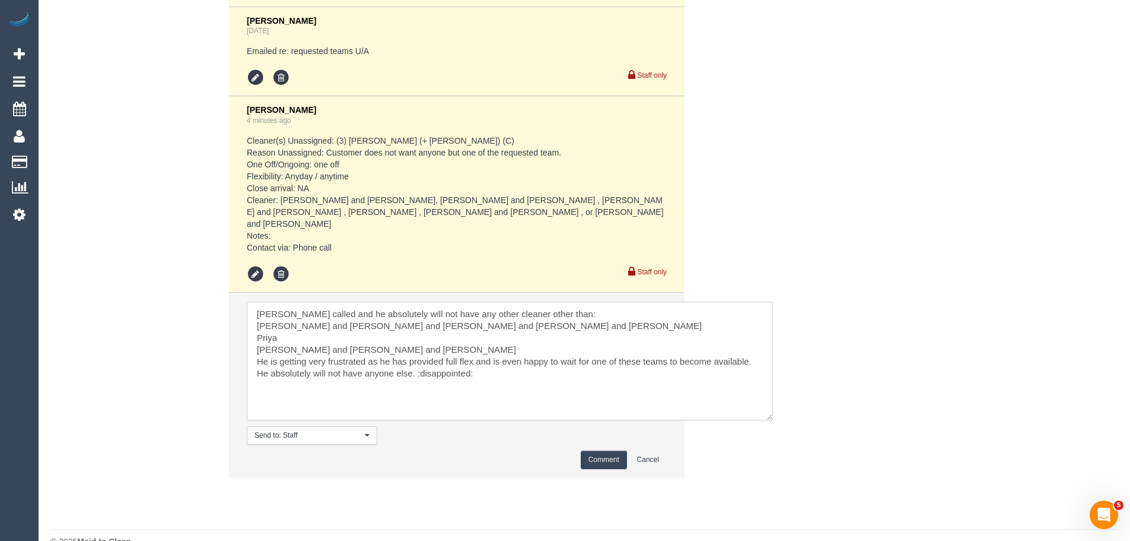
scroll to position [0, 0]
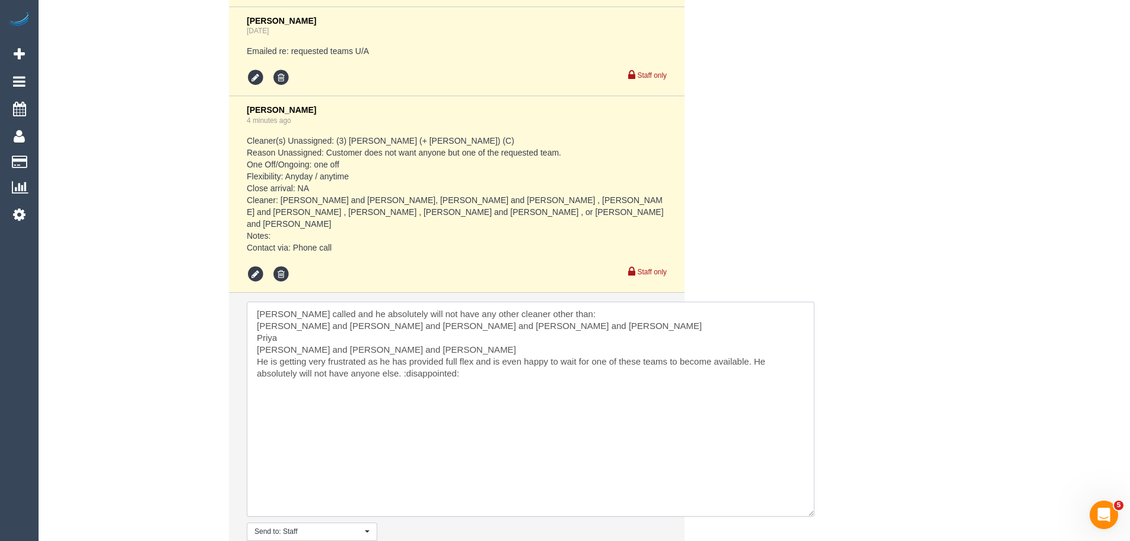
drag, startPoint x: 767, startPoint y: 393, endPoint x: 822, endPoint y: 517, distance: 135.2
click at [815, 516] on textarea at bounding box center [531, 408] width 568 height 215
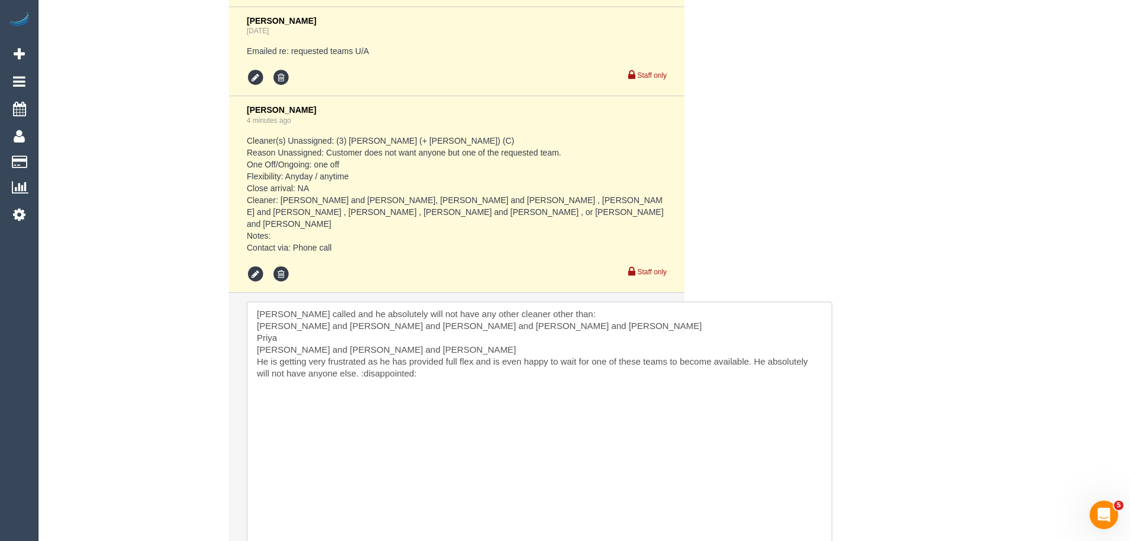
click at [251, 302] on textarea at bounding box center [540, 432] width 586 height 262
click at [260, 337] on textarea at bounding box center [540, 432] width 586 height 262
click at [257, 349] on textarea at bounding box center [540, 432] width 586 height 262
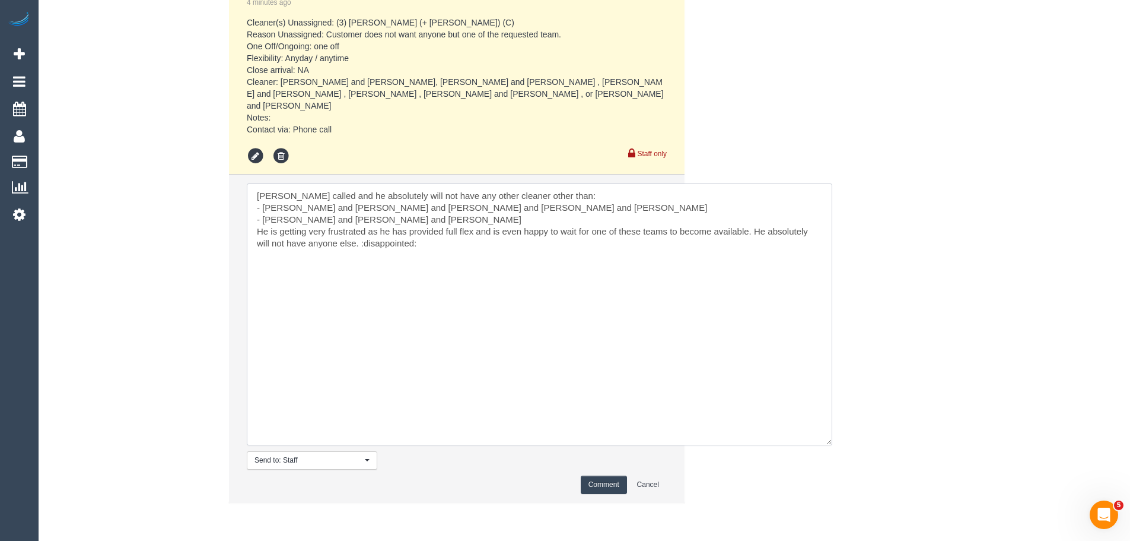
scroll to position [2489, 0]
click at [366, 279] on textarea at bounding box center [540, 314] width 586 height 262
drag, startPoint x: 418, startPoint y: 282, endPoint x: 363, endPoint y: 282, distance: 55.8
click at [363, 282] on textarea at bounding box center [540, 314] width 586 height 262
type textarea "Tom Gilbert called and he absolutely will not have any other cleaner other than…"
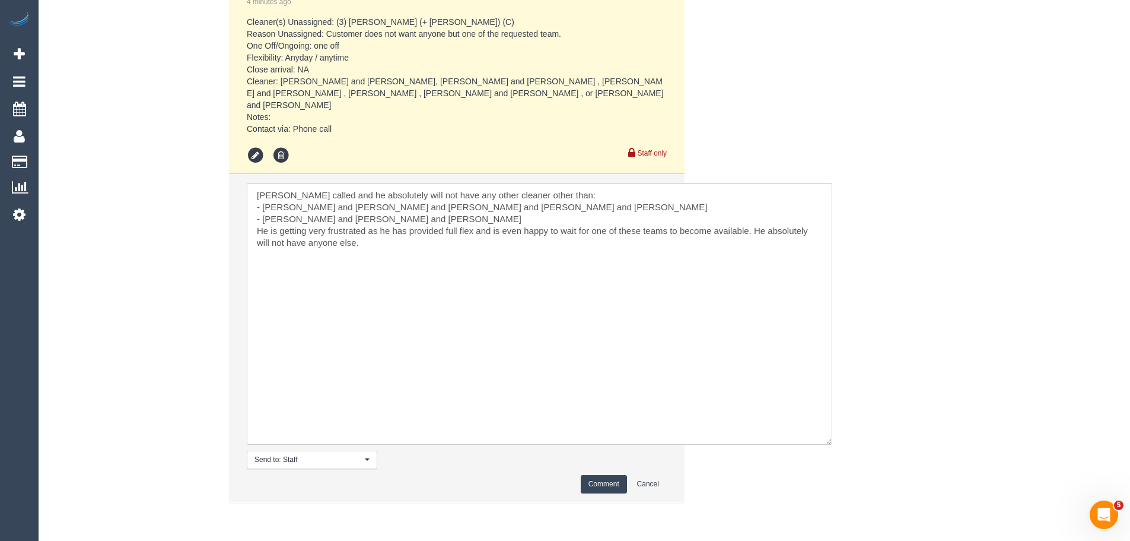
click at [607, 475] on button "Comment" at bounding box center [604, 484] width 46 height 18
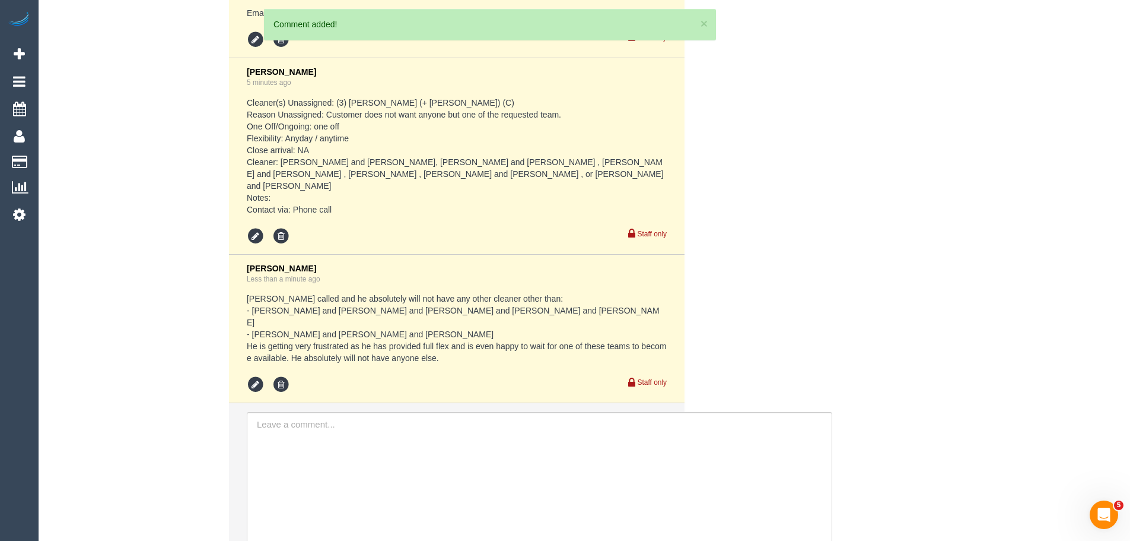
scroll to position [2008, 0]
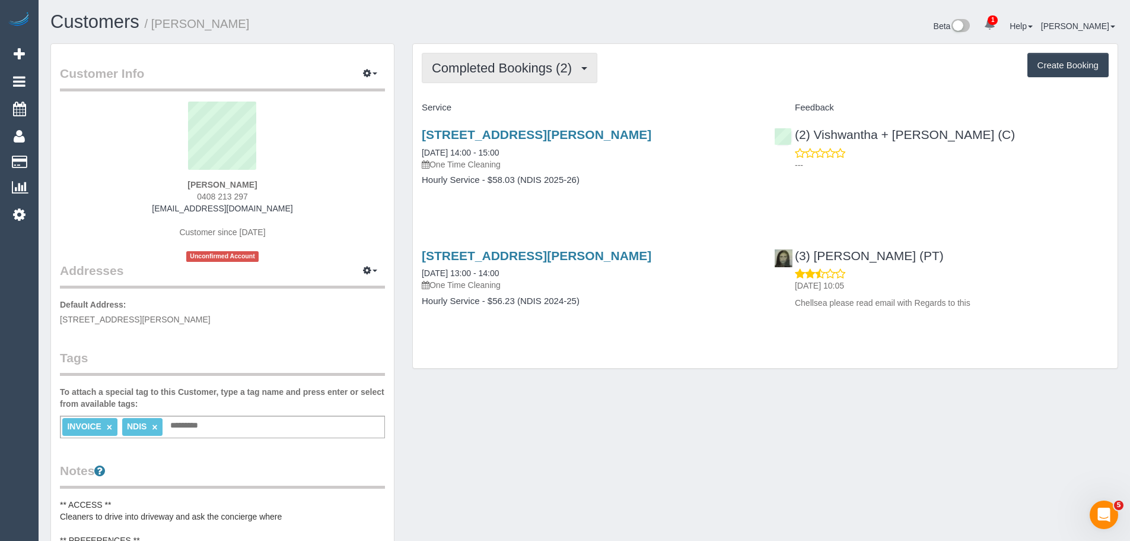
click at [525, 75] on button "Completed Bookings (2)" at bounding box center [510, 68] width 176 height 30
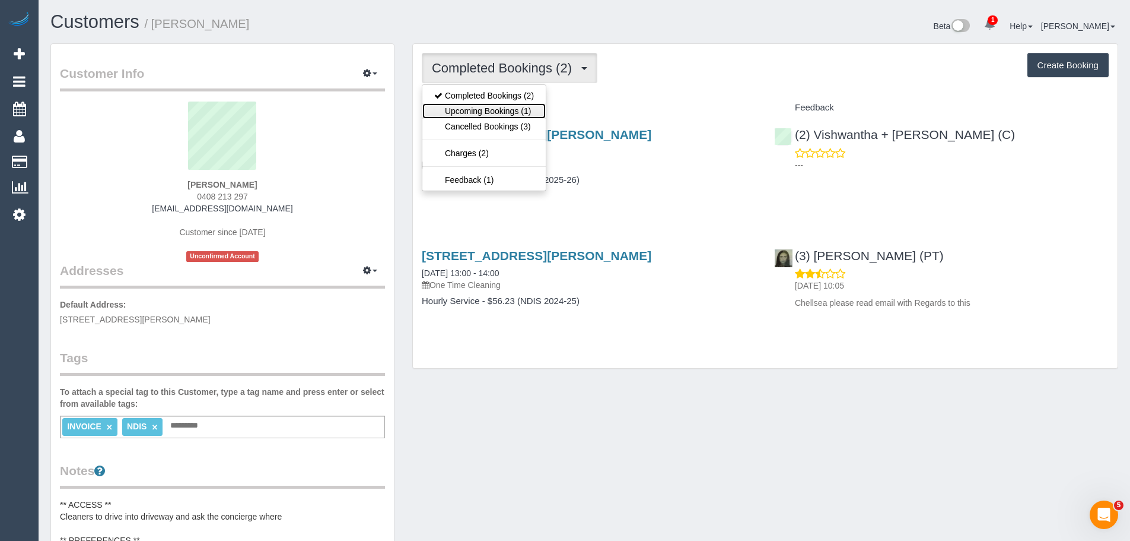
click at [514, 109] on link "Upcoming Bookings (1)" at bounding box center [483, 110] width 123 height 15
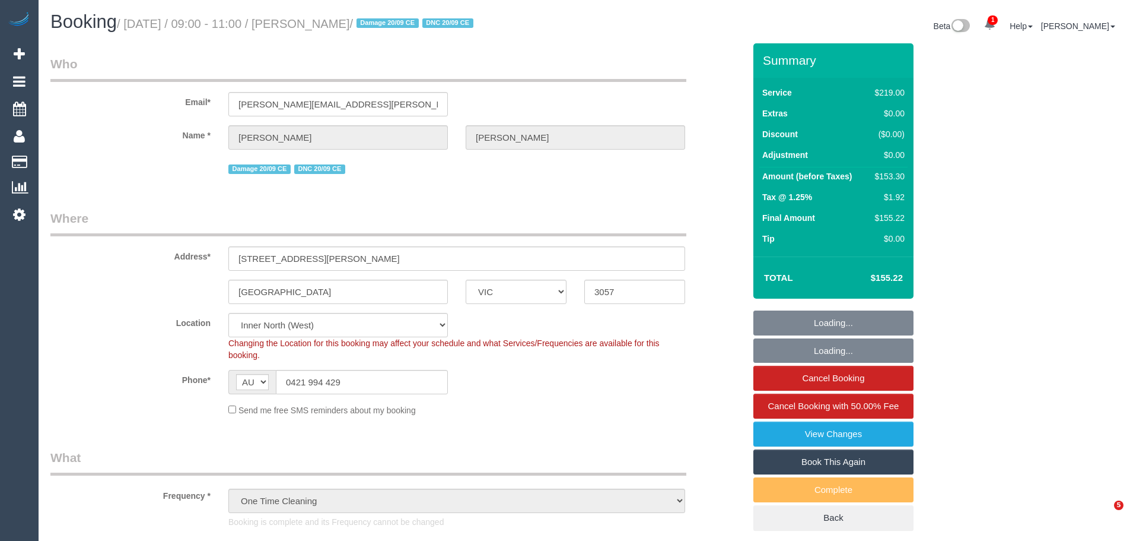
select select "VIC"
select select "object:887"
select select "string:stripe-pm_1Rcco42GScqysDRVpgWcpjMA"
select select "number:27"
select select "number:14"
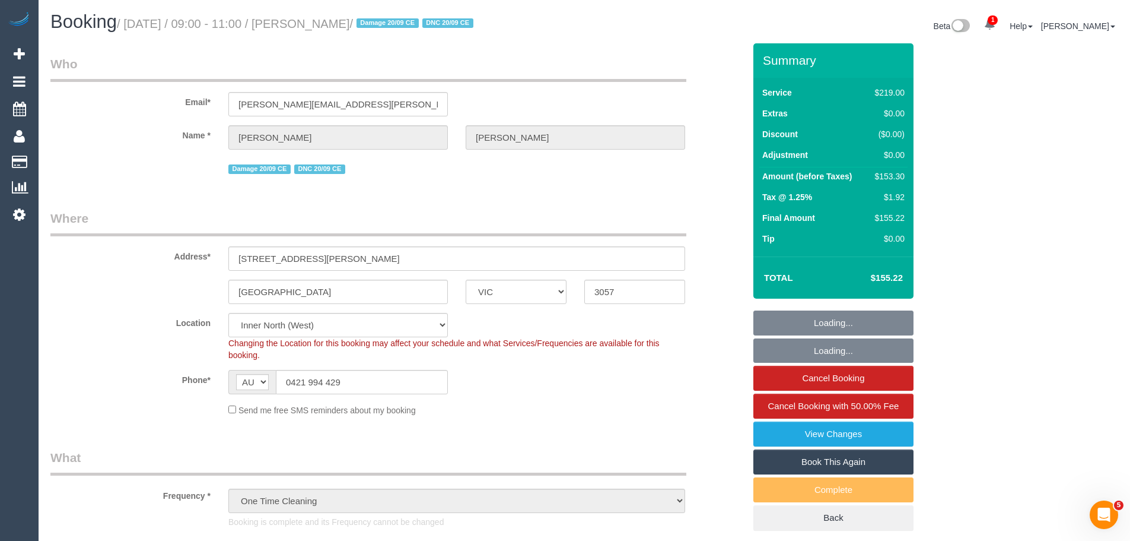
select select "number:18"
select select "number:23"
select select "number:13"
select select "spot1"
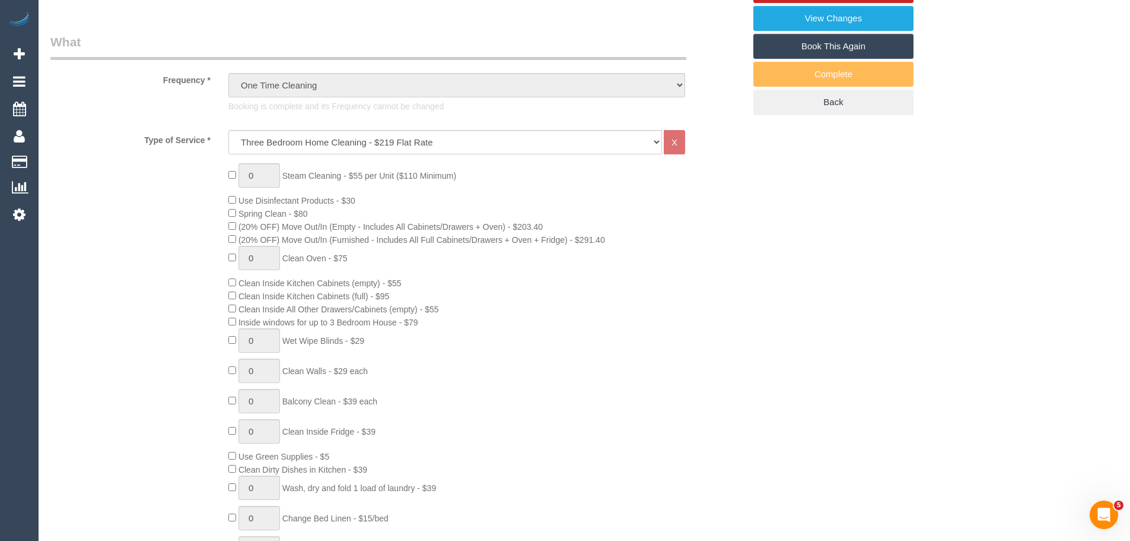
scroll to position [712, 0]
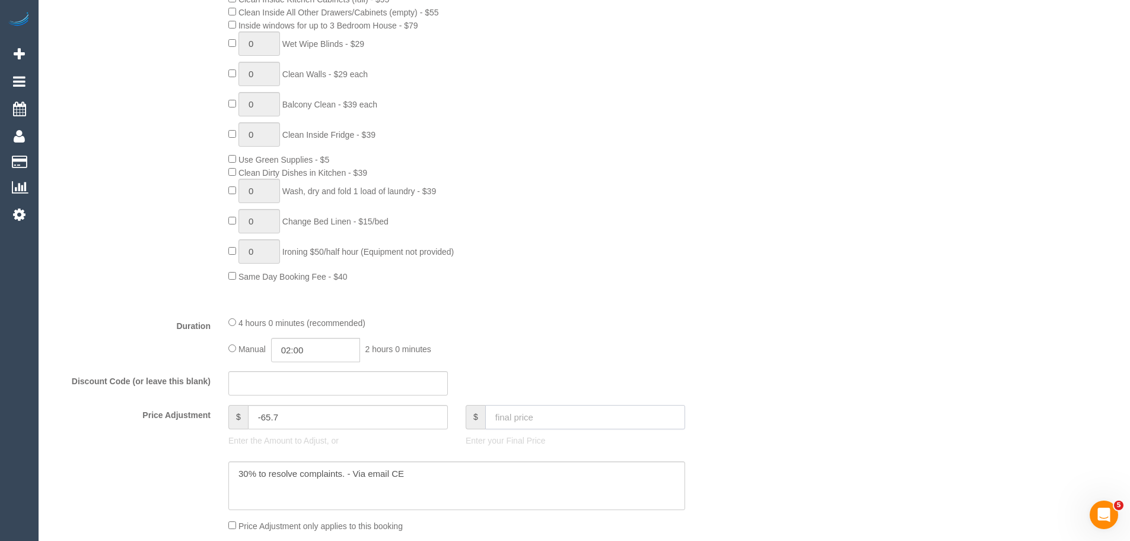
click at [551, 419] on input "text" at bounding box center [585, 417] width 200 height 24
type input "153.30"
click at [519, 479] on textarea at bounding box center [456, 485] width 457 height 49
type input "-67.59"
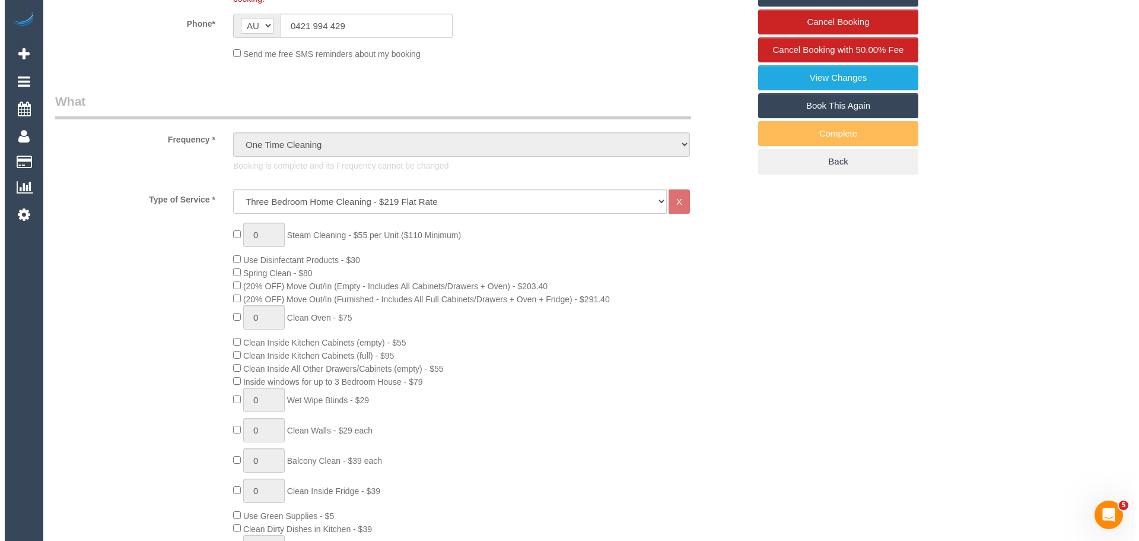
scroll to position [0, 0]
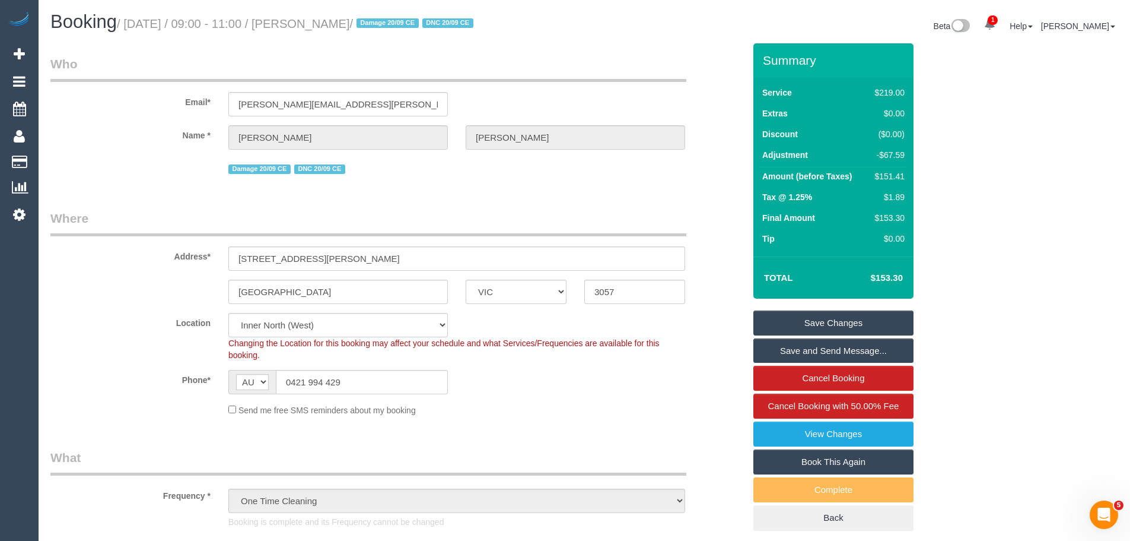
click at [802, 320] on link "Save Changes" at bounding box center [834, 322] width 160 height 25
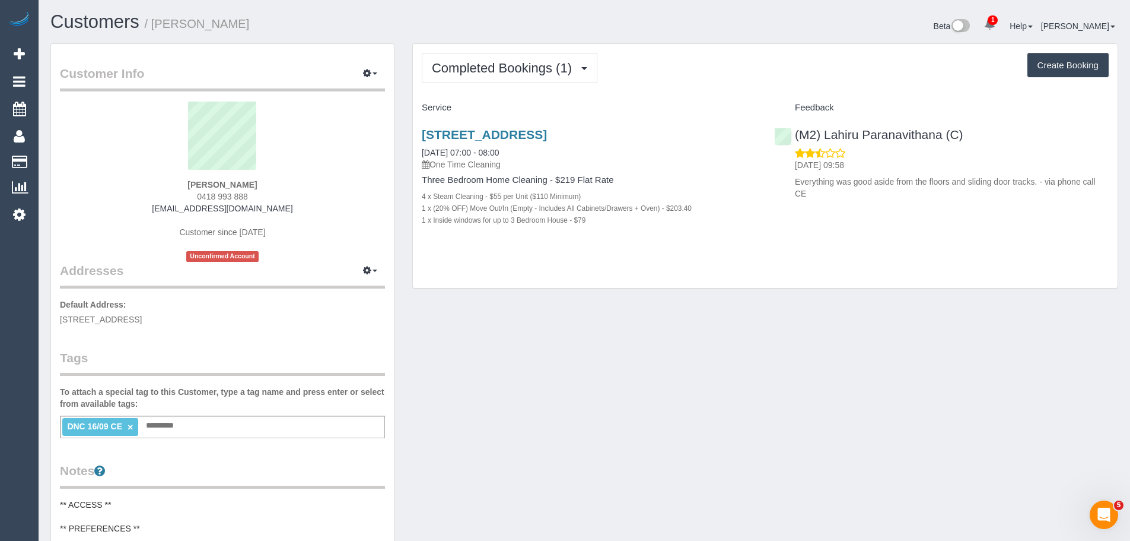
drag, startPoint x: 295, startPoint y: 184, endPoint x: 151, endPoint y: 176, distance: 145.0
click at [151, 176] on div "[PERSON_NAME] 0418 993 888 [EMAIL_ADDRESS][DOMAIN_NAME] Customer since [DATE] U…" at bounding box center [222, 181] width 325 height 160
copy div "[PERSON_NAME]"
click at [129, 425] on link "×" at bounding box center [130, 427] width 5 height 10
drag, startPoint x: 277, startPoint y: 177, endPoint x: 148, endPoint y: 181, distance: 128.2
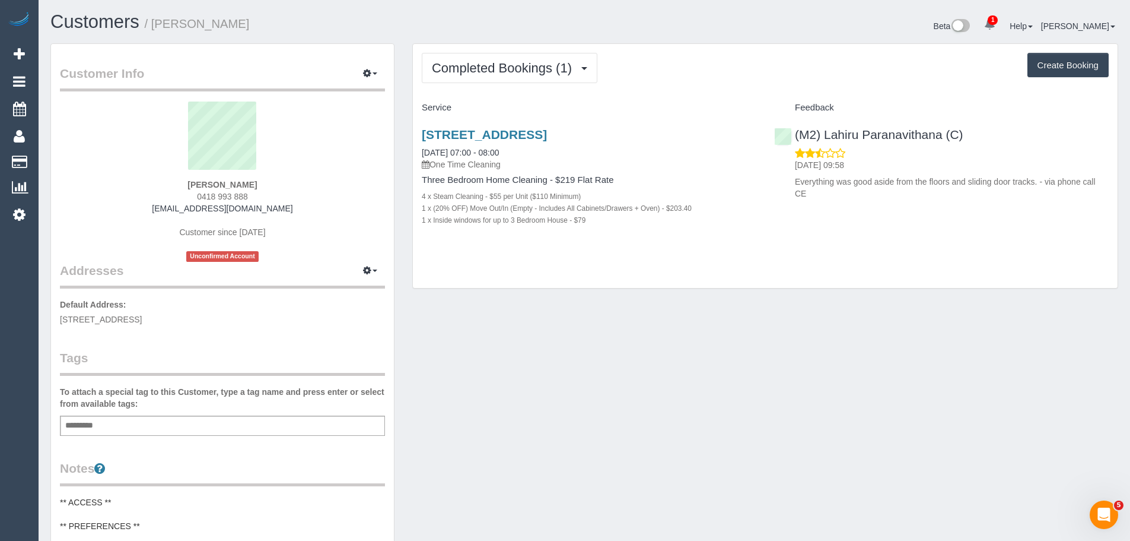
click at [148, 181] on div "[PERSON_NAME] 0418 993 888 [EMAIL_ADDRESS][DOMAIN_NAME] Customer since [DATE] U…" at bounding box center [222, 181] width 325 height 160
drag, startPoint x: 283, startPoint y: 183, endPoint x: 135, endPoint y: 180, distance: 147.8
click at [135, 180] on div "[PERSON_NAME] 0418 993 888 [EMAIL_ADDRESS][DOMAIN_NAME] Customer since [DATE] U…" at bounding box center [222, 181] width 325 height 160
copy strong "[PERSON_NAME]"
click at [277, 182] on div "[PERSON_NAME] 0418 993 888 [EMAIL_ADDRESS][DOMAIN_NAME] Customer since [DATE] U…" at bounding box center [222, 181] width 325 height 160
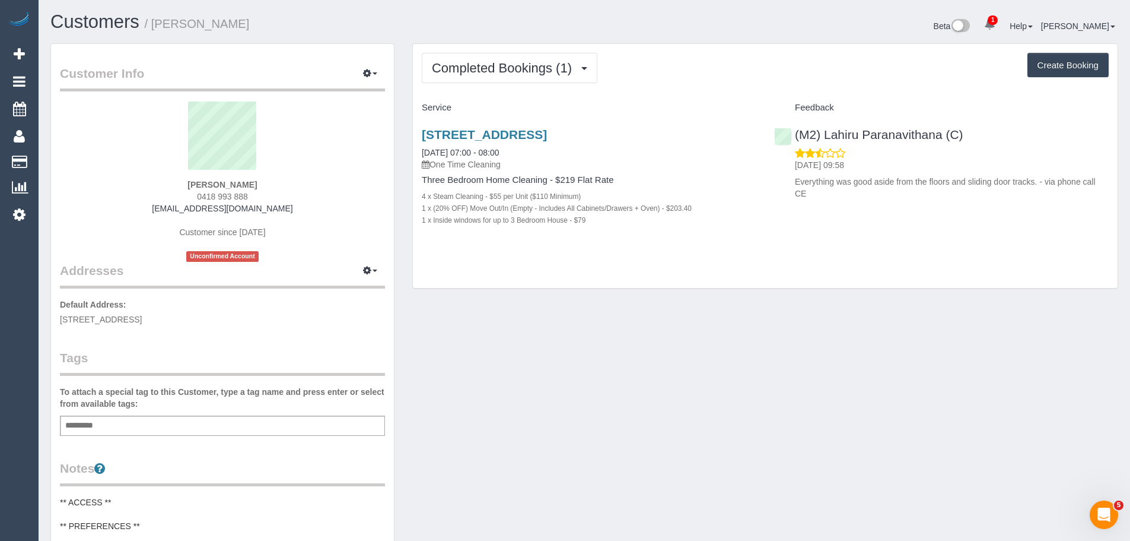
drag, startPoint x: 280, startPoint y: 182, endPoint x: 111, endPoint y: 176, distance: 169.2
click at [111, 176] on div "[PERSON_NAME] 0418 993 888 [EMAIL_ADDRESS][DOMAIN_NAME] Customer since [DATE] U…" at bounding box center [222, 181] width 325 height 160
copy div "Raquel Campese"
click at [792, 131] on div "(M2) Lahiru Paranavithana (C) 18/09/2025 09:58 Everything was good aside from t…" at bounding box center [941, 160] width 352 height 87
copy link "(M2) Lahiru Paranavithana (C)"
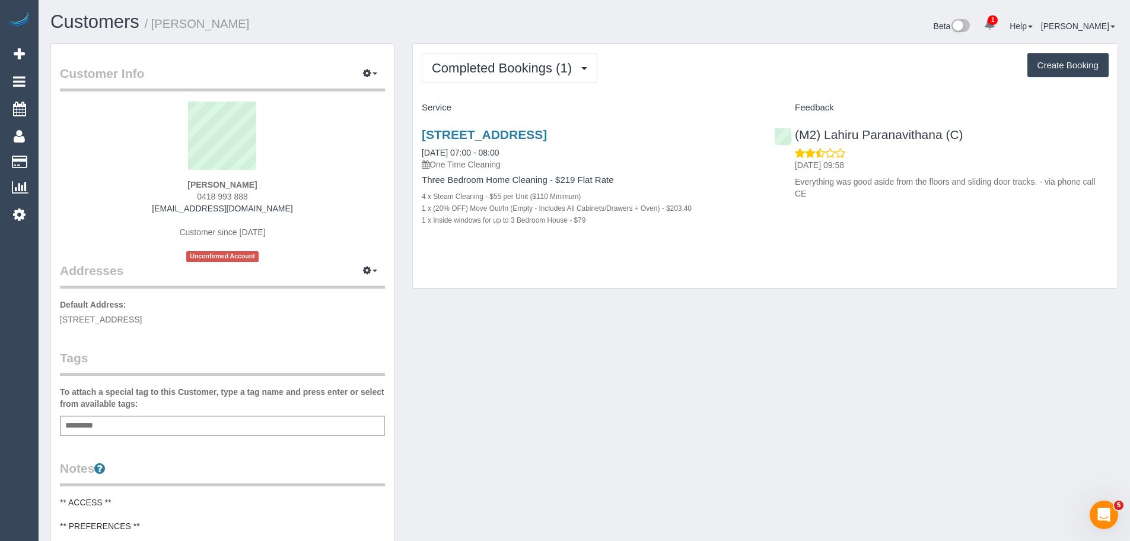
drag, startPoint x: 285, startPoint y: 186, endPoint x: 155, endPoint y: 179, distance: 130.8
click at [155, 179] on div "Raquel Campese 0418 993 888 r_geremia@hotmail.com Customer since 2025 Unconfirm…" at bounding box center [222, 181] width 325 height 160
copy strong "Raquel Campese"
drag, startPoint x: 268, startPoint y: 317, endPoint x: 57, endPoint y: 323, distance: 211.3
click at [57, 323] on div "Customer Info Edit Contact Info Send Message Email Preferences Special Sales Ta…" at bounding box center [222, 482] width 343 height 877
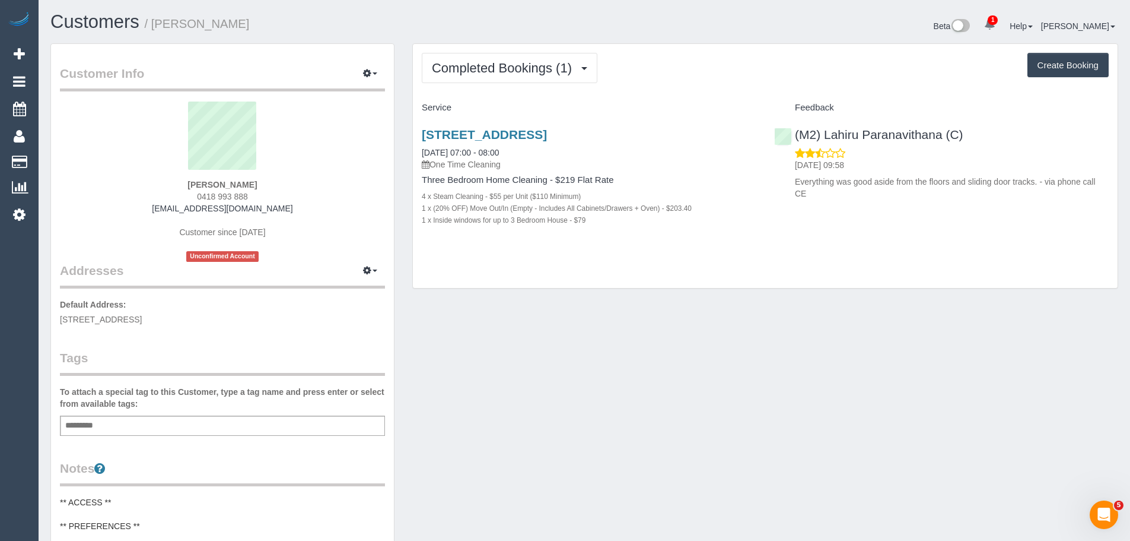
copy span "30A outhwaite road, Heidelberg Heights, VIC 3081"
drag, startPoint x: 536, startPoint y: 145, endPoint x: 417, endPoint y: 147, distance: 119.3
click at [420, 152] on div "30a Outhwaite Road, Heidelberg Heights, VIC 3081 16/09/2025 07:00 - 08:00 One T…" at bounding box center [589, 183] width 352 height 132
copy link "16/09/2025 07:00 - 08:00"
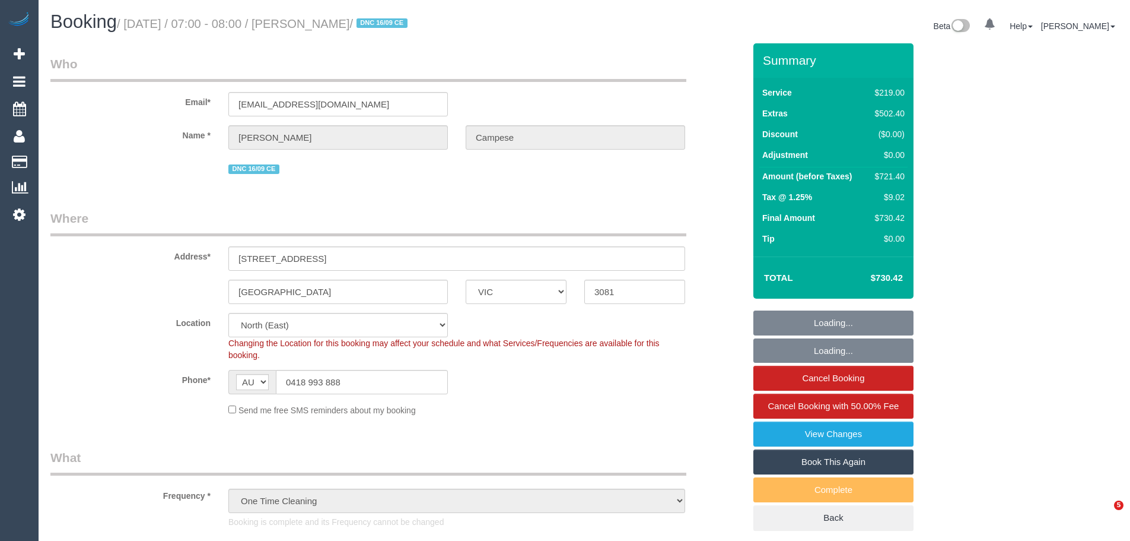
select select "VIC"
select select "number:28"
select select "number:14"
select select "number:18"
select select "number:24"
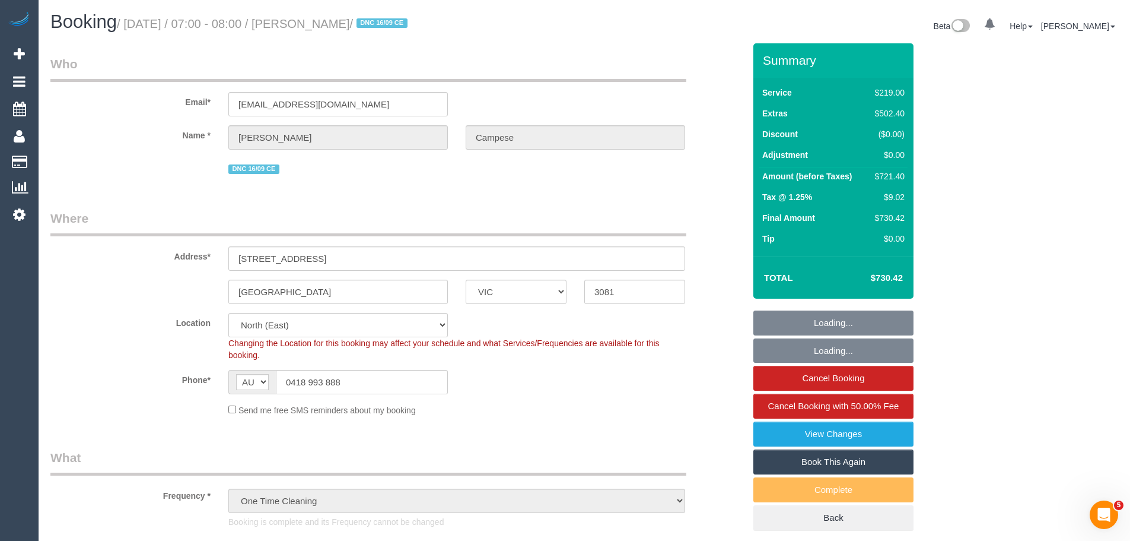
select select "spot1"
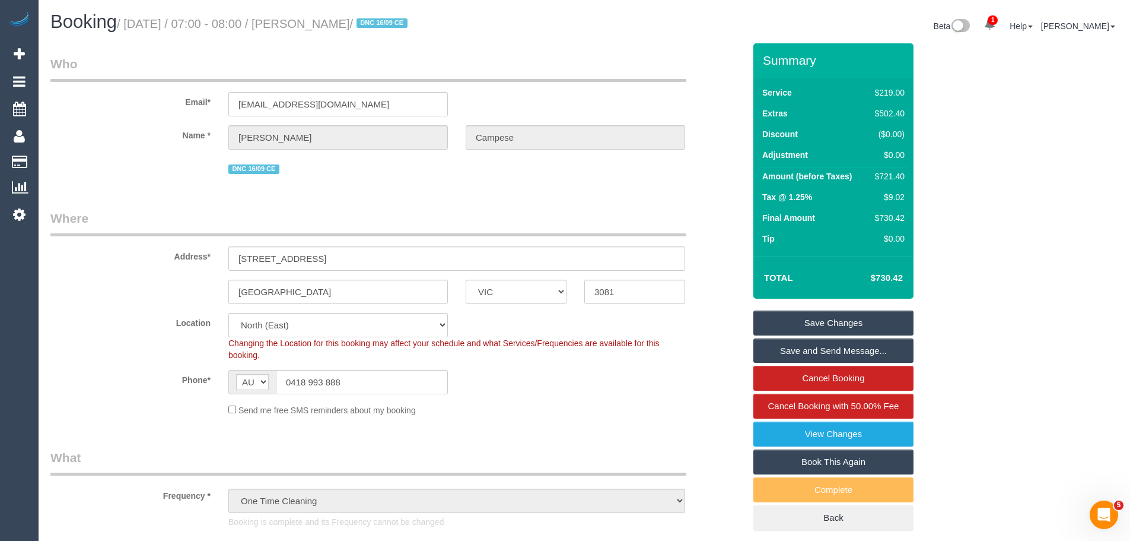
click at [900, 173] on div "$721.40" at bounding box center [887, 176] width 34 height 12
copy div "721.40"
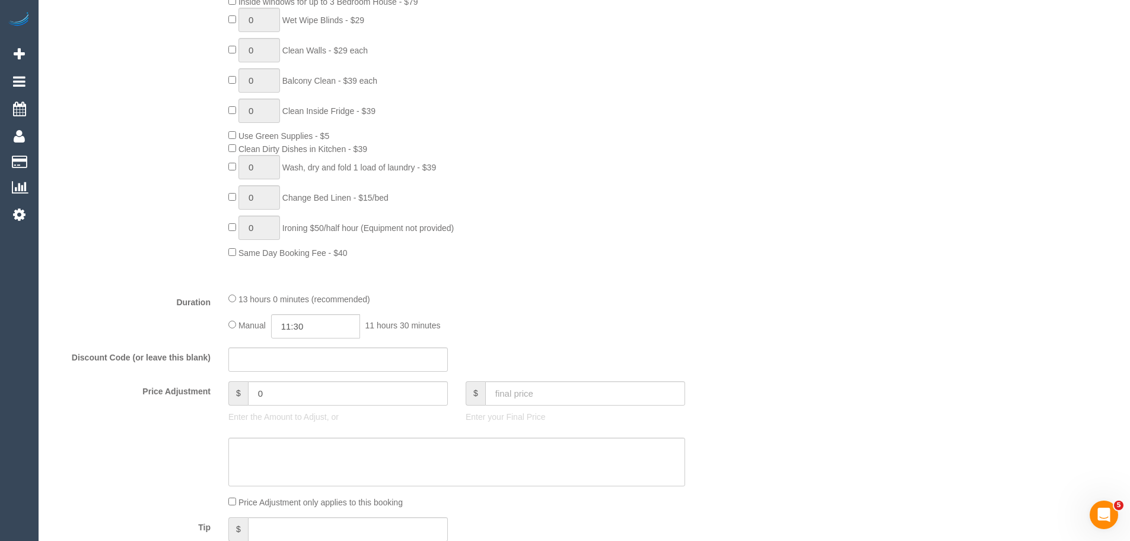
scroll to position [890, 0]
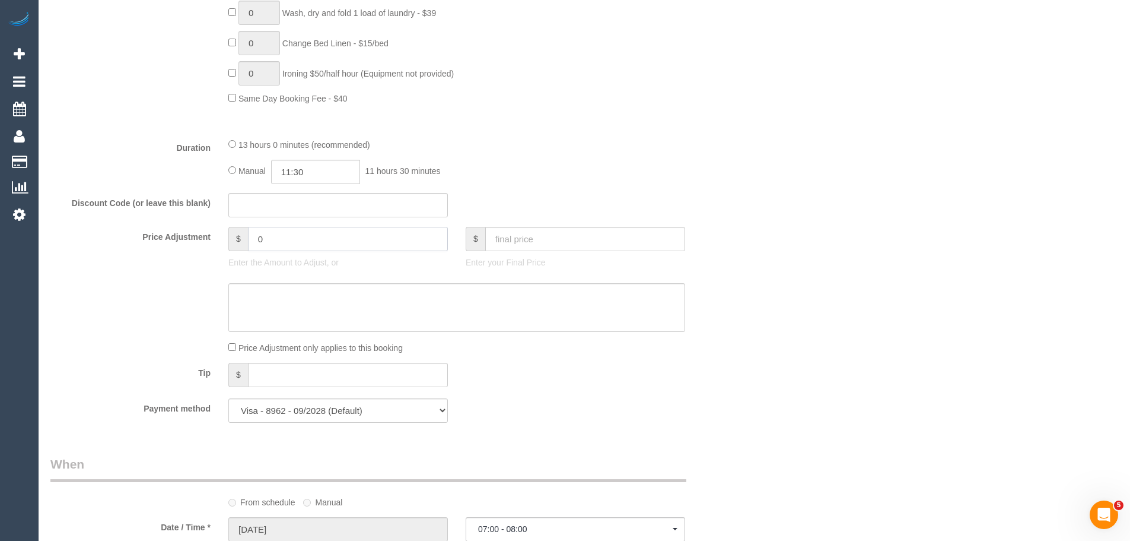
click at [281, 237] on input "0" at bounding box center [348, 239] width 200 height 24
type input "-100"
click at [301, 310] on textarea at bounding box center [456, 307] width 457 height 49
click at [551, 312] on textarea at bounding box center [456, 307] width 457 height 49
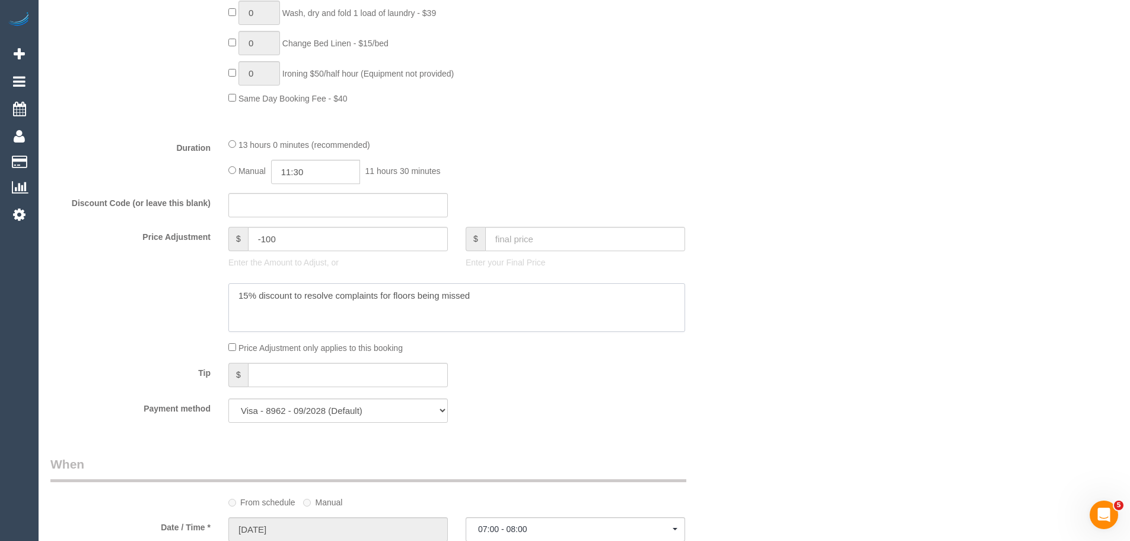
click at [545, 302] on textarea at bounding box center [456, 307] width 457 height 49
click at [538, 298] on textarea at bounding box center [456, 307] width 457 height 49
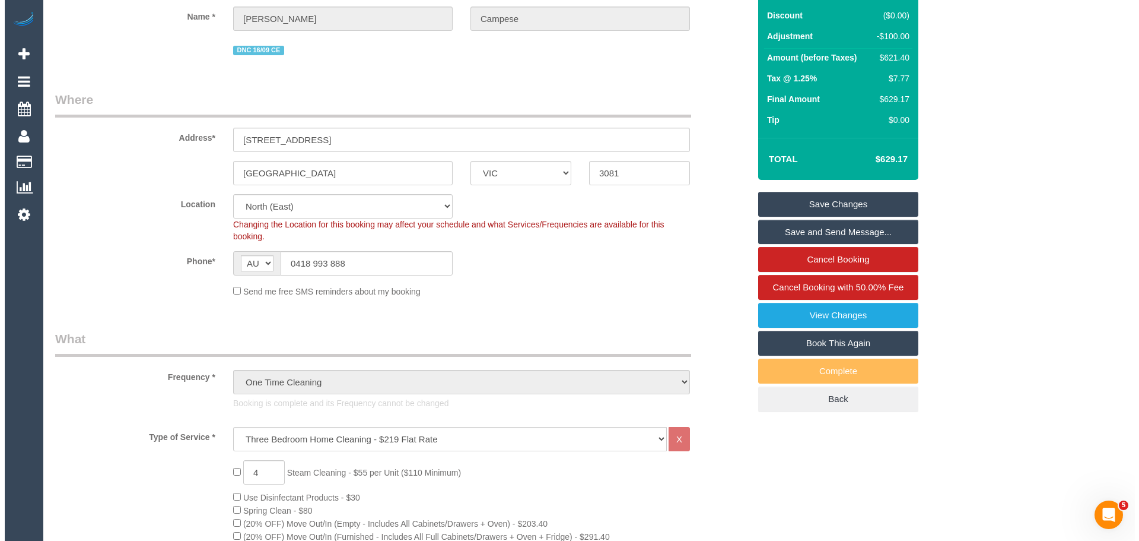
scroll to position [0, 0]
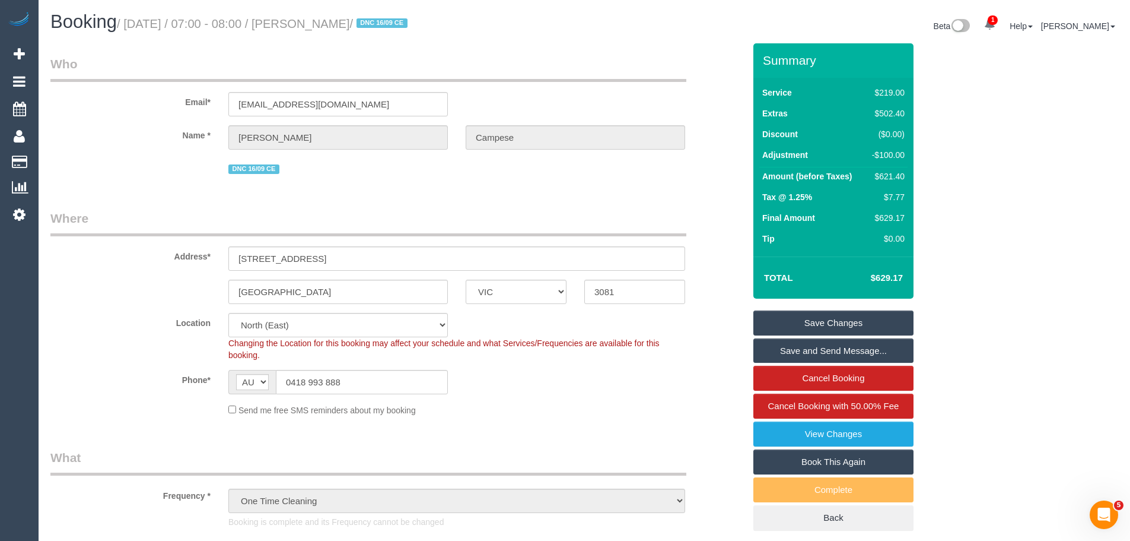
type textarea "15% discount to resolve complaints for floors being missed - CE"
click at [812, 319] on link "Save Changes" at bounding box center [834, 322] width 160 height 25
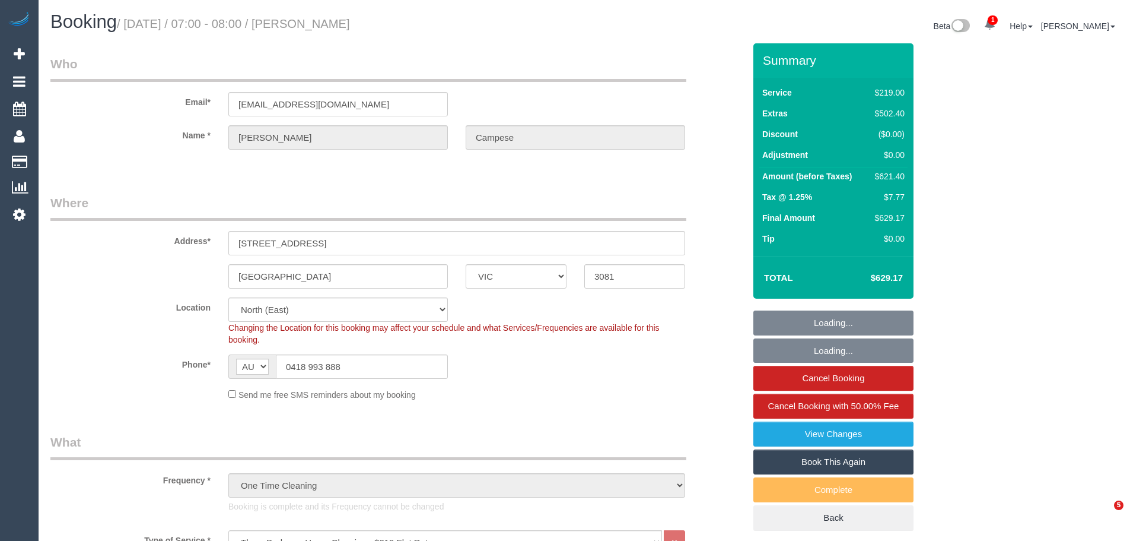
select select "VIC"
select select "spot1"
select select "number:28"
select select "number:14"
select select "number:18"
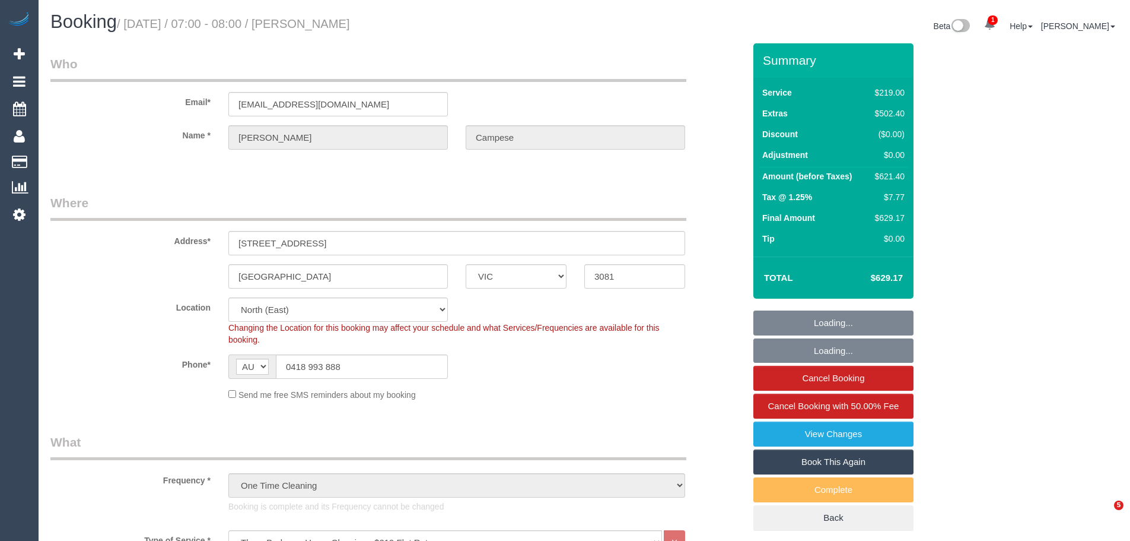
select select "number:24"
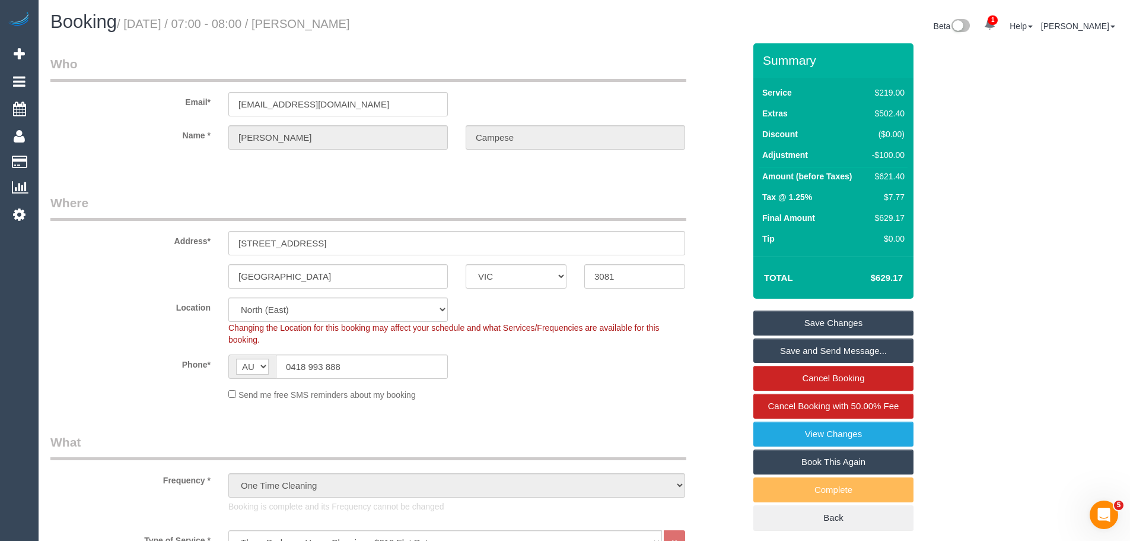
click at [889, 172] on div "$621.40" at bounding box center [886, 176] width 37 height 12
copy div "621.40"
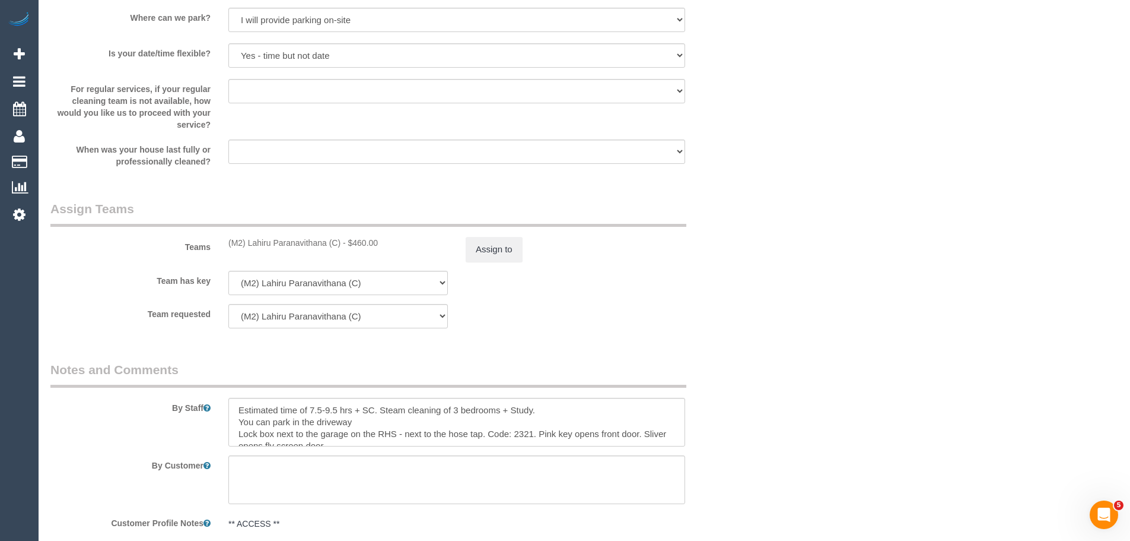
scroll to position [1661, 0]
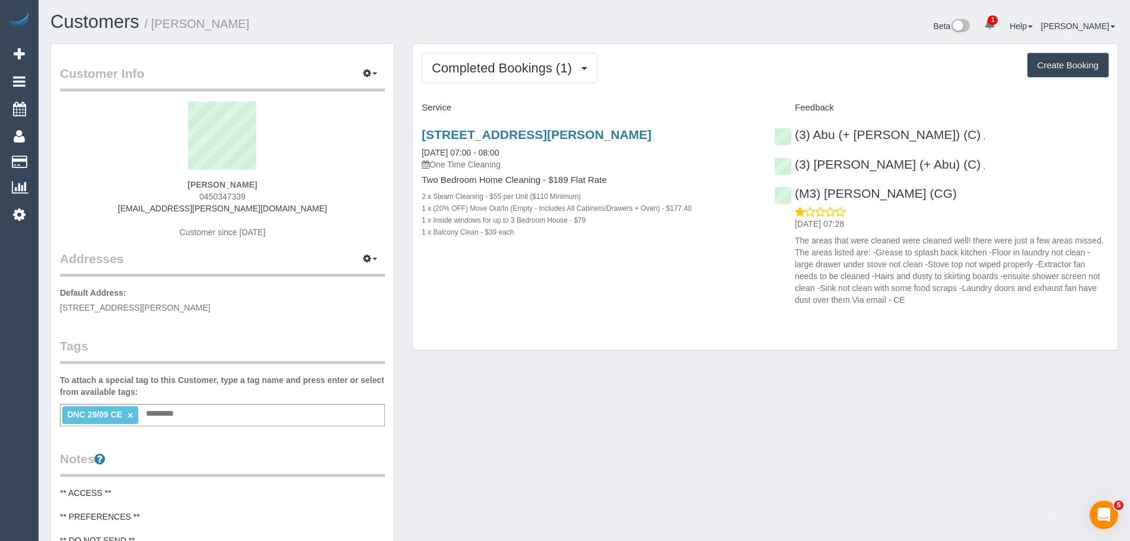
drag, startPoint x: 279, startPoint y: 193, endPoint x: 156, endPoint y: 192, distance: 122.8
click at [156, 192] on div "[PERSON_NAME] 0450347339 [EMAIL_ADDRESS][PERSON_NAME][DOMAIN_NAME] Customer sin…" at bounding box center [222, 175] width 325 height 148
copy span "0450347339"
